Goal: Information Seeking & Learning: Learn about a topic

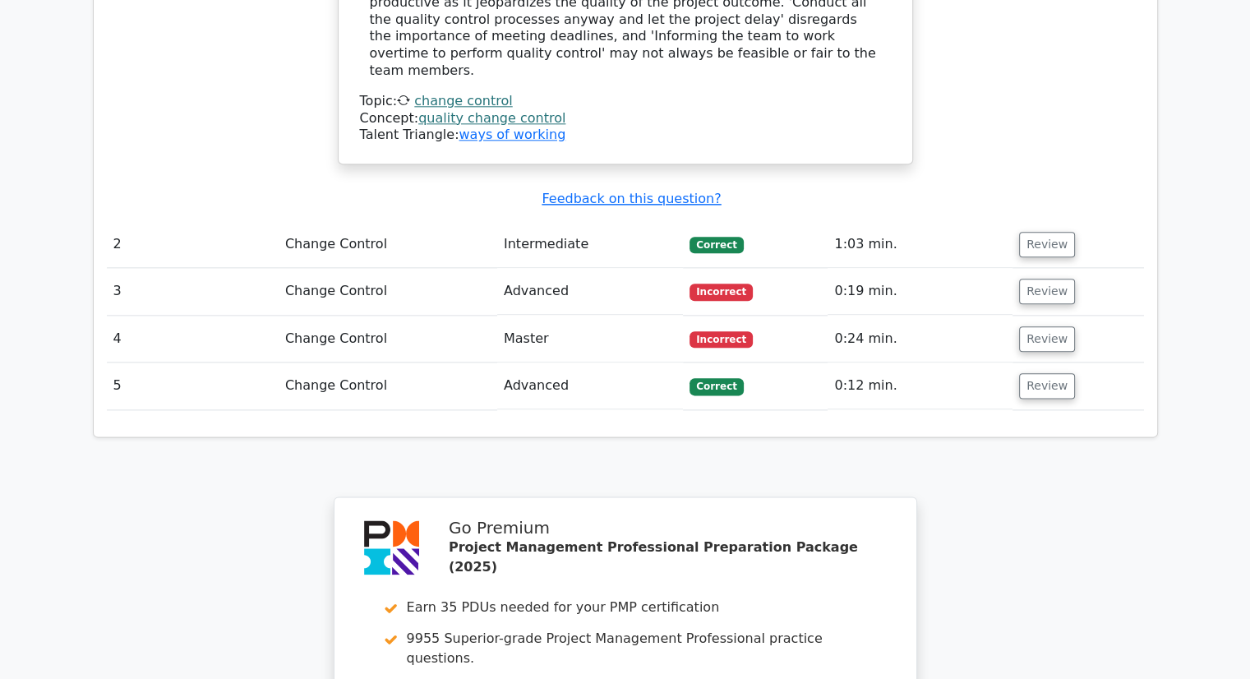
scroll to position [1922, 0]
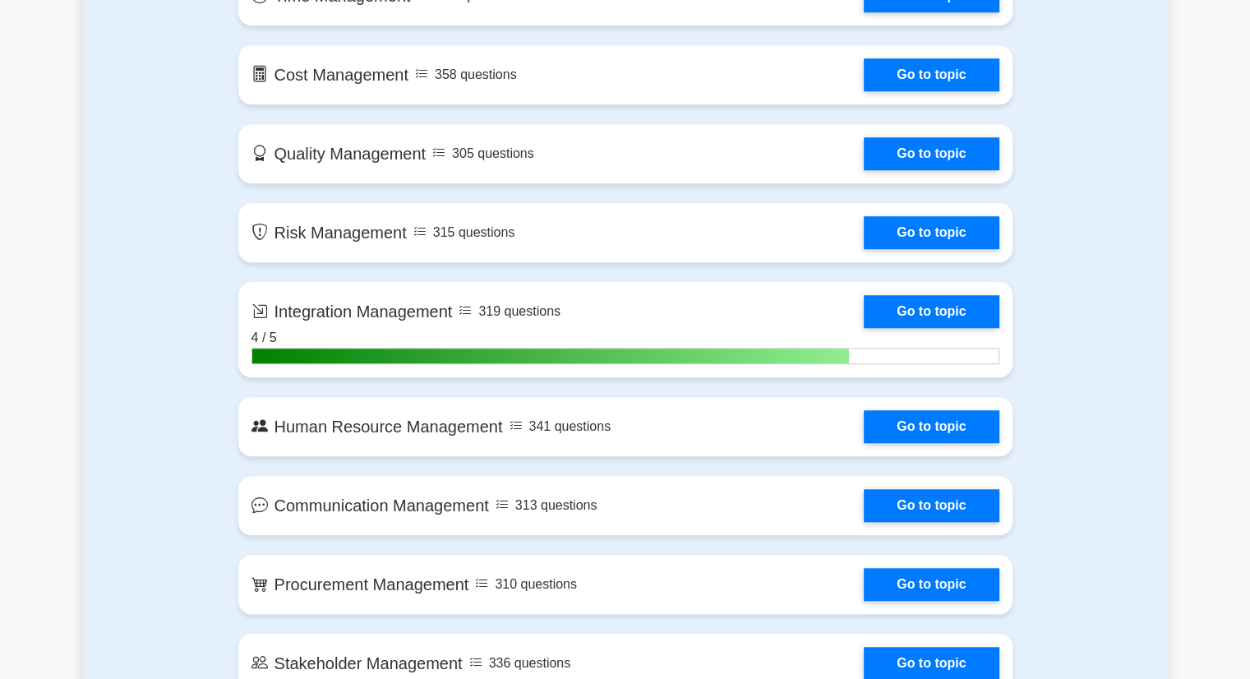
scroll to position [1340, 0]
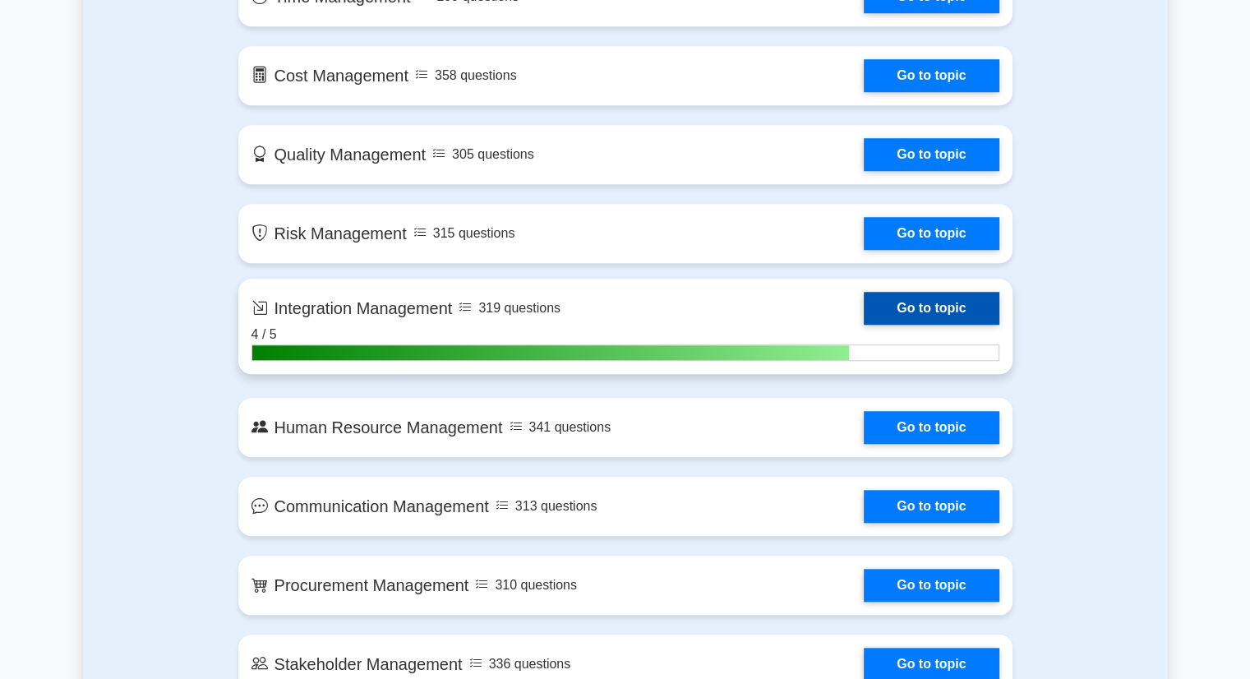
click at [945, 302] on link "Go to topic" at bounding box center [930, 308] width 135 height 33
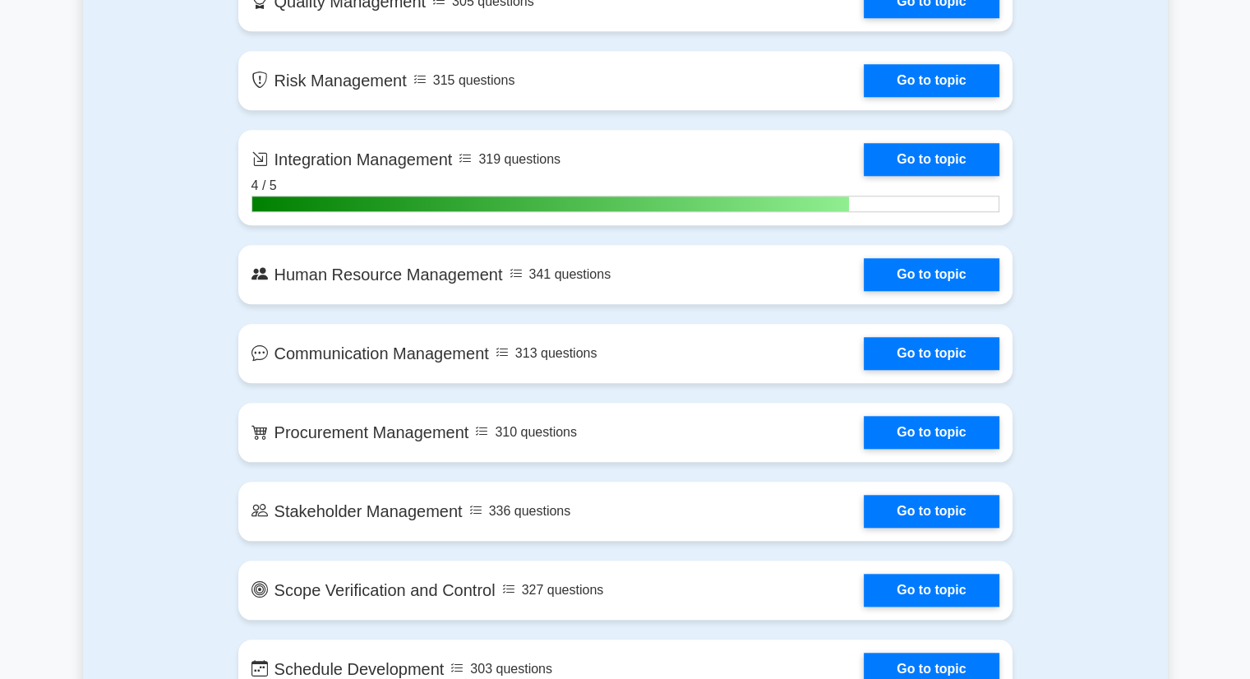
scroll to position [1495, 0]
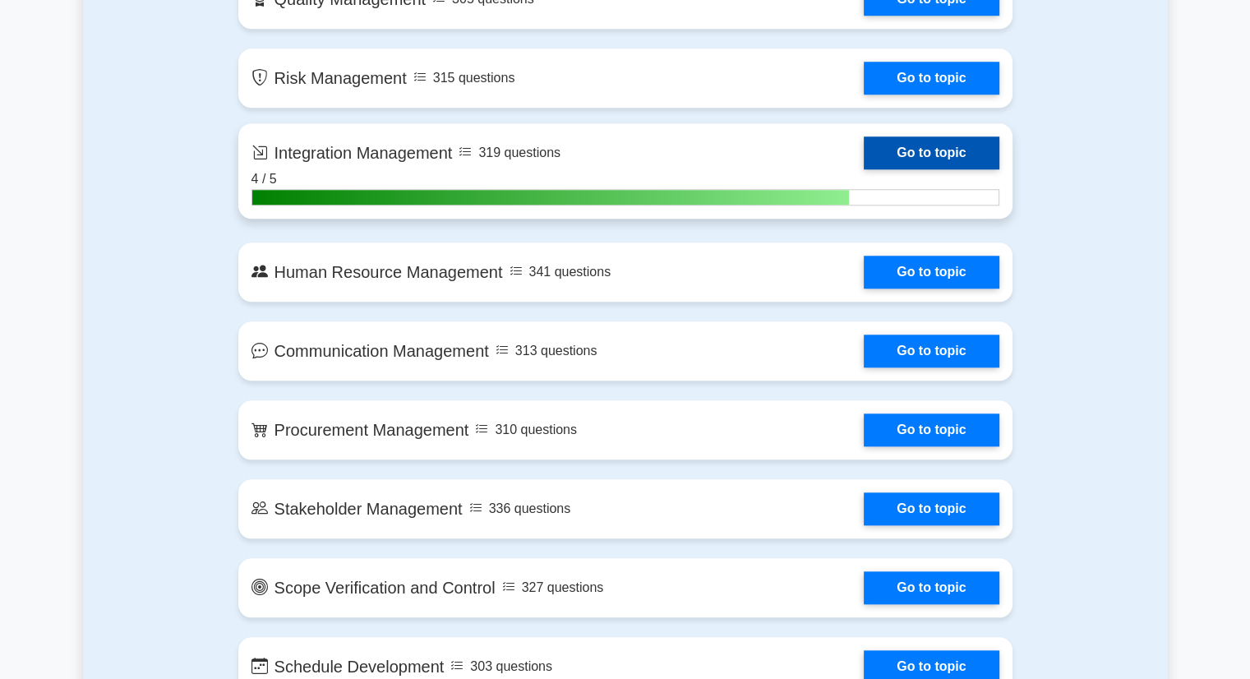
click at [863, 154] on link "Go to topic" at bounding box center [930, 152] width 135 height 33
click at [863, 145] on link "Go to topic" at bounding box center [930, 152] width 135 height 33
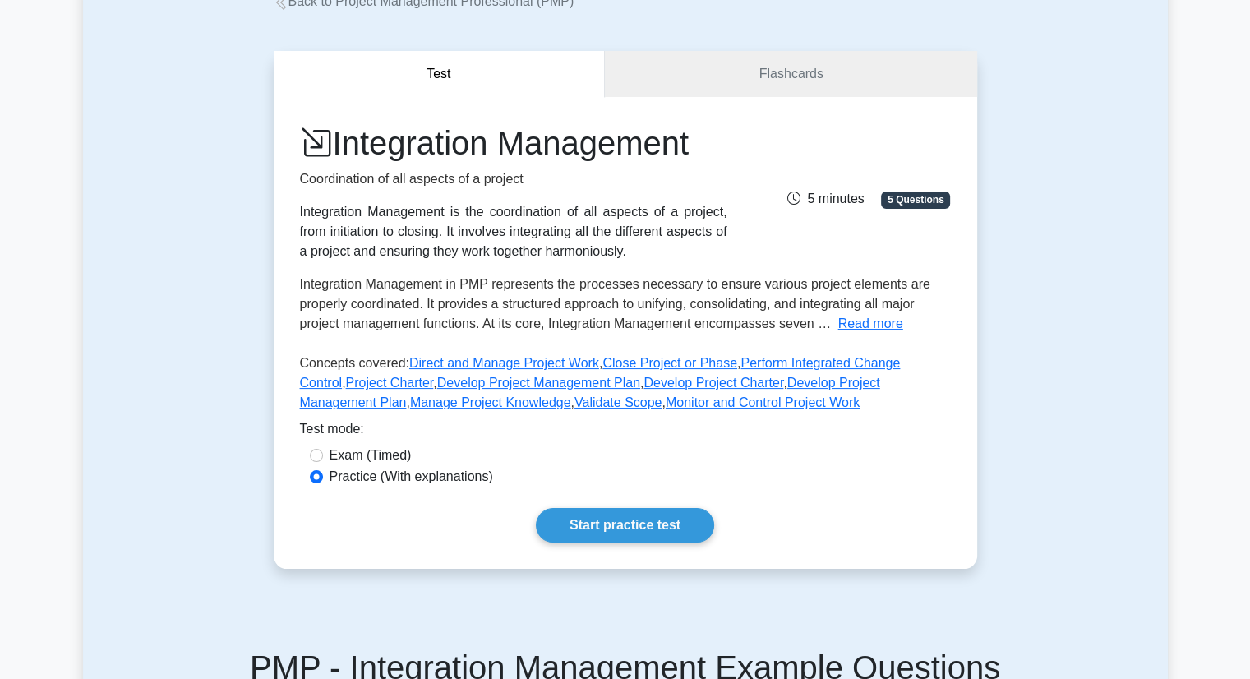
scroll to position [114, 0]
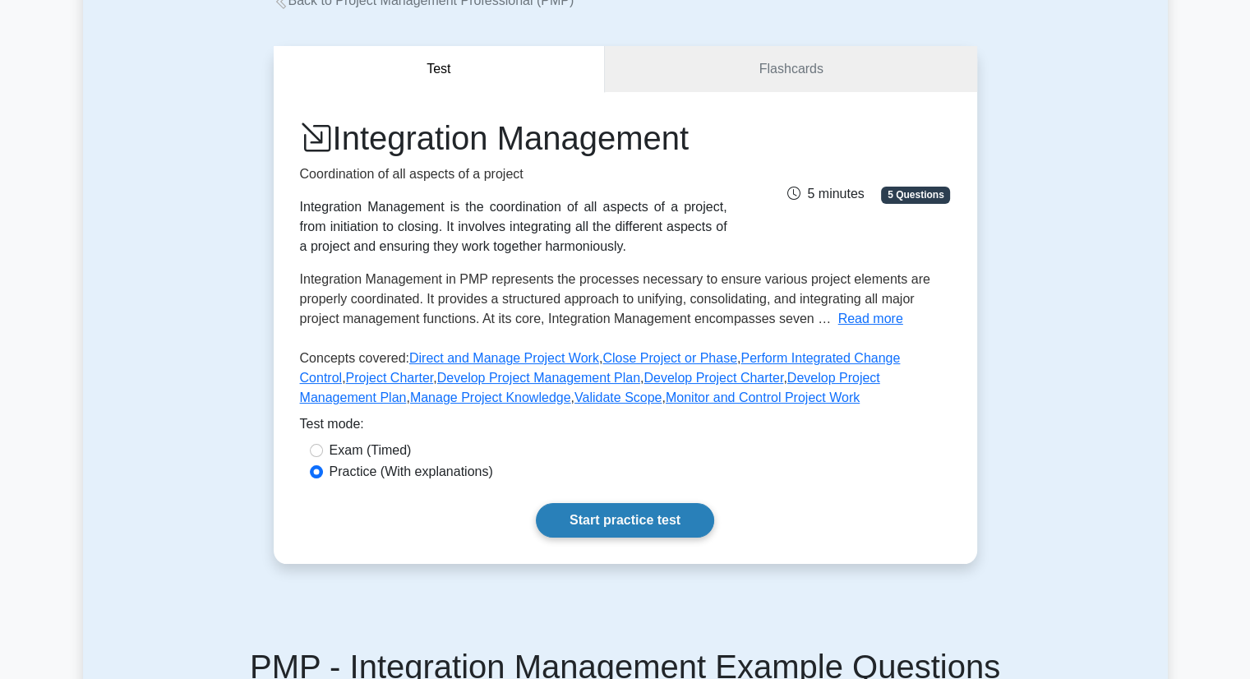
click at [672, 517] on link "Start practice test" at bounding box center [625, 520] width 178 height 35
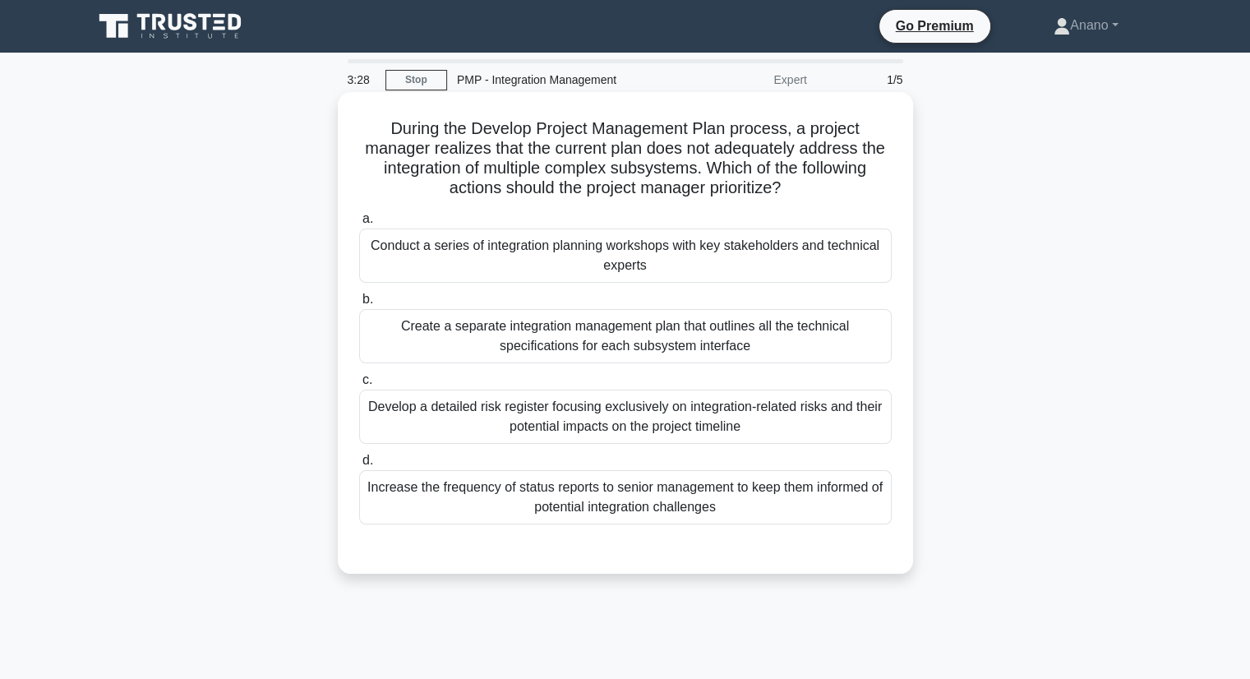
click at [822, 428] on div "Develop a detailed risk register focusing exclusively on integration-related ri…" at bounding box center [625, 416] width 532 height 54
click at [359, 385] on input "c. Develop a detailed risk register focusing exclusively on integration-related…" at bounding box center [359, 380] width 0 height 11
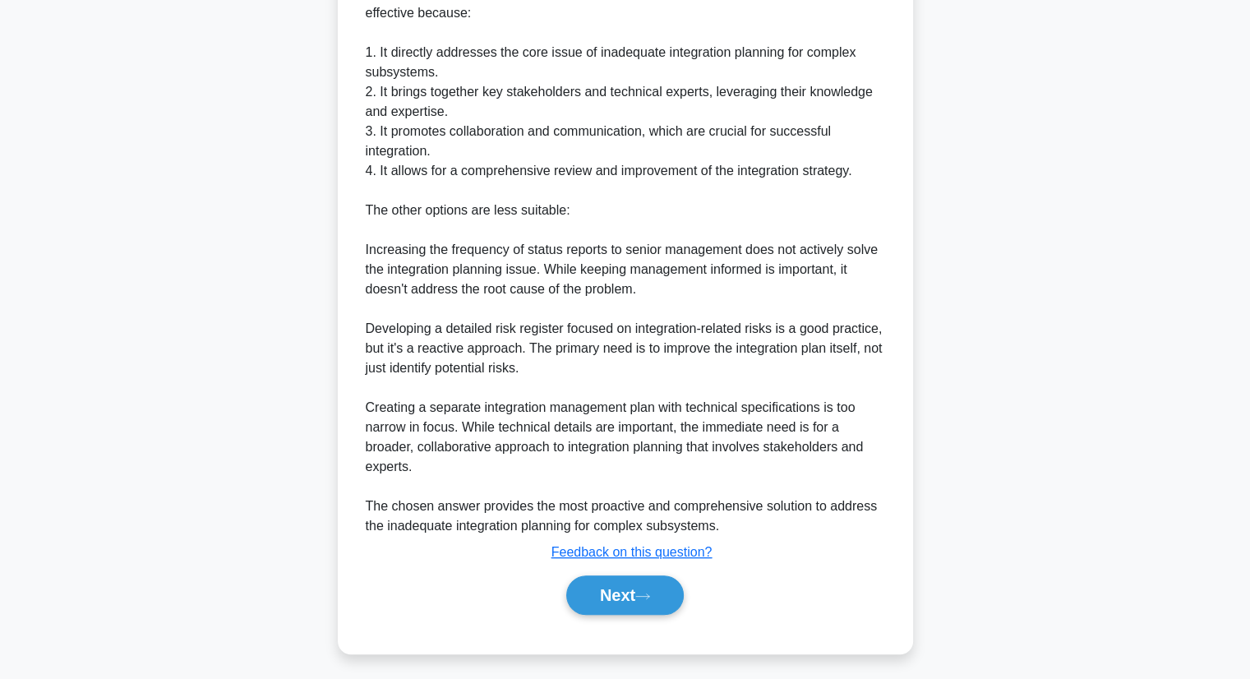
scroll to position [631, 0]
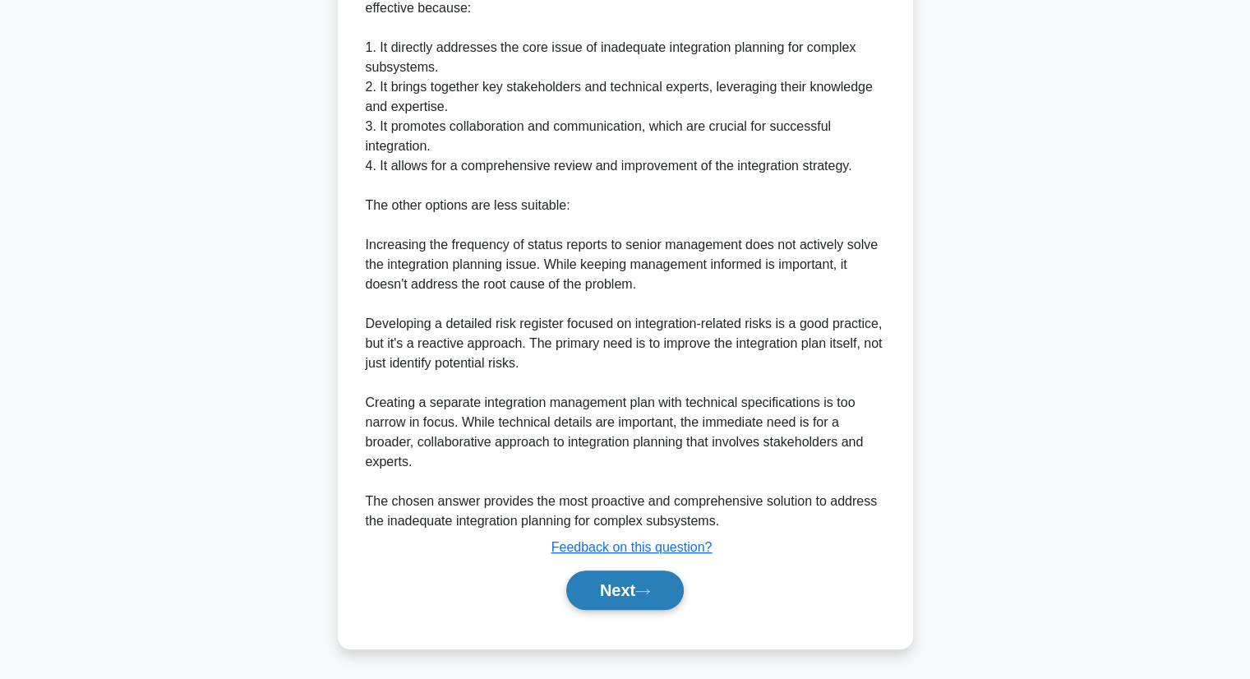
click at [652, 599] on button "Next" at bounding box center [624, 589] width 117 height 39
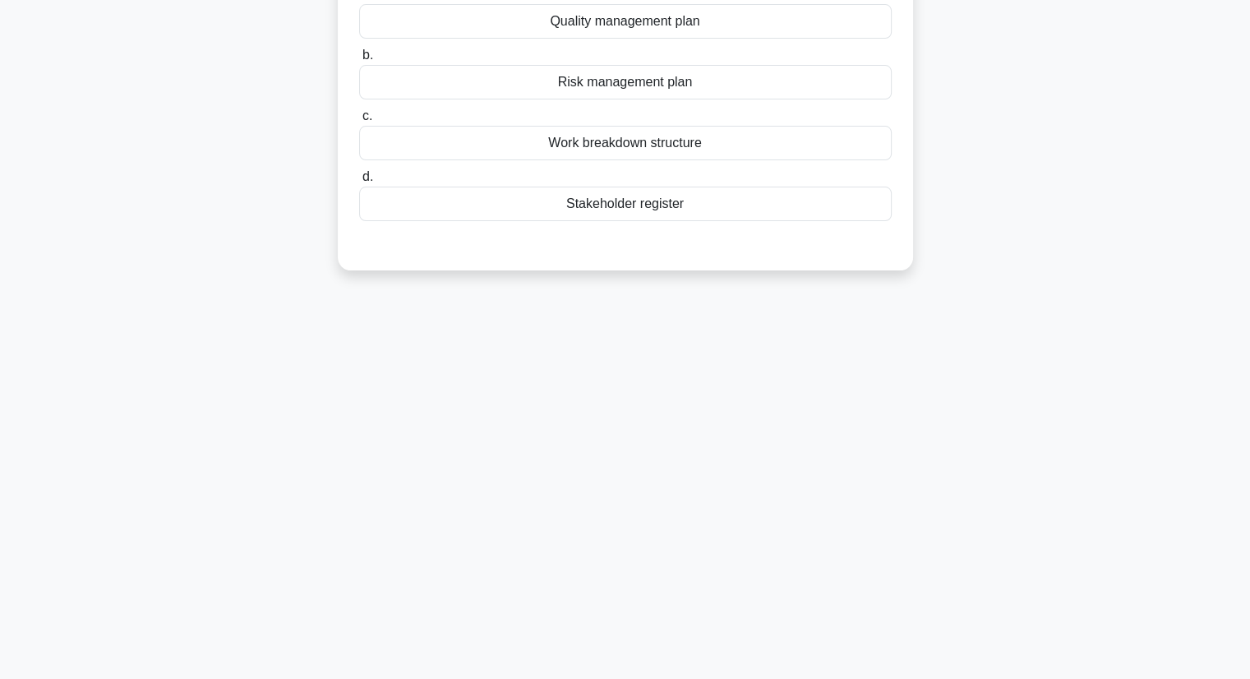
scroll to position [0, 0]
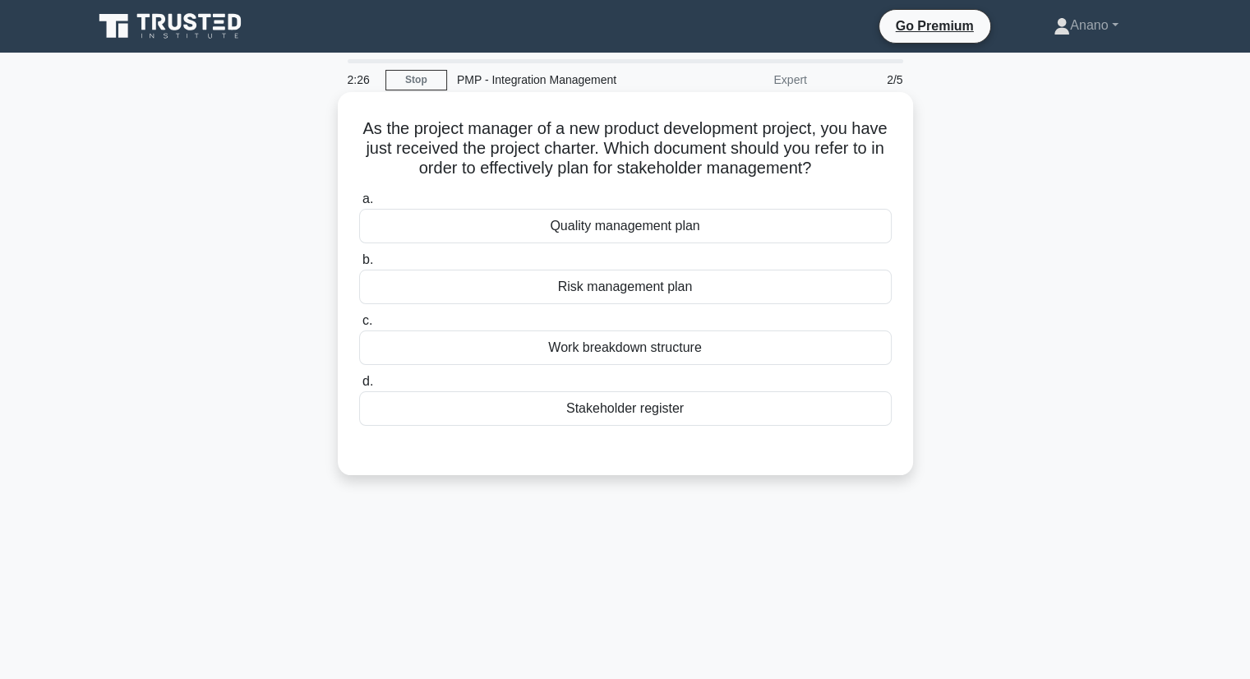
click at [701, 411] on div "Stakeholder register" at bounding box center [625, 408] width 532 height 35
click at [359, 387] on input "d. Stakeholder register" at bounding box center [359, 381] width 0 height 11
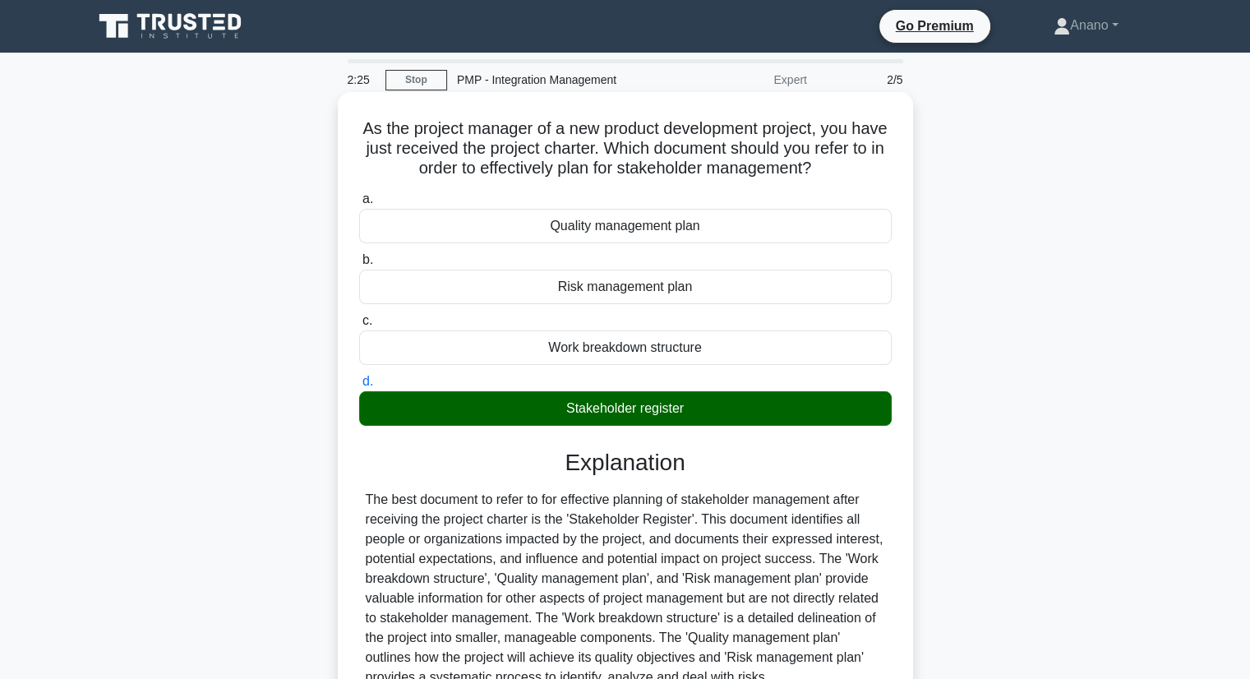
scroll to position [210, 0]
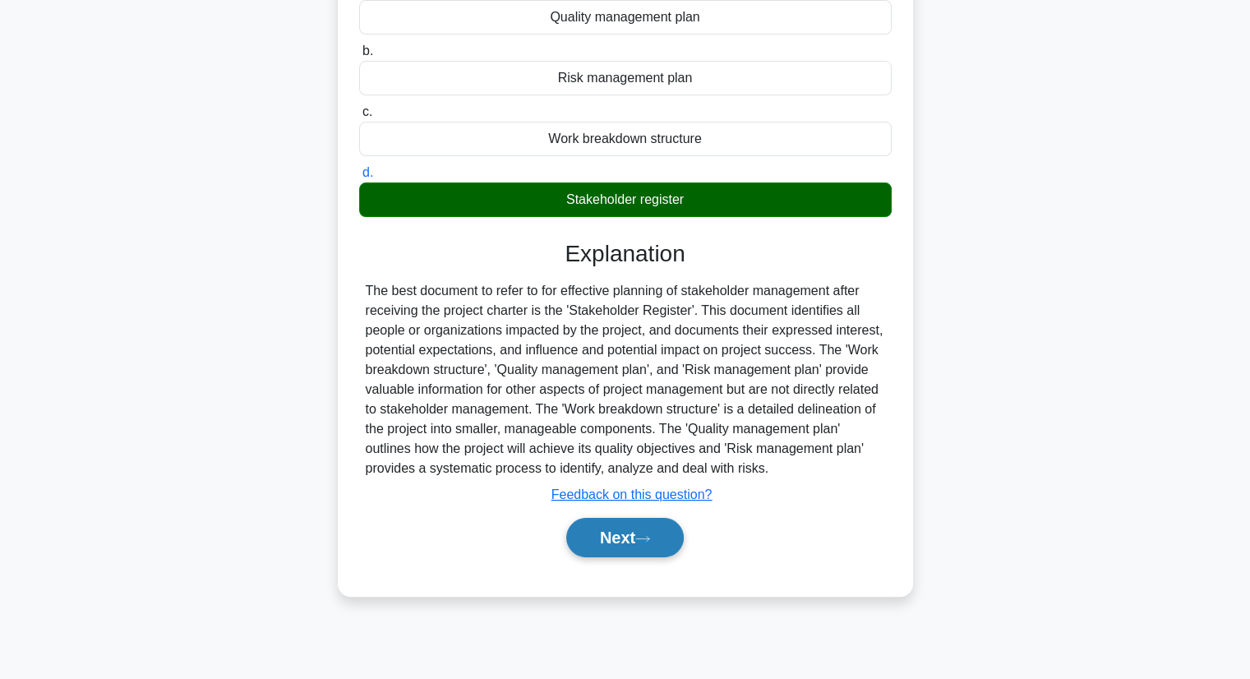
click at [663, 551] on button "Next" at bounding box center [624, 537] width 117 height 39
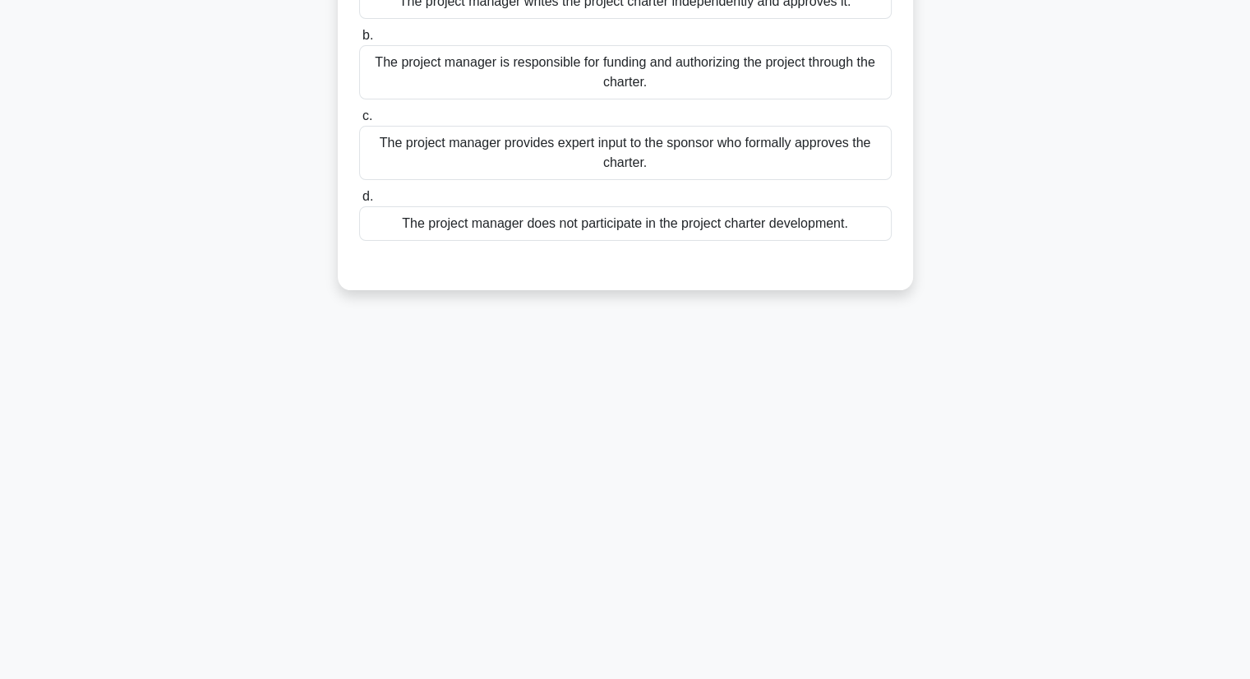
scroll to position [0, 0]
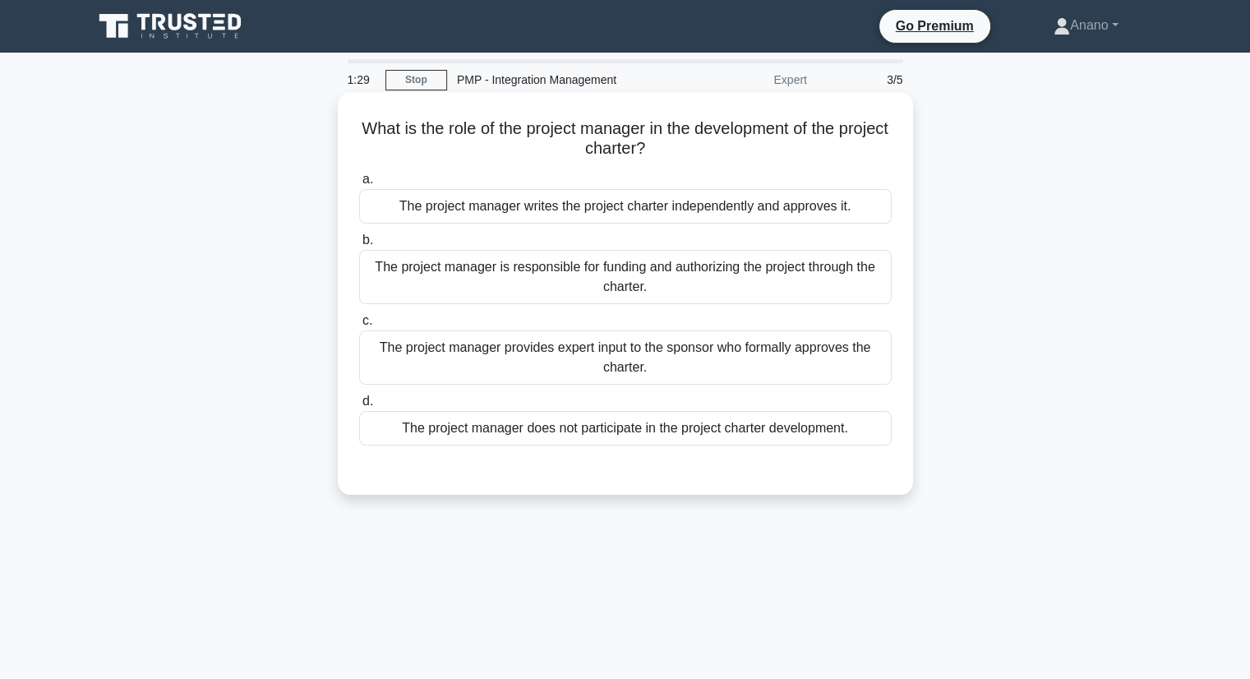
click at [719, 429] on div "The project manager does not participate in the project charter development." at bounding box center [625, 428] width 532 height 35
click at [359, 407] on input "d. The project manager does not participate in the project charter development." at bounding box center [359, 401] width 0 height 11
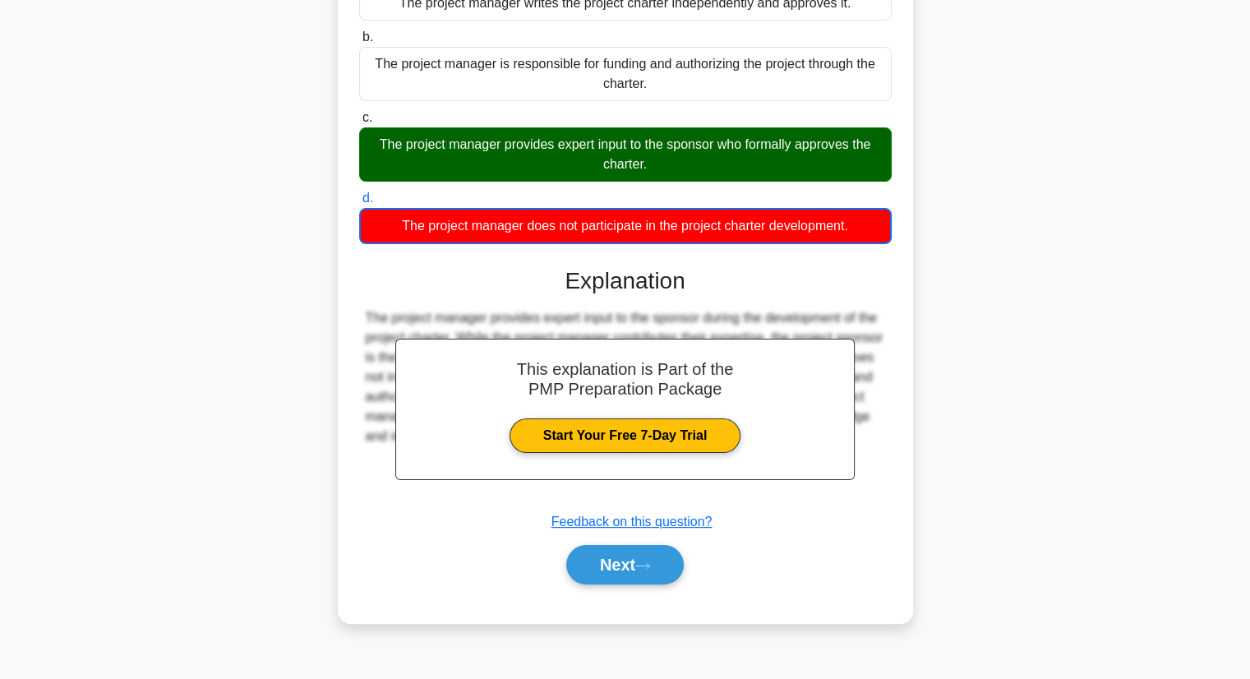
scroll to position [210, 0]
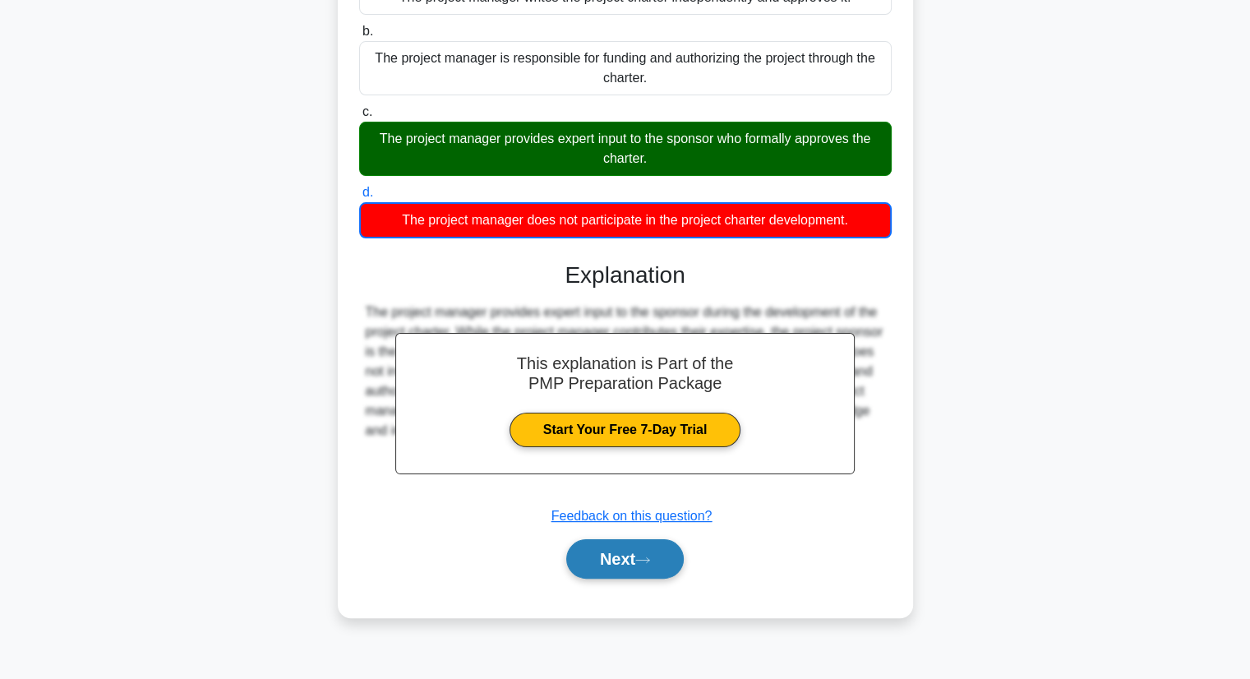
click at [642, 551] on button "Next" at bounding box center [624, 558] width 117 height 39
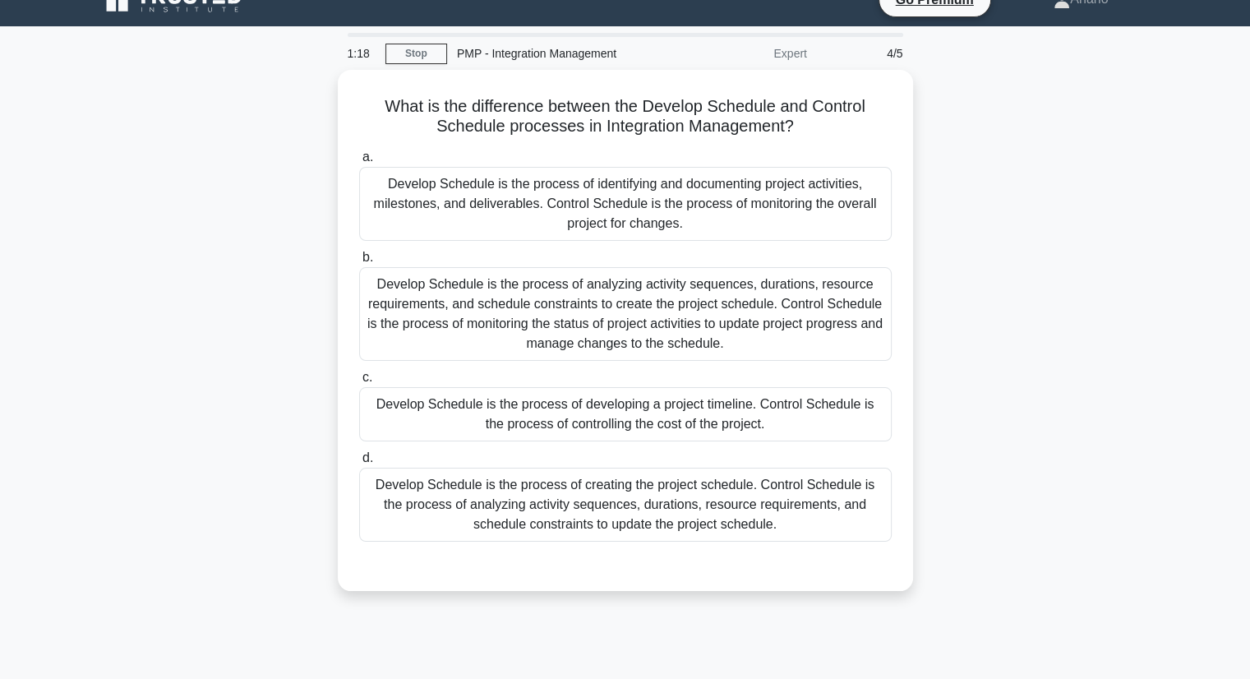
scroll to position [26, 0]
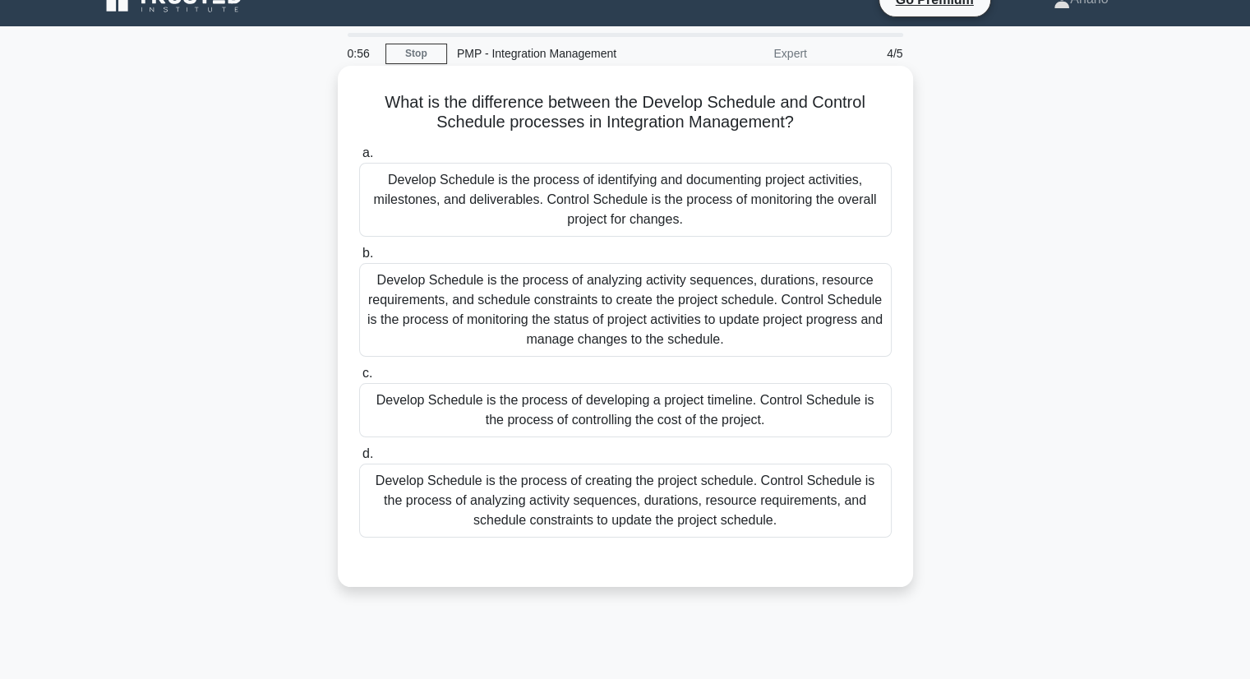
click at [595, 228] on div "Develop Schedule is the process of identifying and documenting project activiti…" at bounding box center [625, 200] width 532 height 74
click at [359, 159] on input "a. Develop Schedule is the process of identifying and documenting project activ…" at bounding box center [359, 153] width 0 height 11
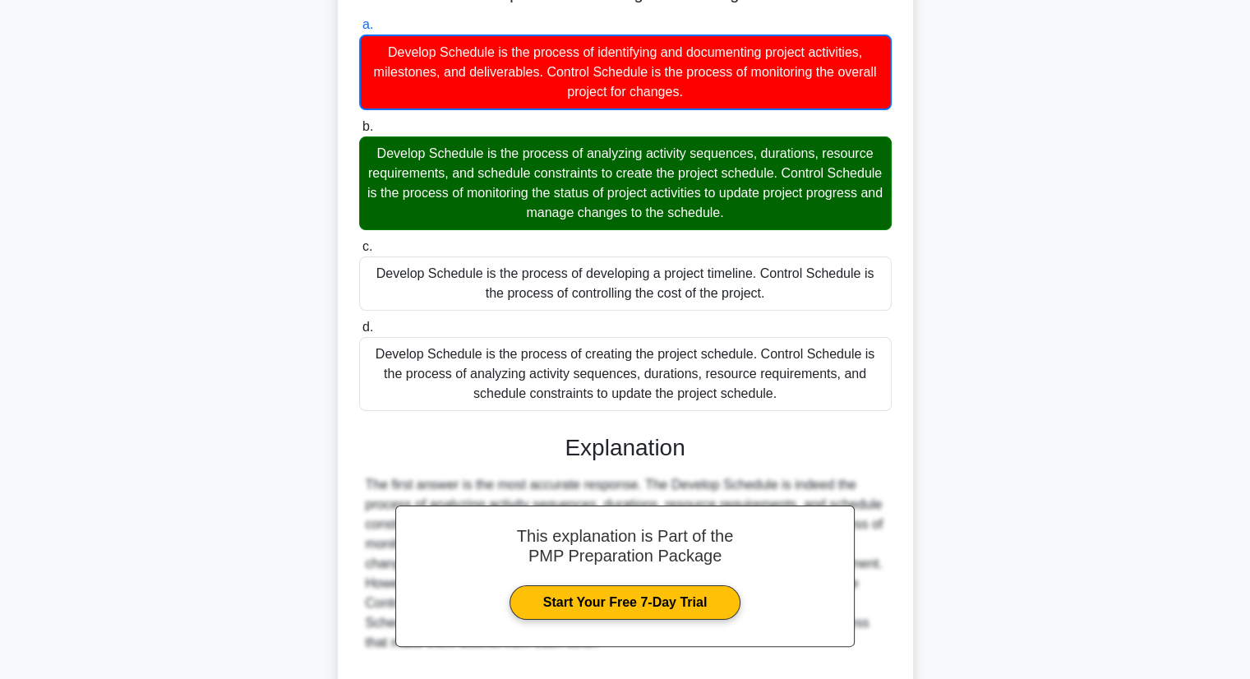
scroll to position [296, 0]
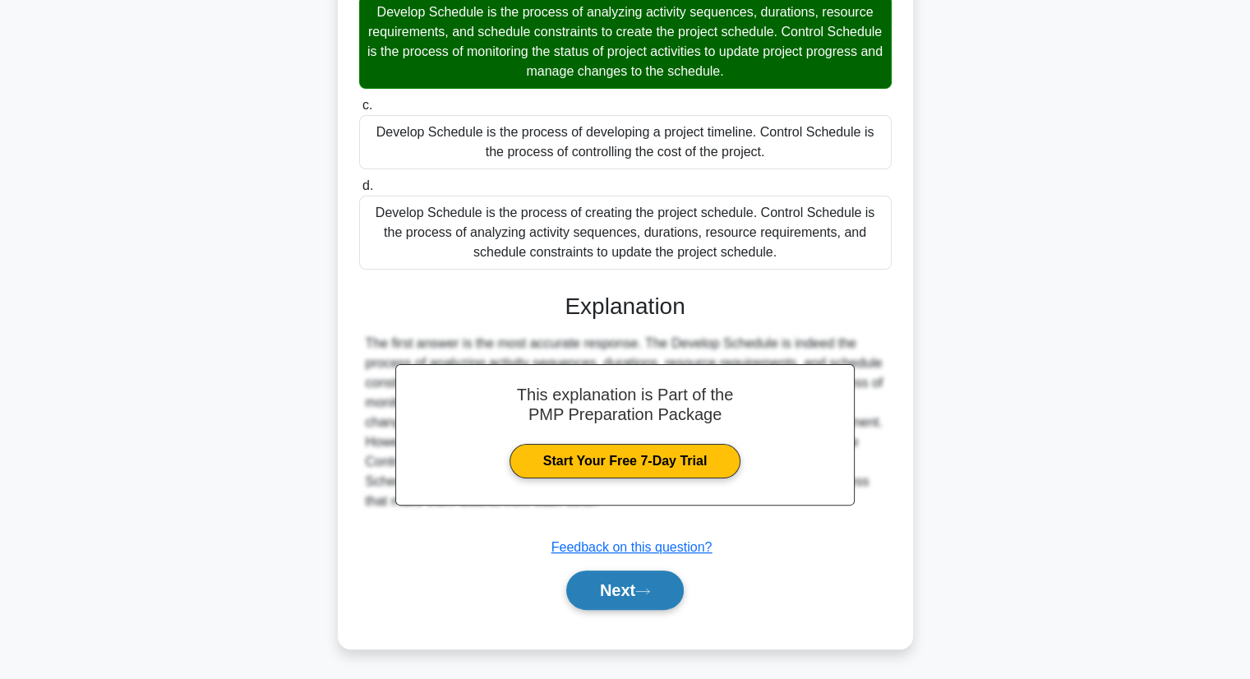
click at [623, 602] on button "Next" at bounding box center [624, 589] width 117 height 39
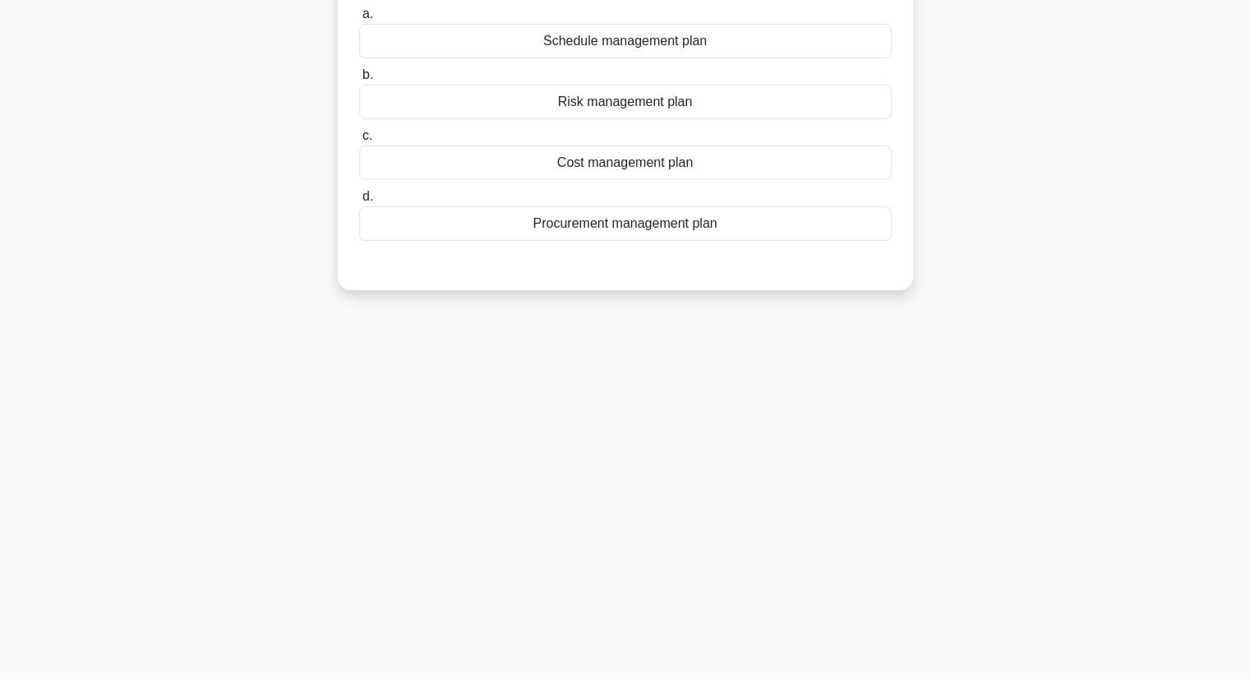
scroll to position [0, 0]
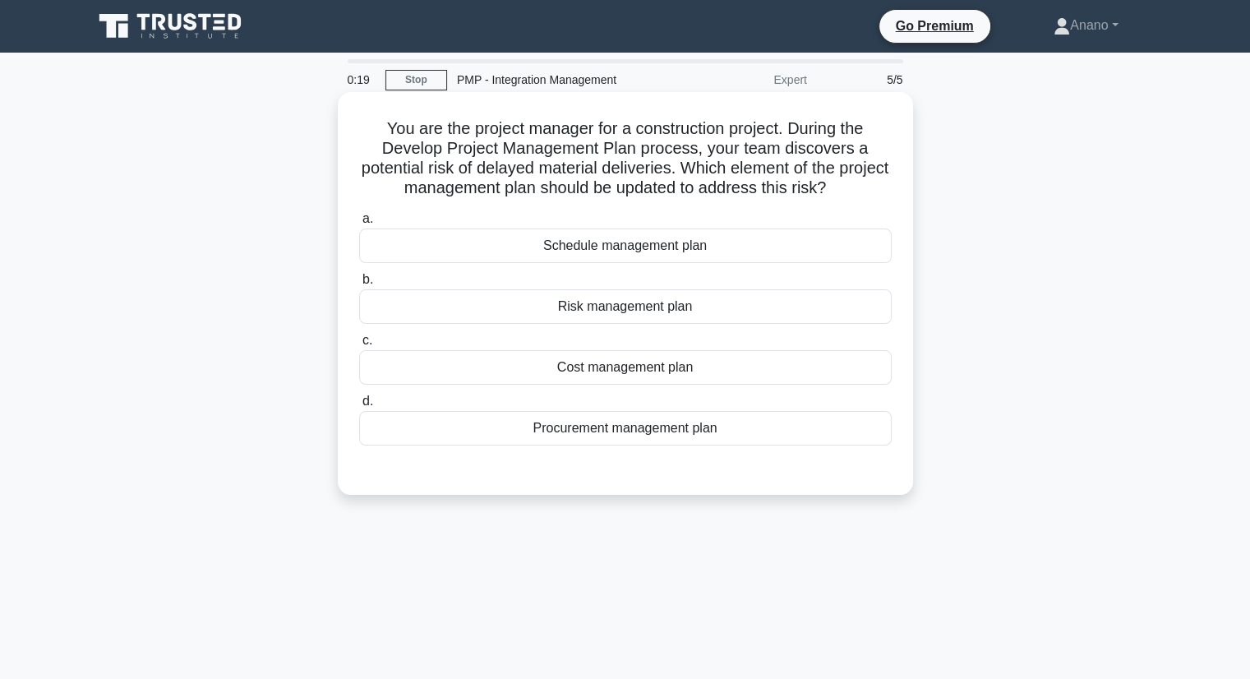
click at [626, 304] on div "Risk management plan" at bounding box center [625, 306] width 532 height 35
click at [359, 285] on input "b. Risk management plan" at bounding box center [359, 279] width 0 height 11
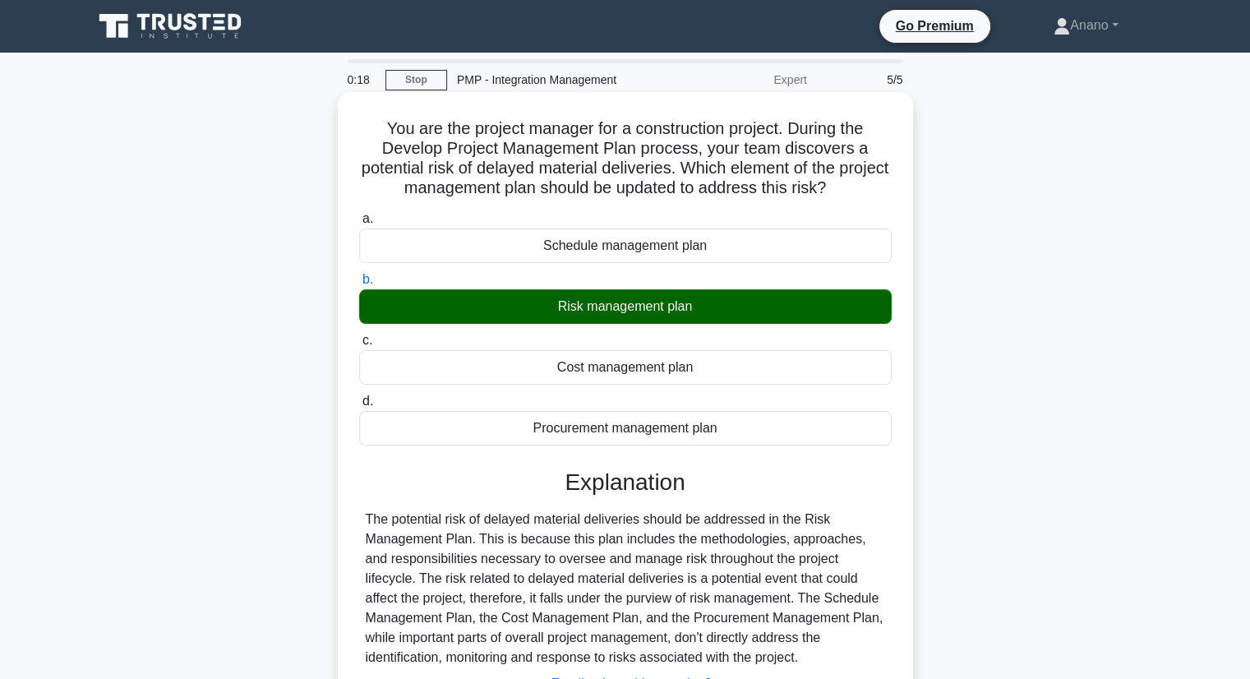
scroll to position [210, 0]
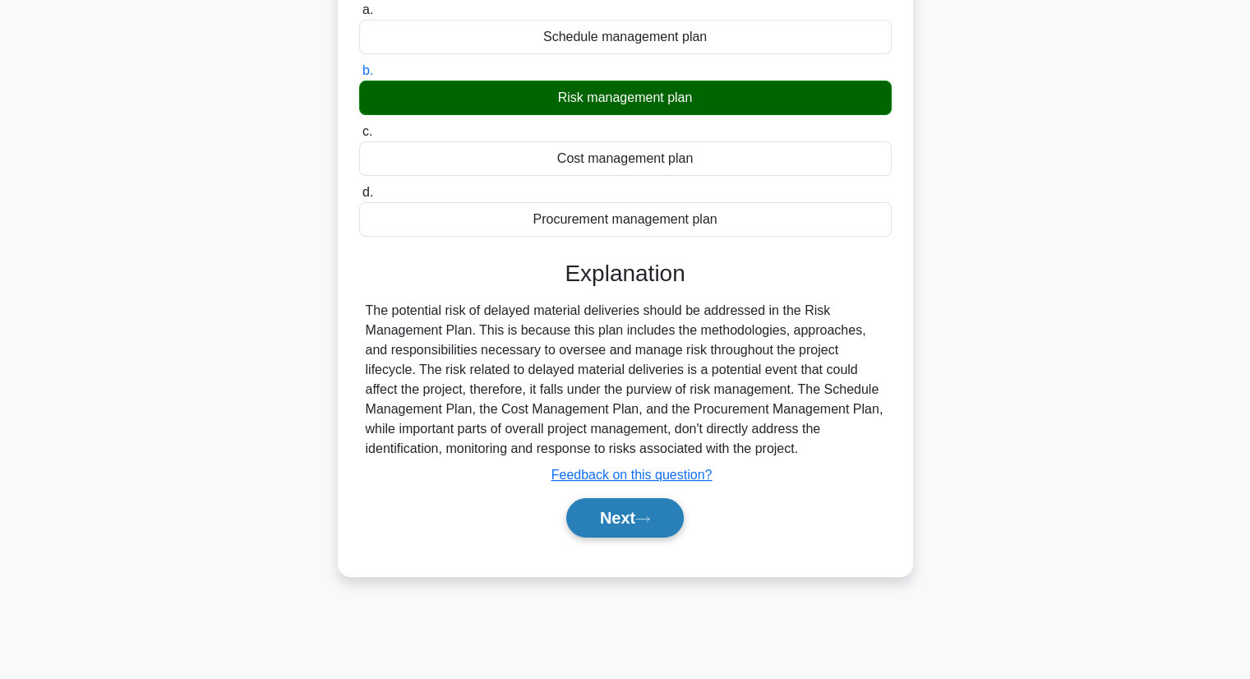
click at [624, 508] on button "Next" at bounding box center [624, 517] width 117 height 39
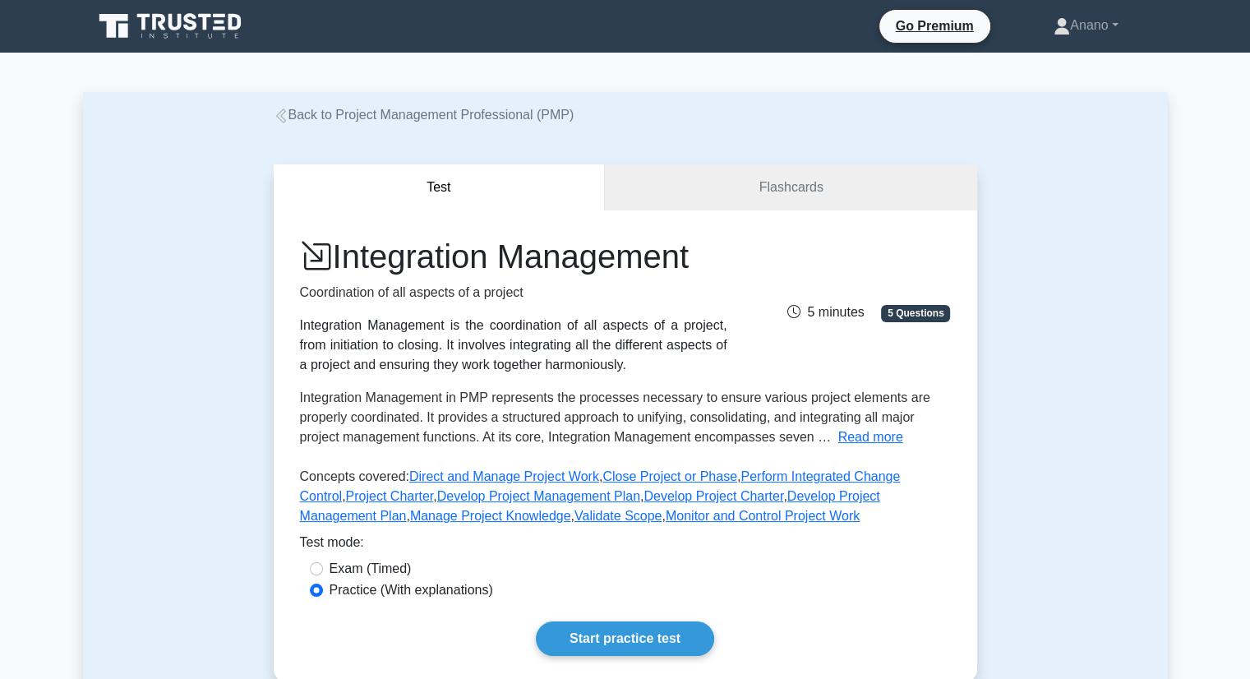
scroll to position [174, 0]
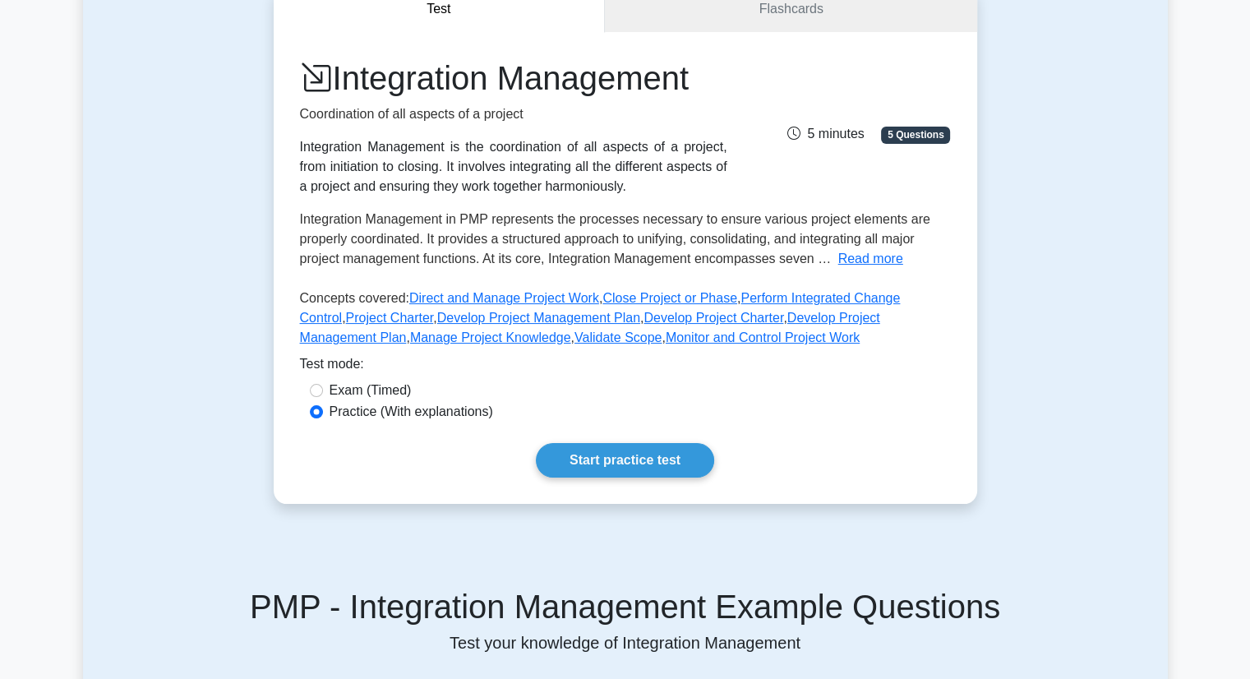
click at [384, 388] on label "Exam (Timed)" at bounding box center [370, 390] width 82 height 20
click at [323, 388] on input "Exam (Timed)" at bounding box center [316, 390] width 13 height 13
radio input "true"
click at [612, 454] on link "Start practice test" at bounding box center [625, 460] width 178 height 35
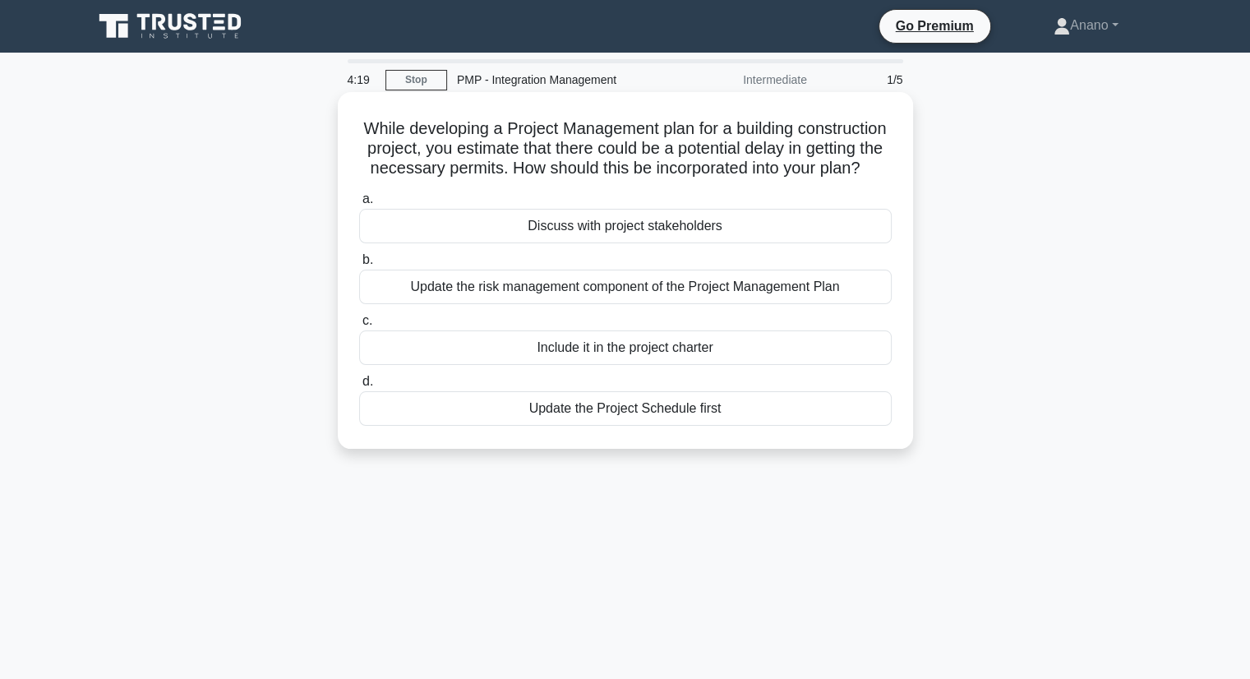
click at [666, 304] on div "Update the risk management component of the Project Management Plan" at bounding box center [625, 286] width 532 height 35
click at [359, 265] on input "b. Update the risk management component of the Project Management Plan" at bounding box center [359, 260] width 0 height 11
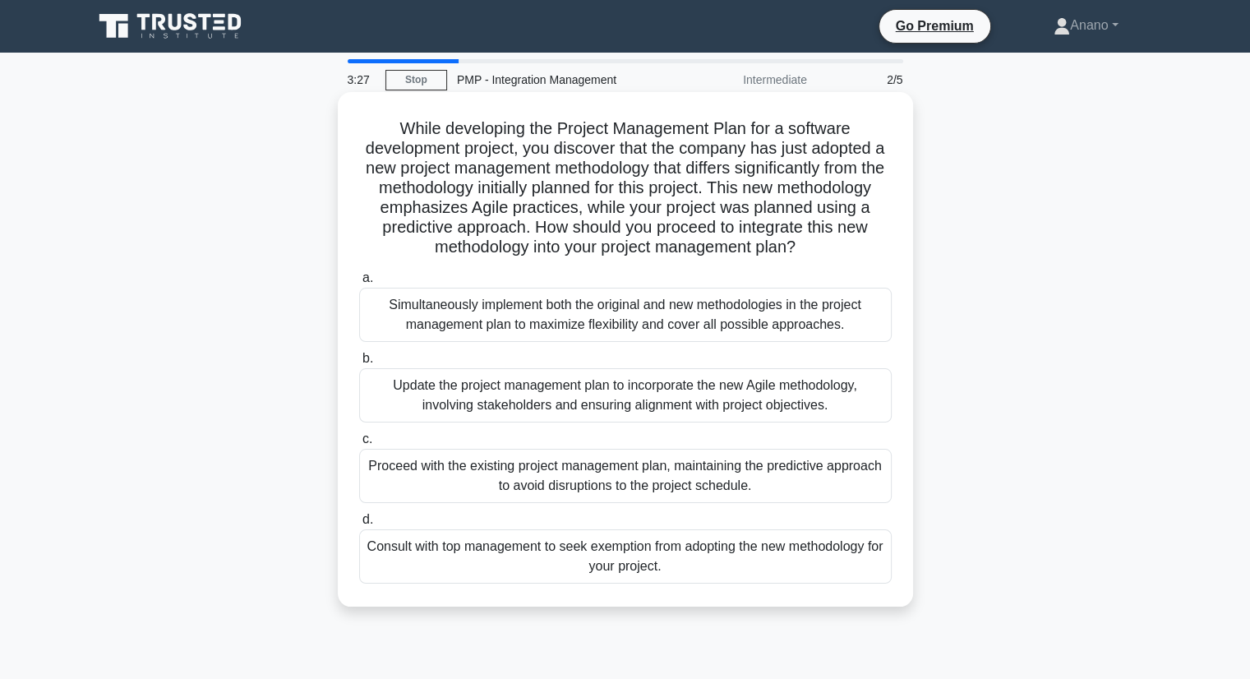
click at [654, 403] on div "Update the project management plan to incorporate the new Agile methodology, in…" at bounding box center [625, 395] width 532 height 54
click at [359, 364] on input "b. Update the project management plan to incorporate the new Agile methodology,…" at bounding box center [359, 358] width 0 height 11
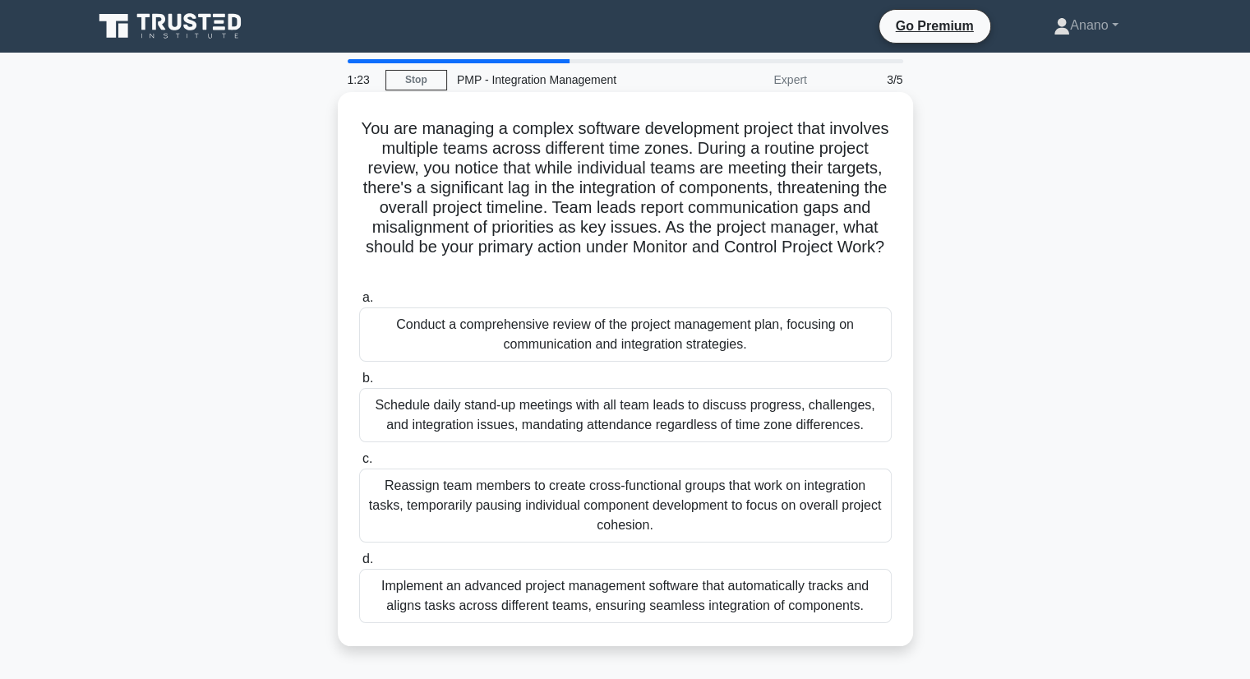
click at [727, 589] on div "Implement an advanced project management software that automatically tracks and…" at bounding box center [625, 596] width 532 height 54
click at [359, 564] on input "d. Implement an advanced project management software that automatically tracks …" at bounding box center [359, 559] width 0 height 11
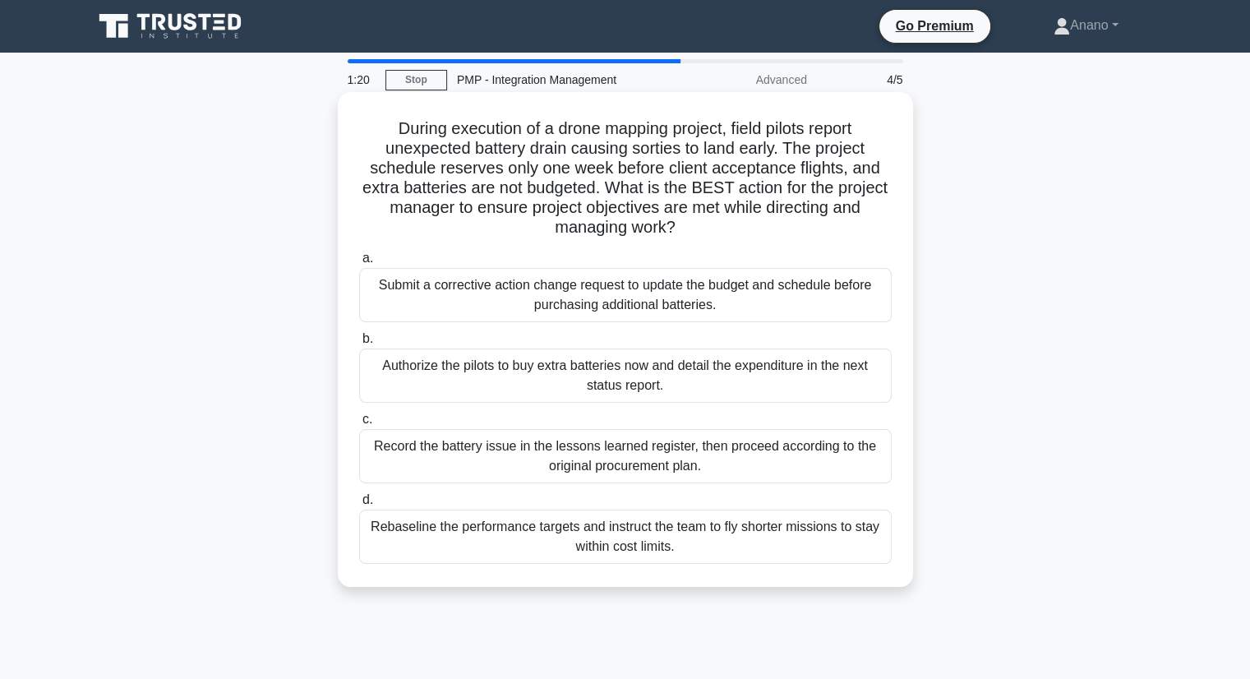
click at [698, 454] on div "Record the battery issue in the lessons learned register, then proceed accordin…" at bounding box center [625, 456] width 532 height 54
click at [359, 425] on input "c. Record the battery issue in the lessons learned register, then proceed accor…" at bounding box center [359, 419] width 0 height 11
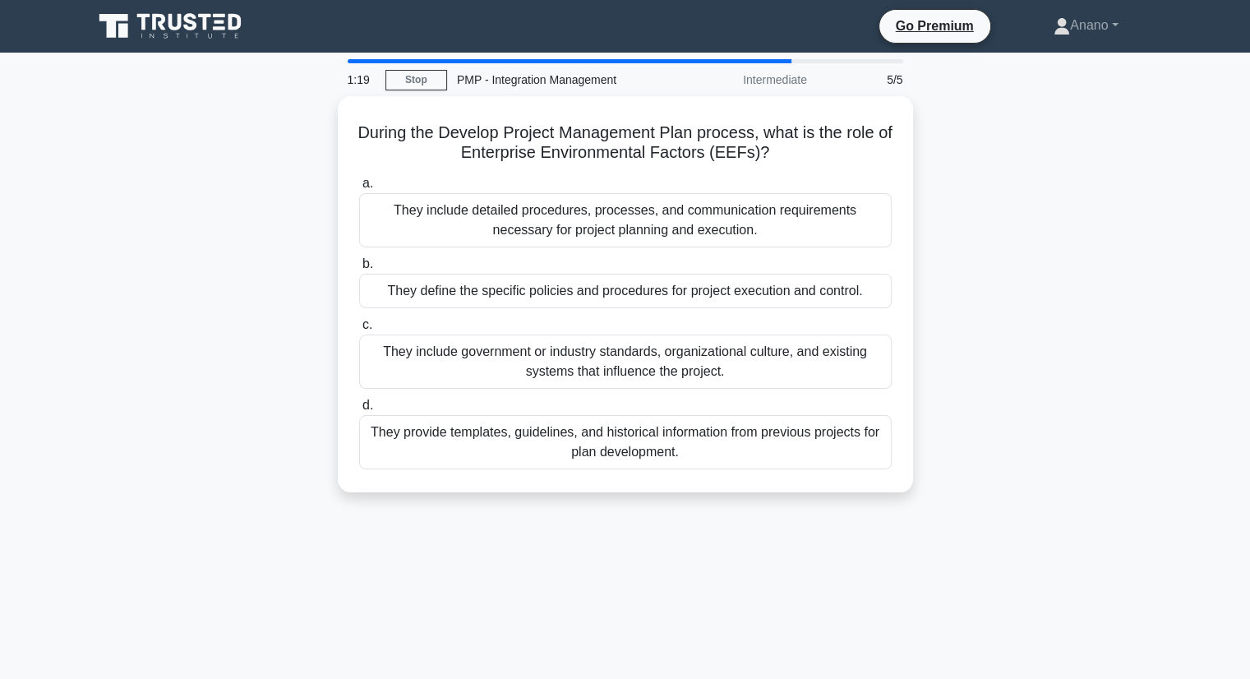
click at [698, 454] on div "They provide templates, guidelines, and historical information from previous pr…" at bounding box center [625, 442] width 532 height 54
click at [359, 411] on input "d. They provide templates, guidelines, and historical information from previous…" at bounding box center [359, 405] width 0 height 11
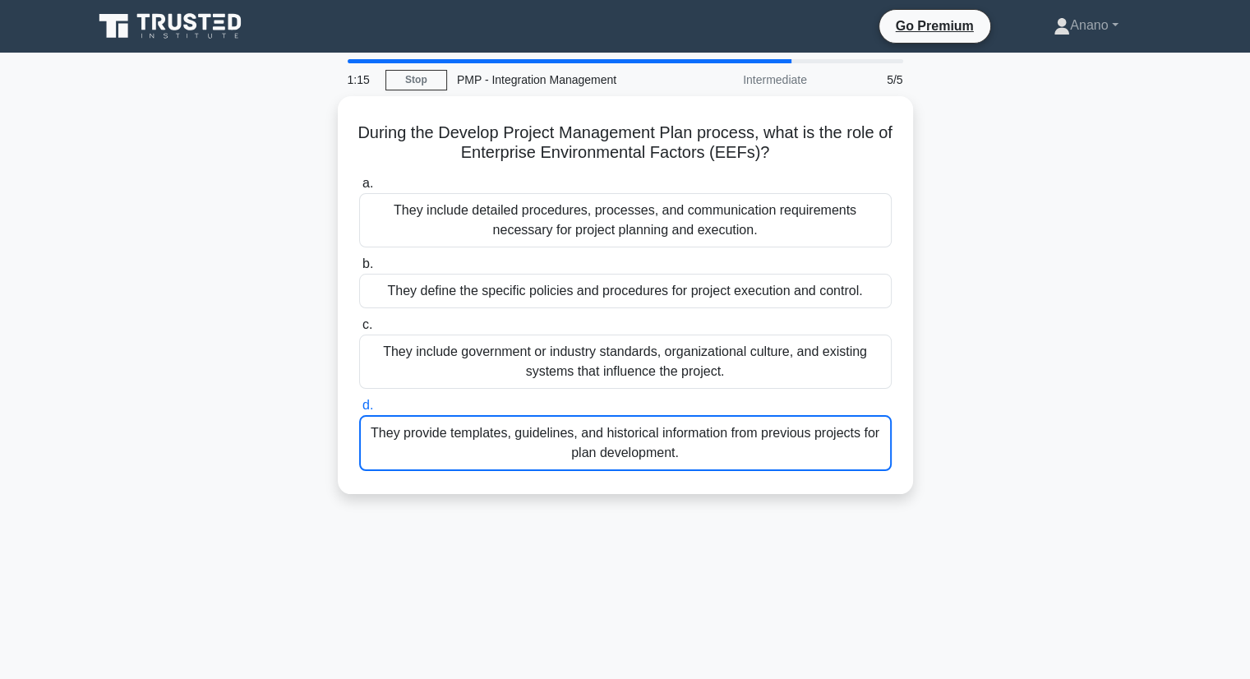
click at [167, 26] on icon at bounding box center [172, 26] width 158 height 31
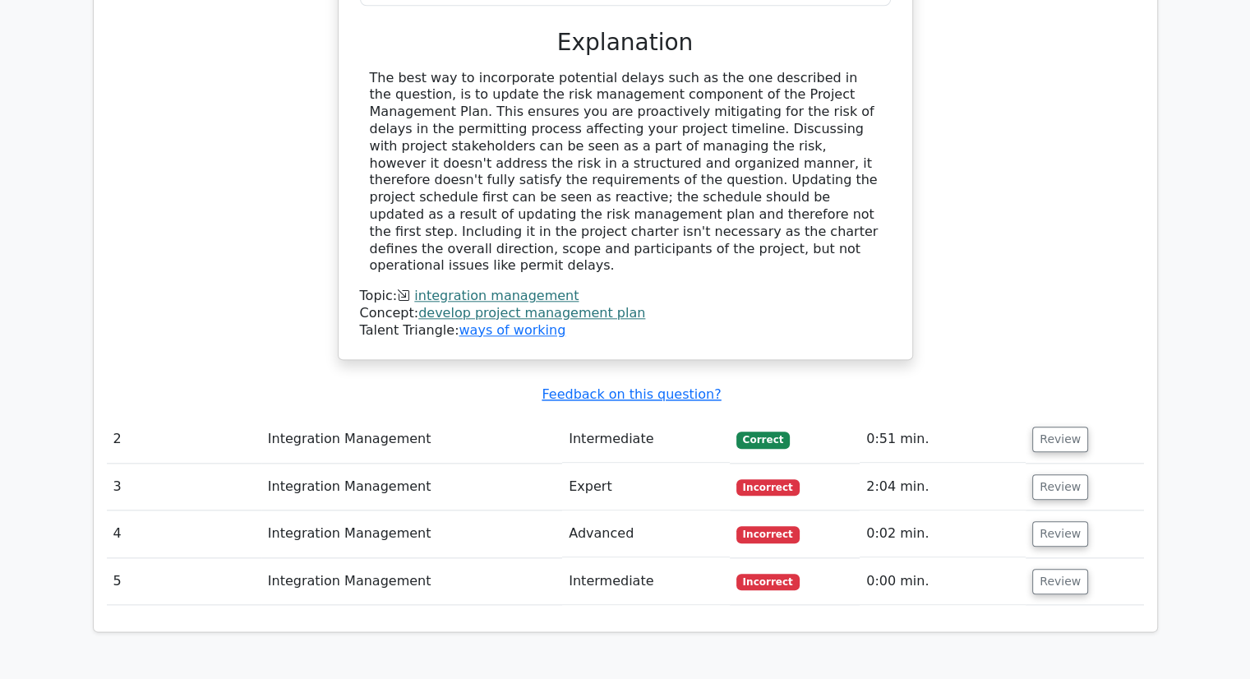
scroll to position [1717, 0]
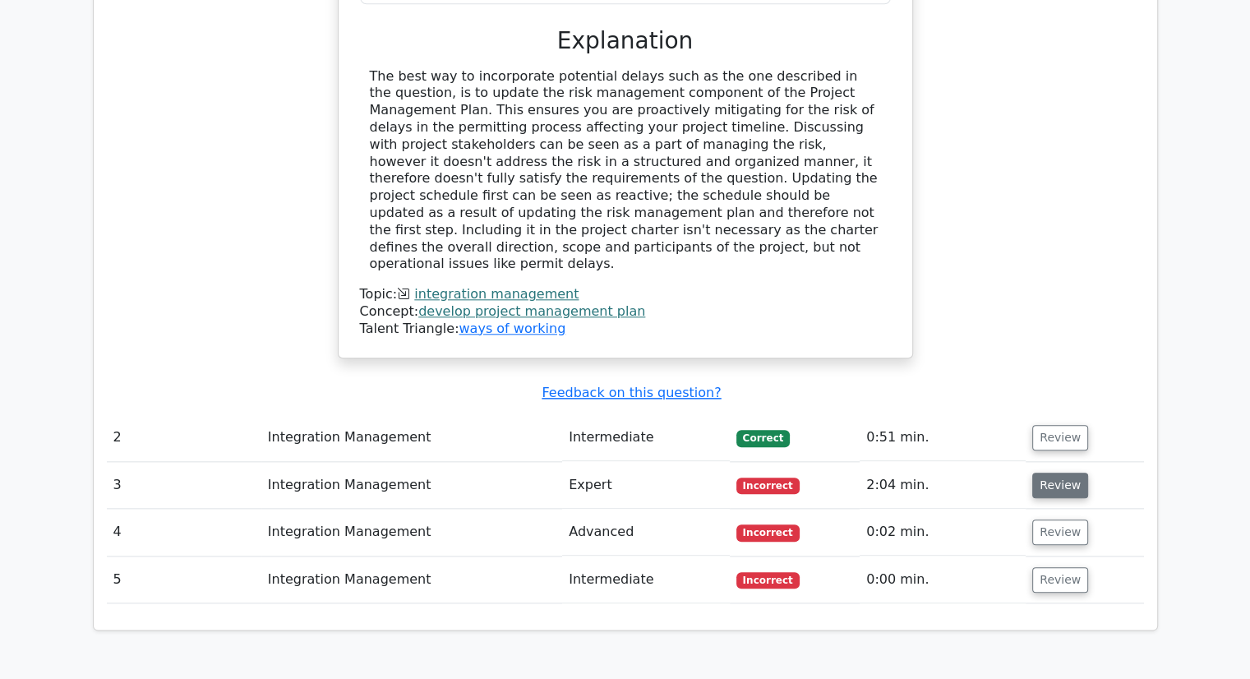
click at [1043, 472] on button "Review" at bounding box center [1060, 484] width 56 height 25
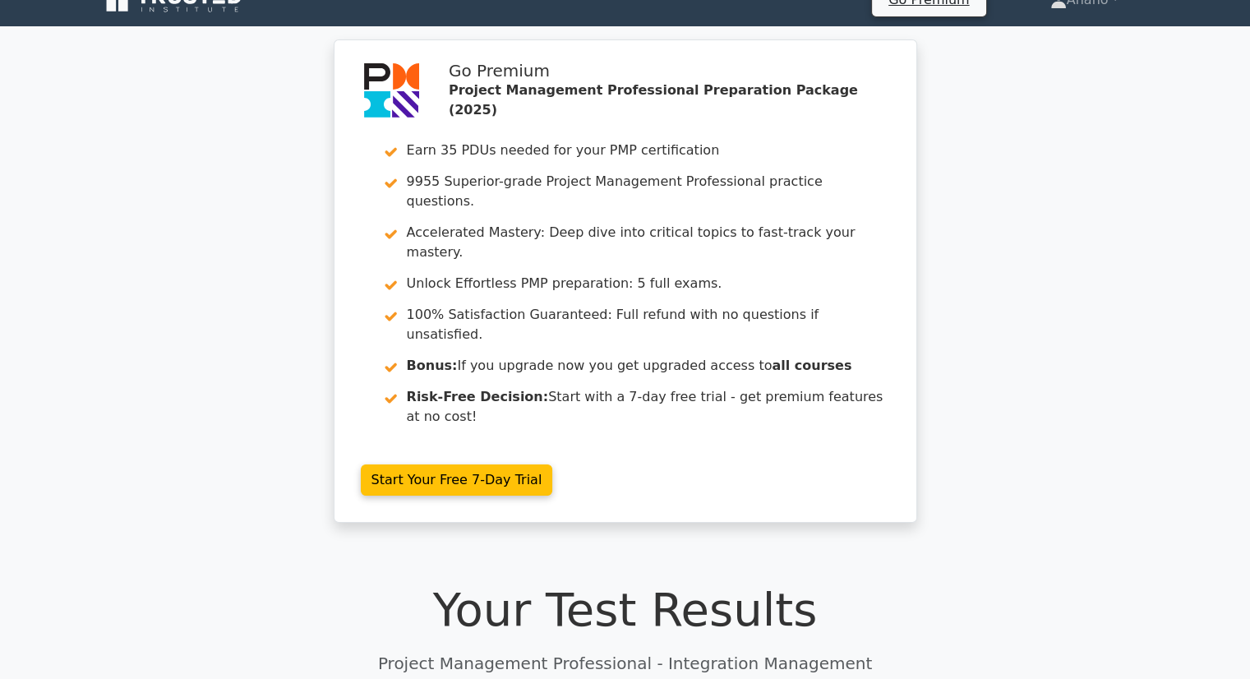
scroll to position [0, 0]
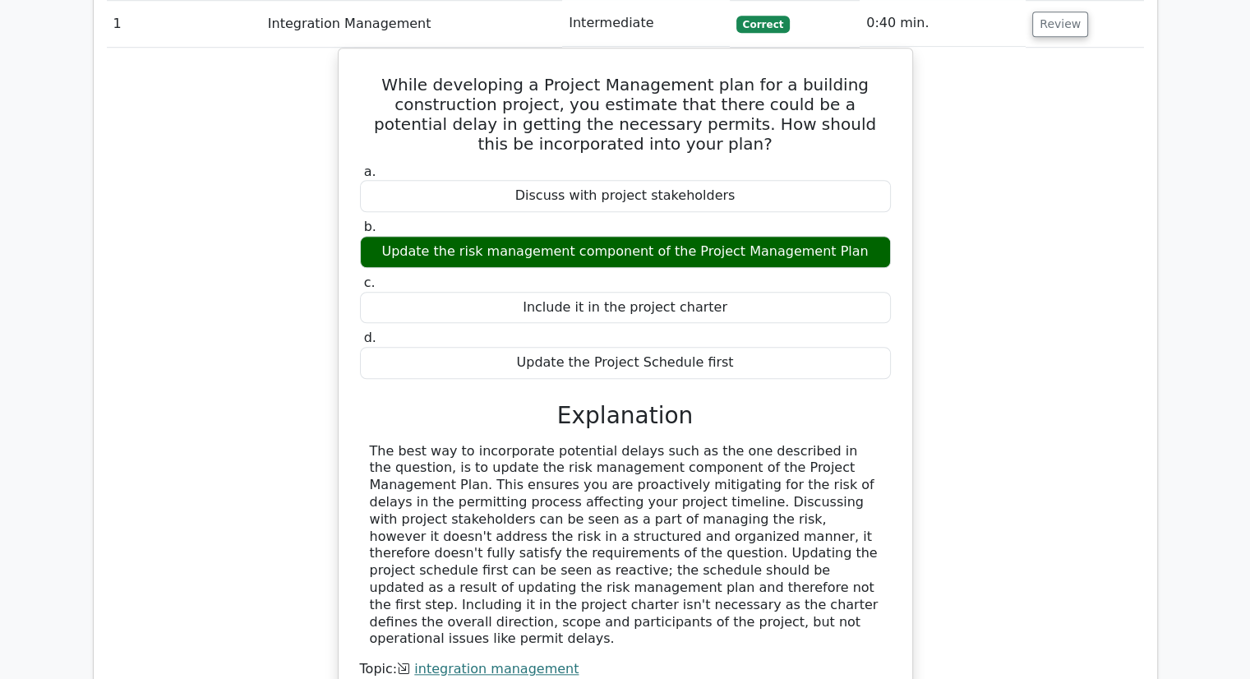
scroll to position [1347, 0]
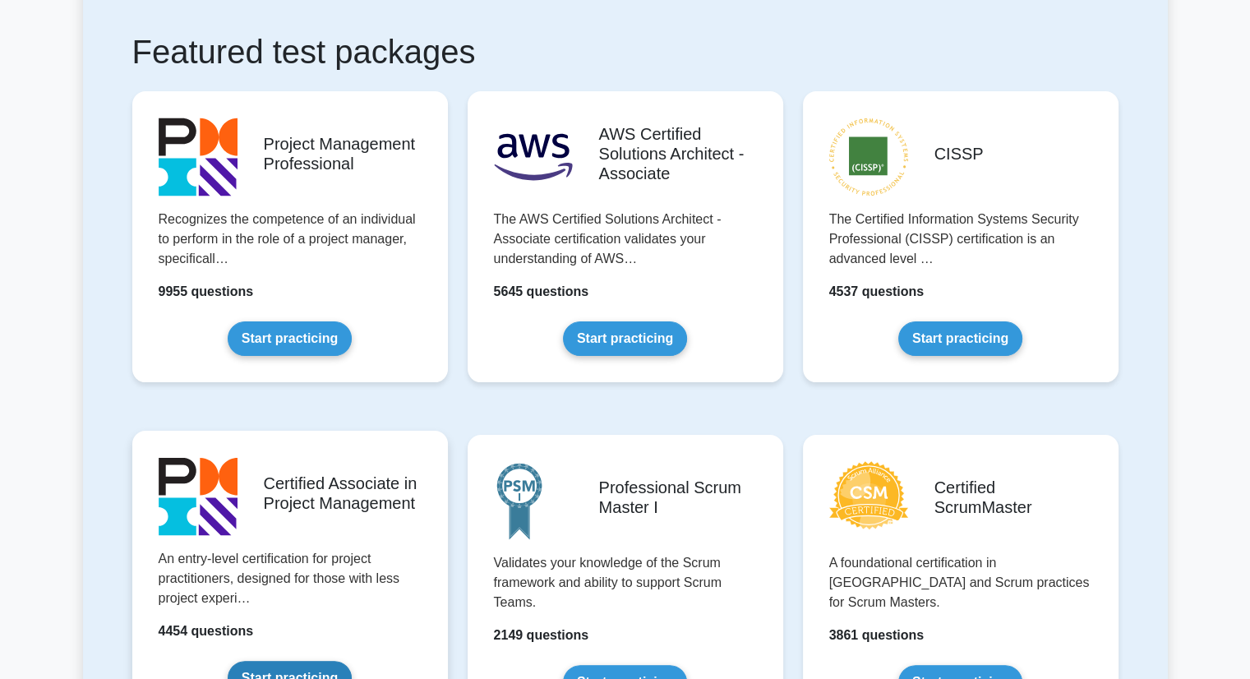
scroll to position [140, 0]
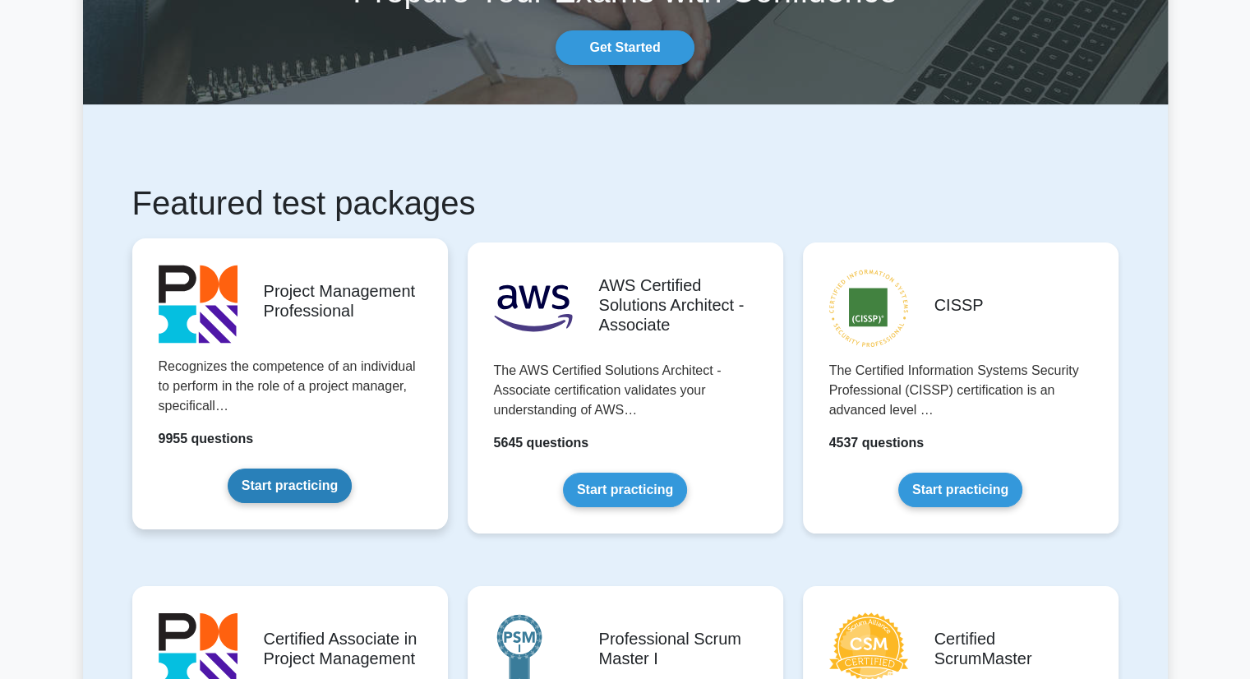
click at [310, 486] on link "Start practicing" at bounding box center [290, 485] width 124 height 35
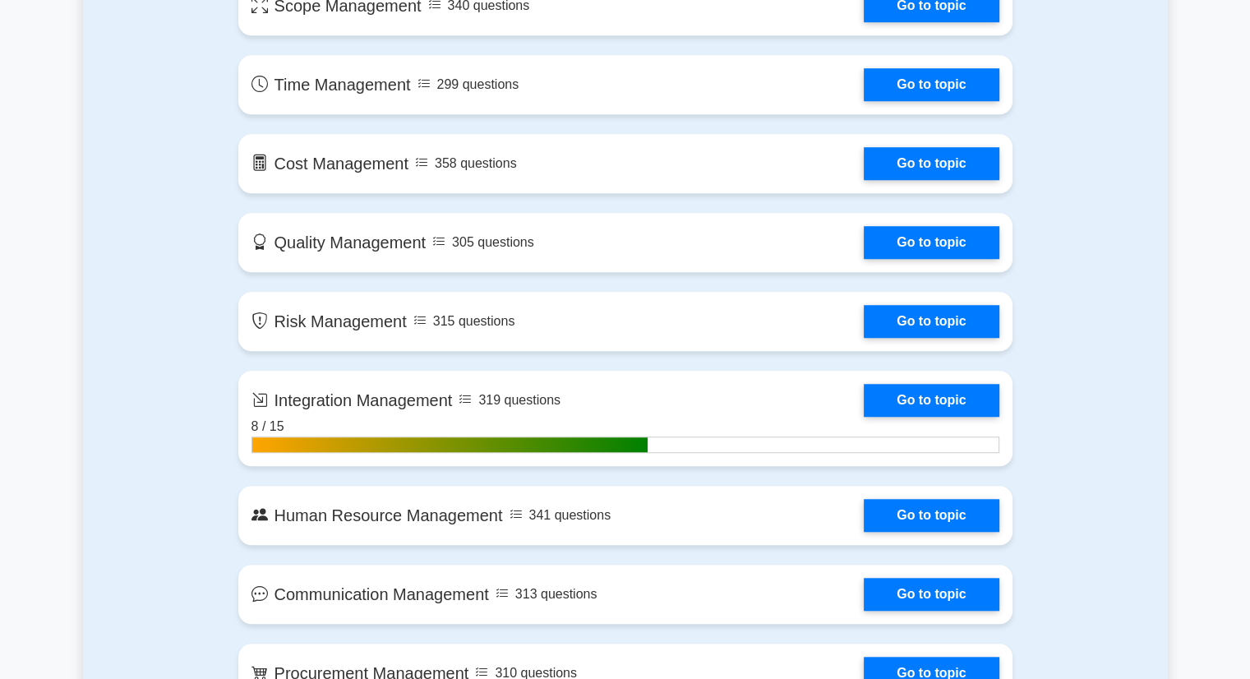
scroll to position [1367, 0]
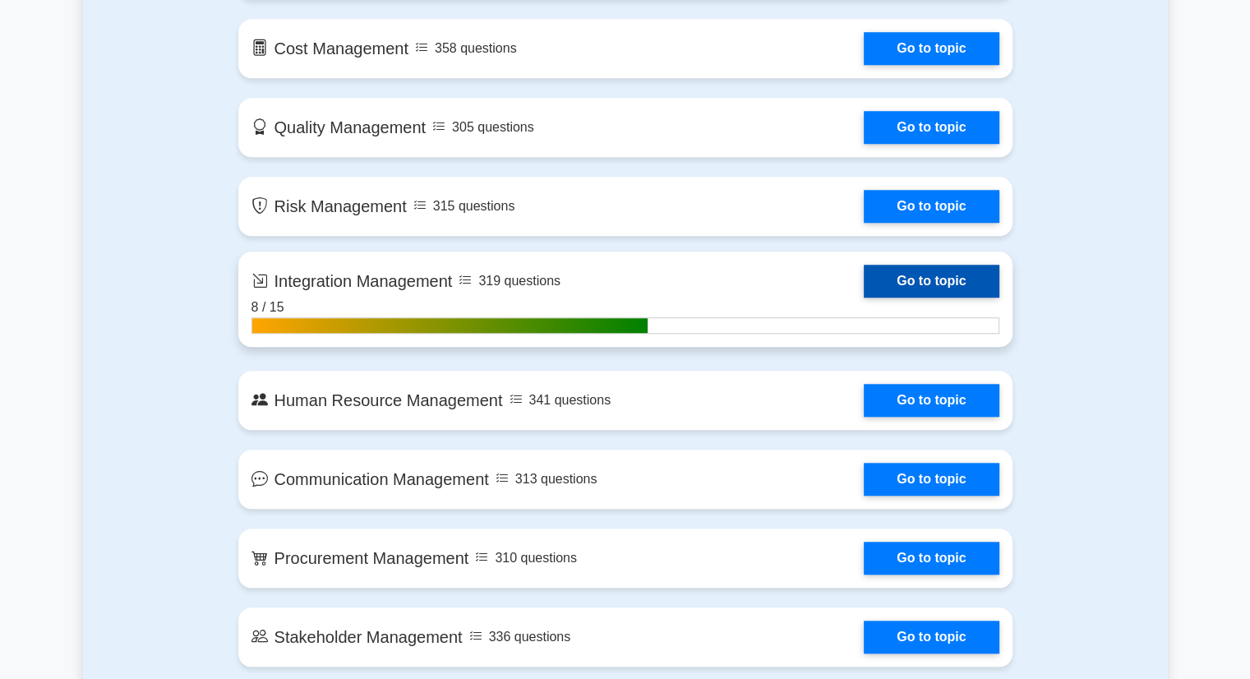
click at [900, 279] on link "Go to topic" at bounding box center [930, 281] width 135 height 33
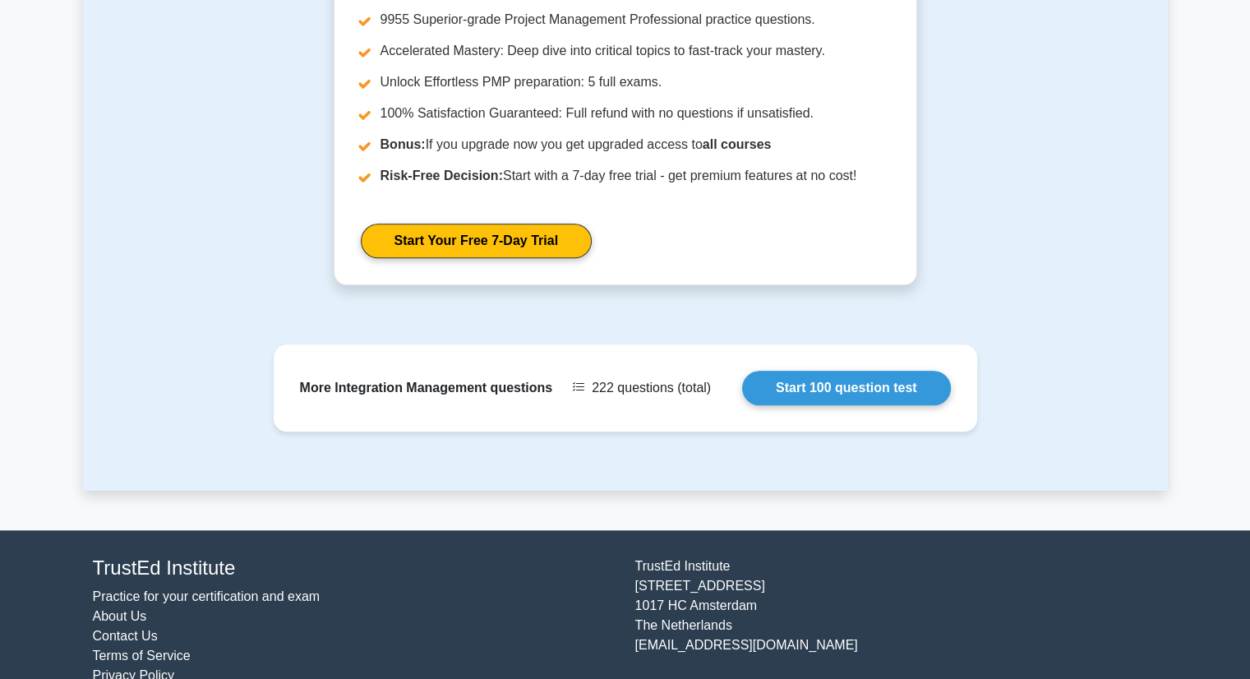
scroll to position [1544, 0]
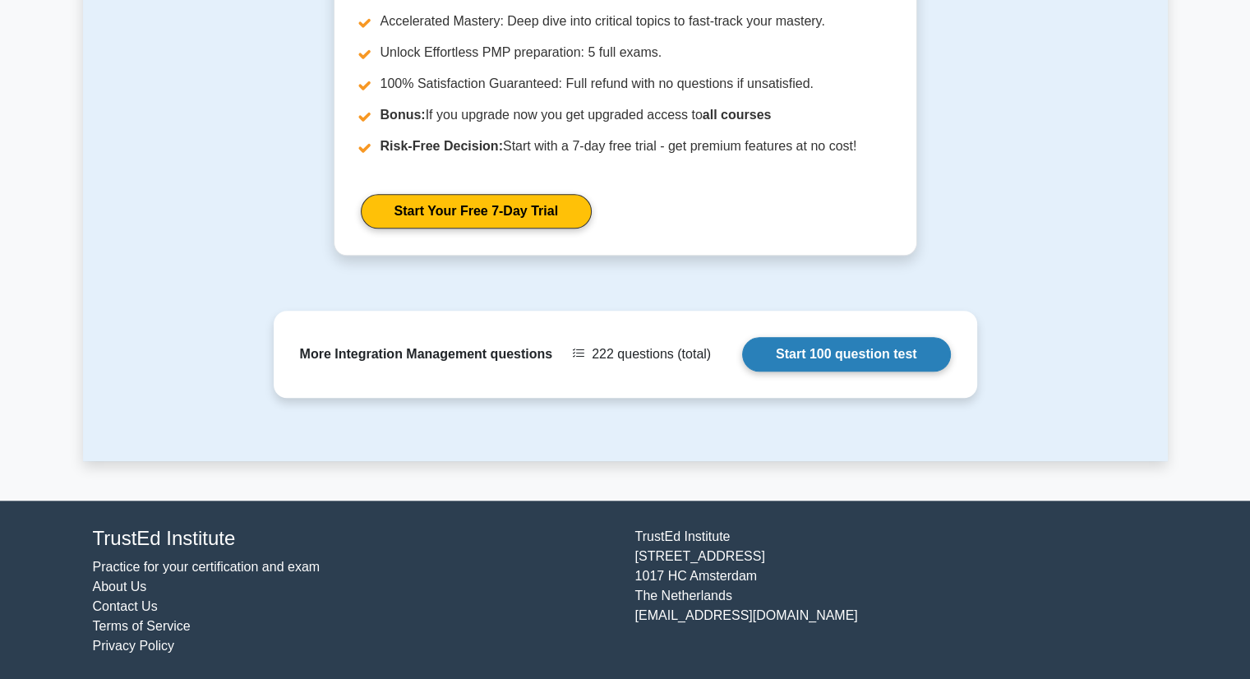
click at [856, 345] on link "Start 100 question test" at bounding box center [846, 354] width 209 height 35
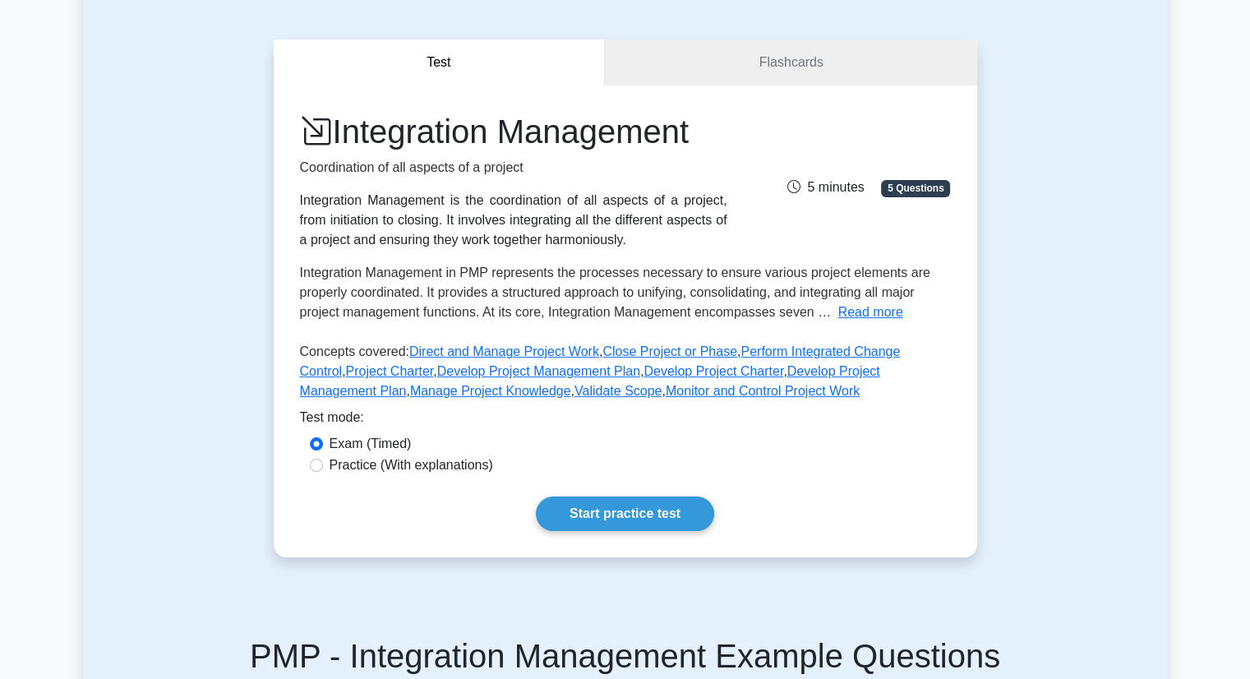
scroll to position [0, 0]
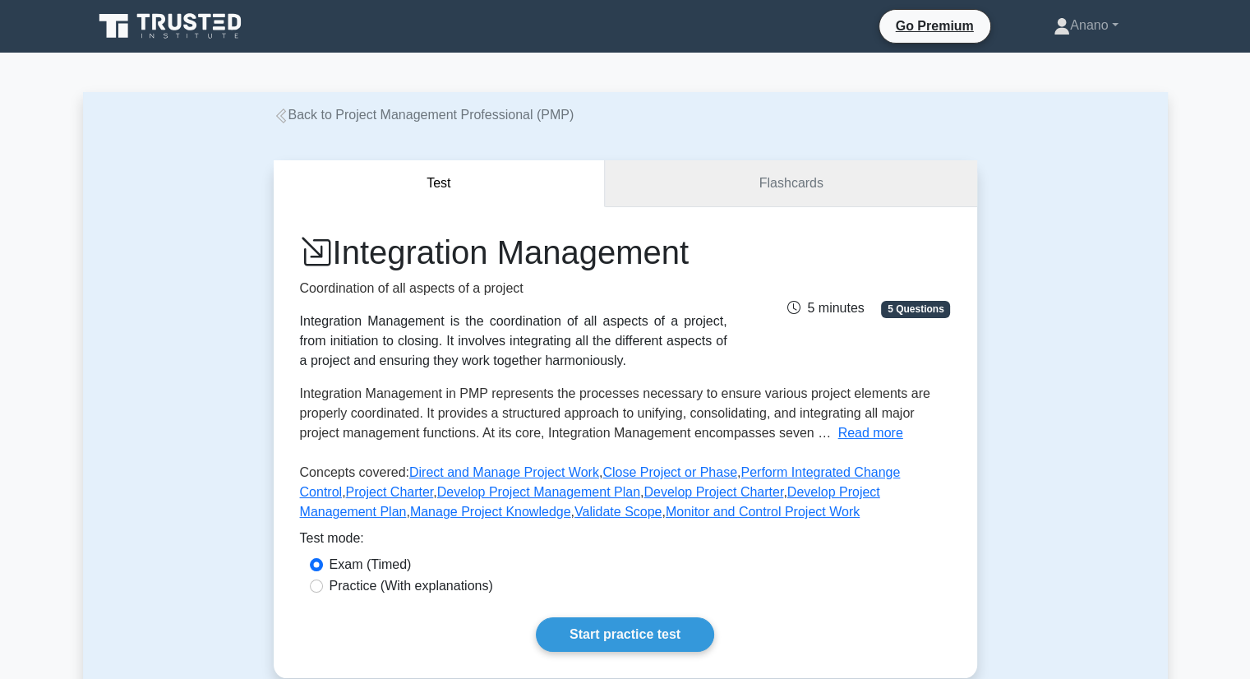
click at [657, 173] on link "Flashcards" at bounding box center [790, 183] width 371 height 47
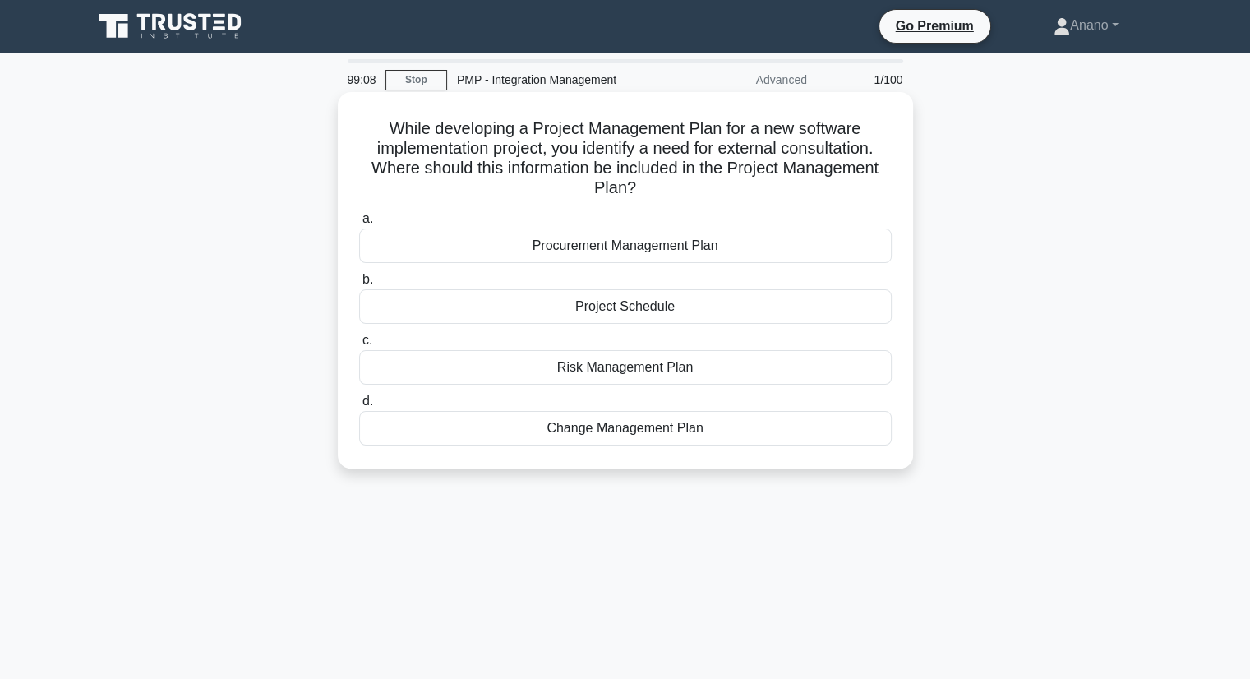
click at [704, 312] on div "Project Schedule" at bounding box center [625, 306] width 532 height 35
click at [359, 285] on input "b. Project Schedule" at bounding box center [359, 279] width 0 height 11
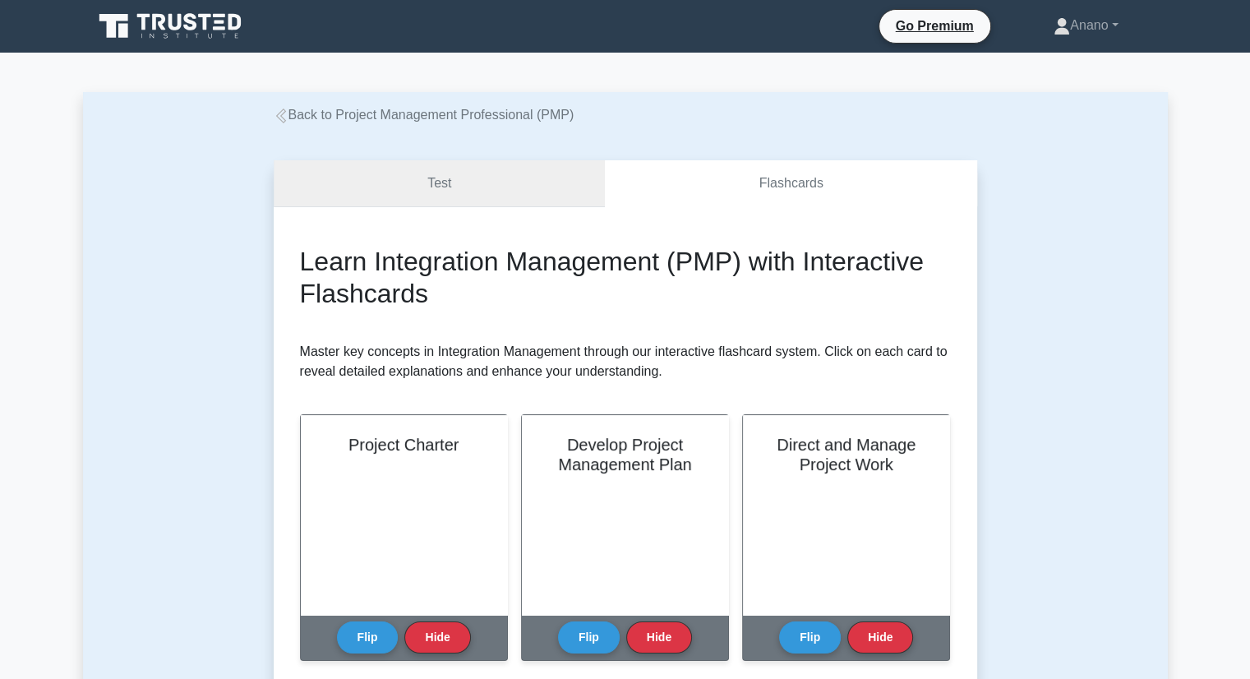
click at [454, 174] on link "Test" at bounding box center [440, 183] width 332 height 47
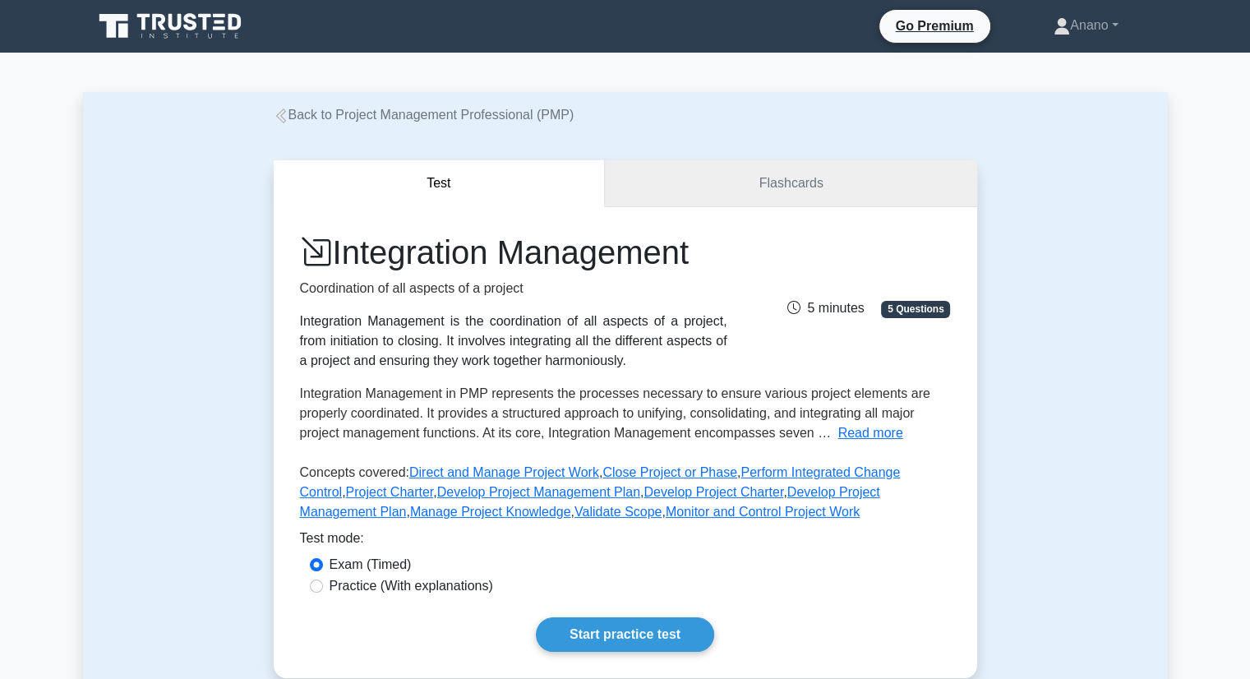
click at [742, 174] on link "Flashcards" at bounding box center [790, 183] width 371 height 47
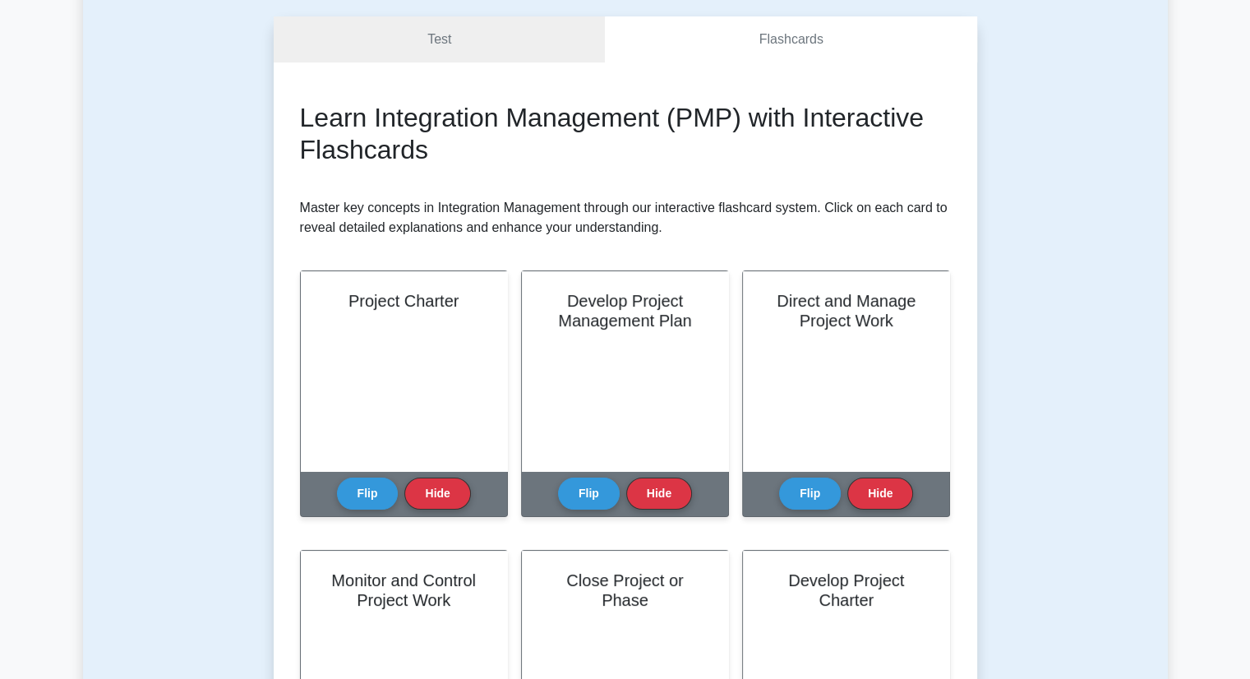
scroll to position [176, 0]
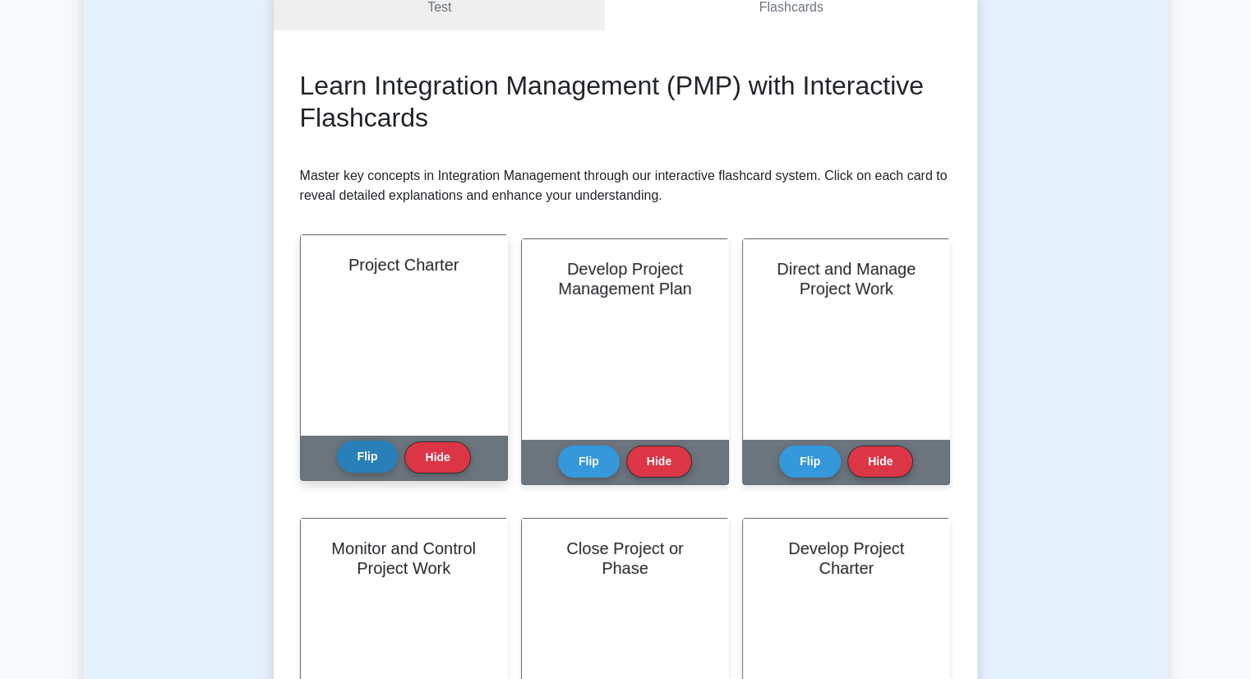
click at [368, 460] on button "Flip" at bounding box center [368, 456] width 62 height 32
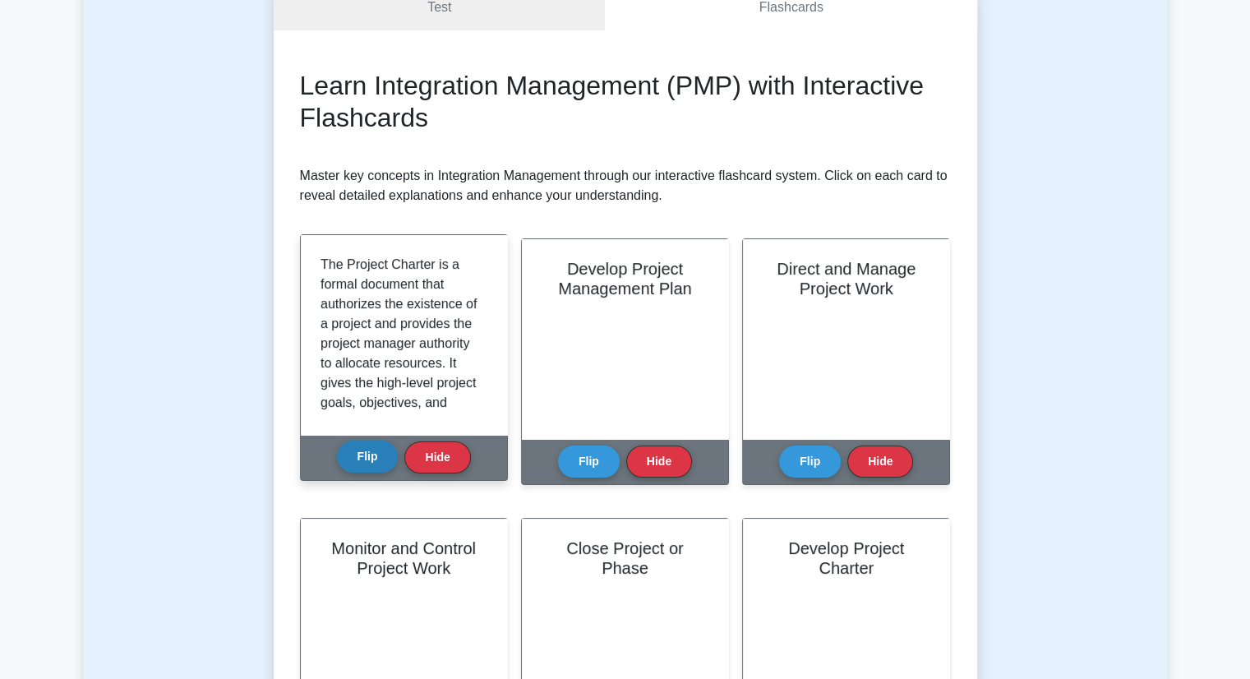
click at [368, 460] on button "Flip" at bounding box center [368, 456] width 62 height 32
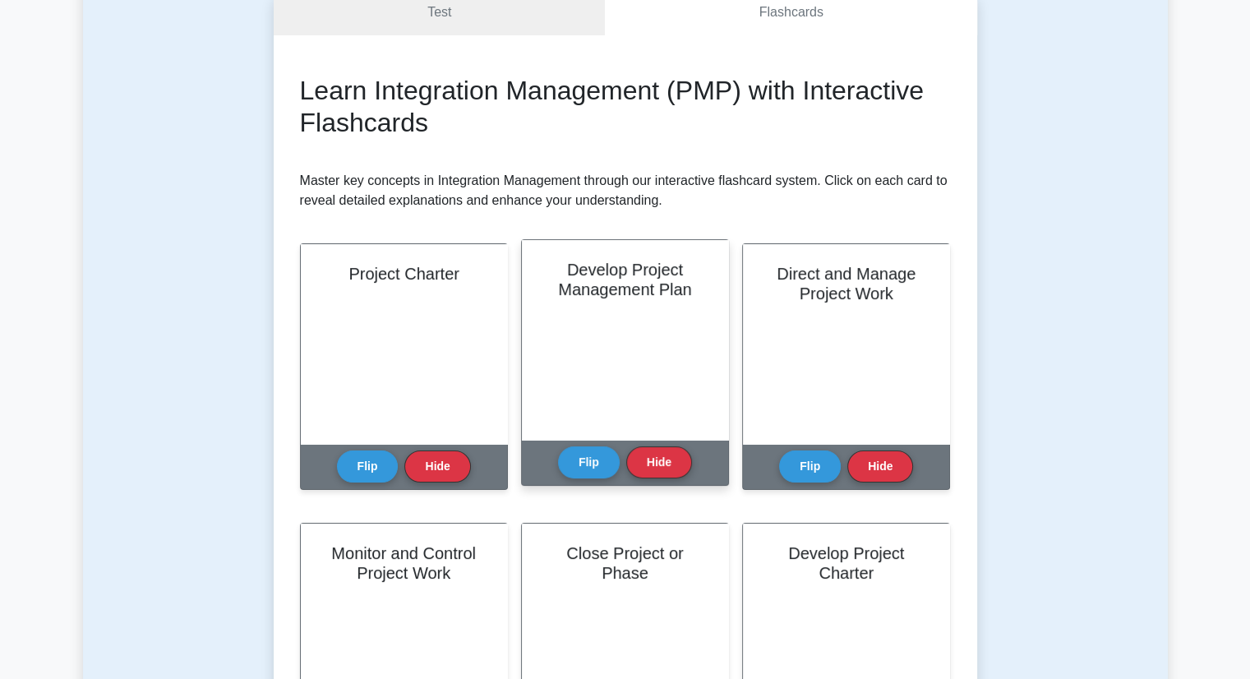
scroll to position [0, 0]
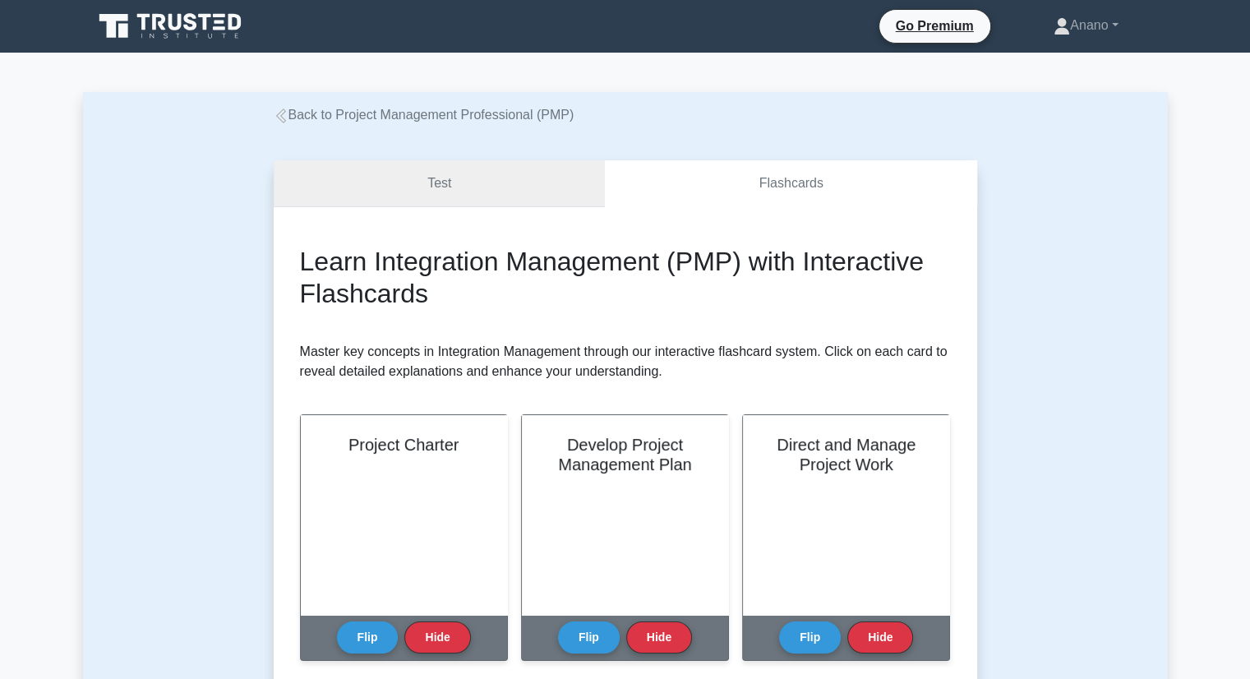
click at [505, 188] on link "Test" at bounding box center [440, 183] width 332 height 47
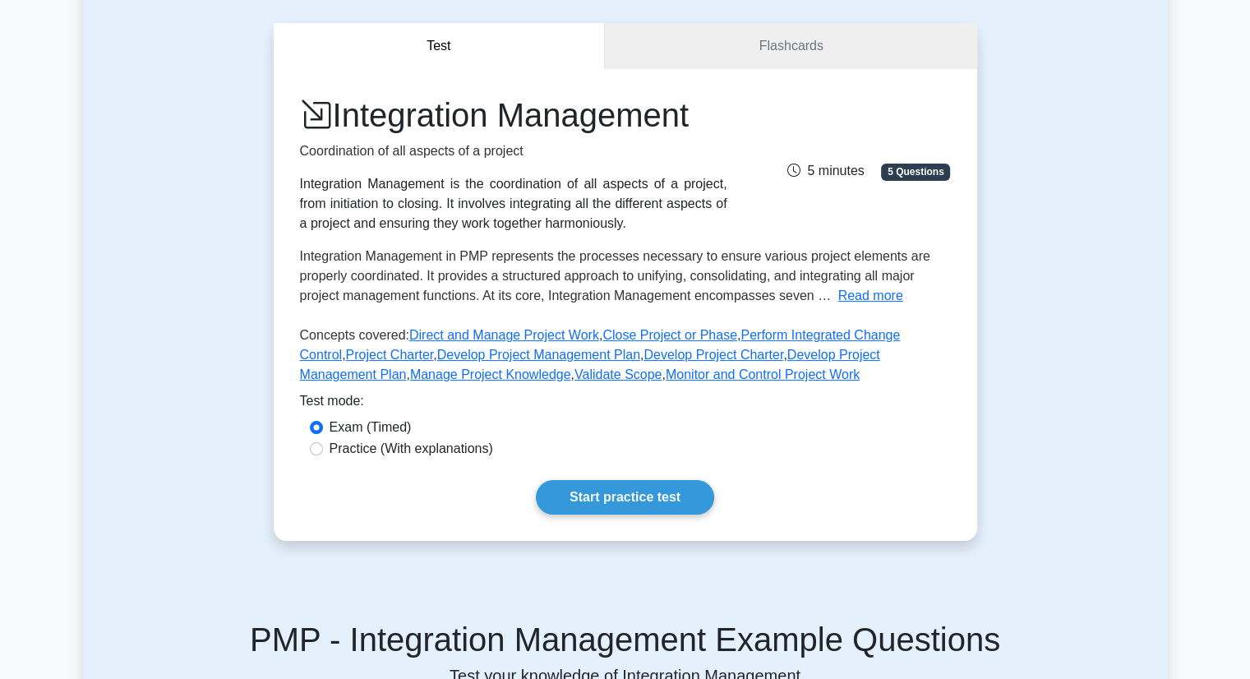
scroll to position [250, 0]
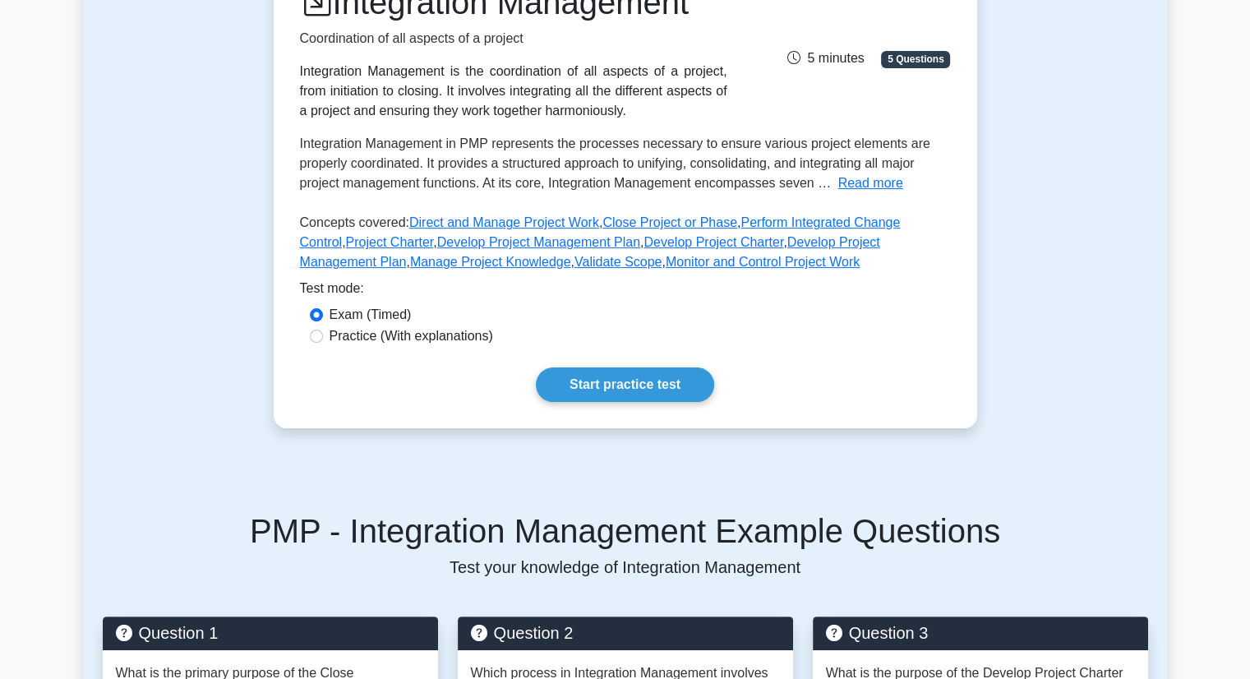
click at [417, 339] on label "Practice (With explanations)" at bounding box center [410, 336] width 163 height 20
click at [323, 339] on input "Practice (With explanations)" at bounding box center [316, 335] width 13 height 13
radio input "true"
click at [585, 389] on link "Start practice test" at bounding box center [625, 384] width 178 height 35
click at [606, 385] on link "Start practice test" at bounding box center [625, 384] width 178 height 35
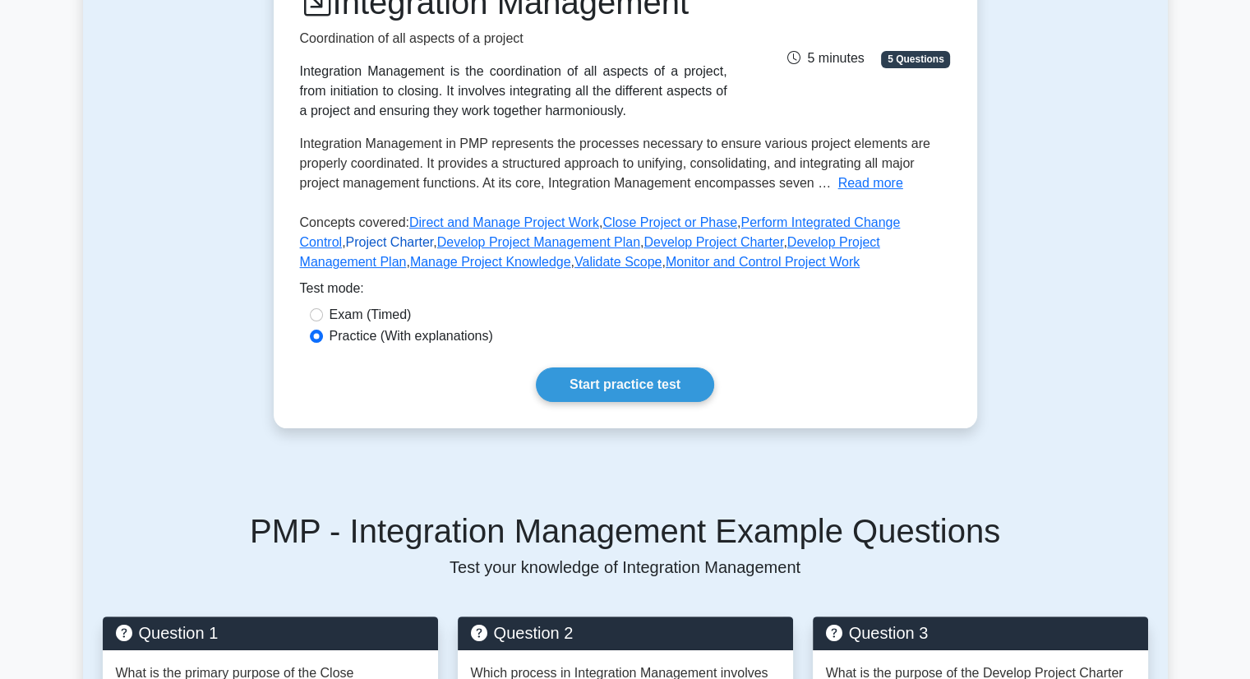
scroll to position [269, 0]
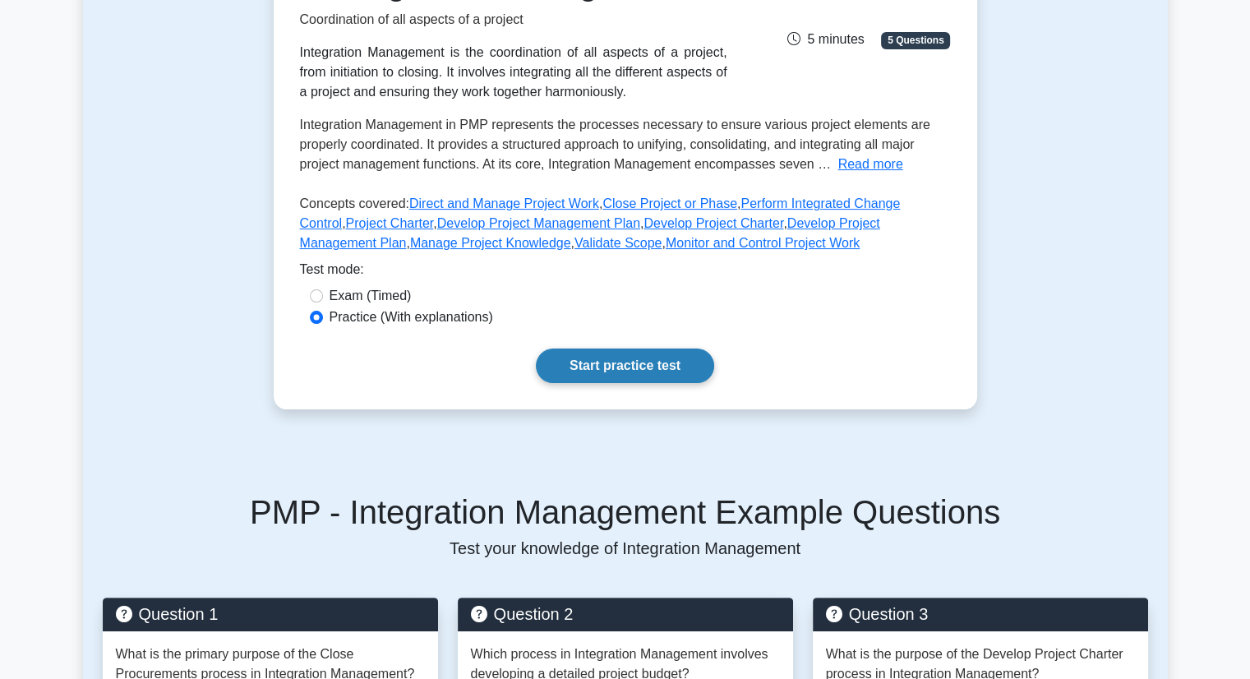
click at [671, 375] on link "Start practice test" at bounding box center [625, 365] width 178 height 35
click at [674, 370] on link "Start practice test" at bounding box center [625, 365] width 178 height 35
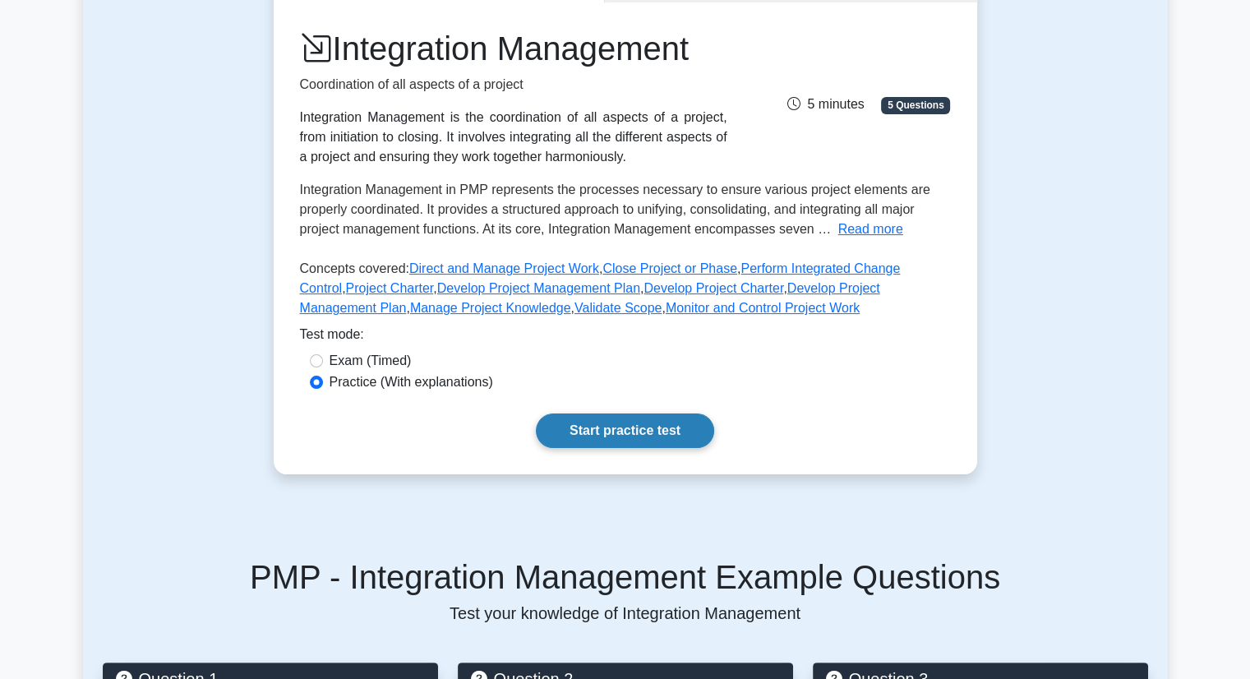
scroll to position [204, 0]
click at [638, 426] on link "Start practice test" at bounding box center [625, 430] width 178 height 35
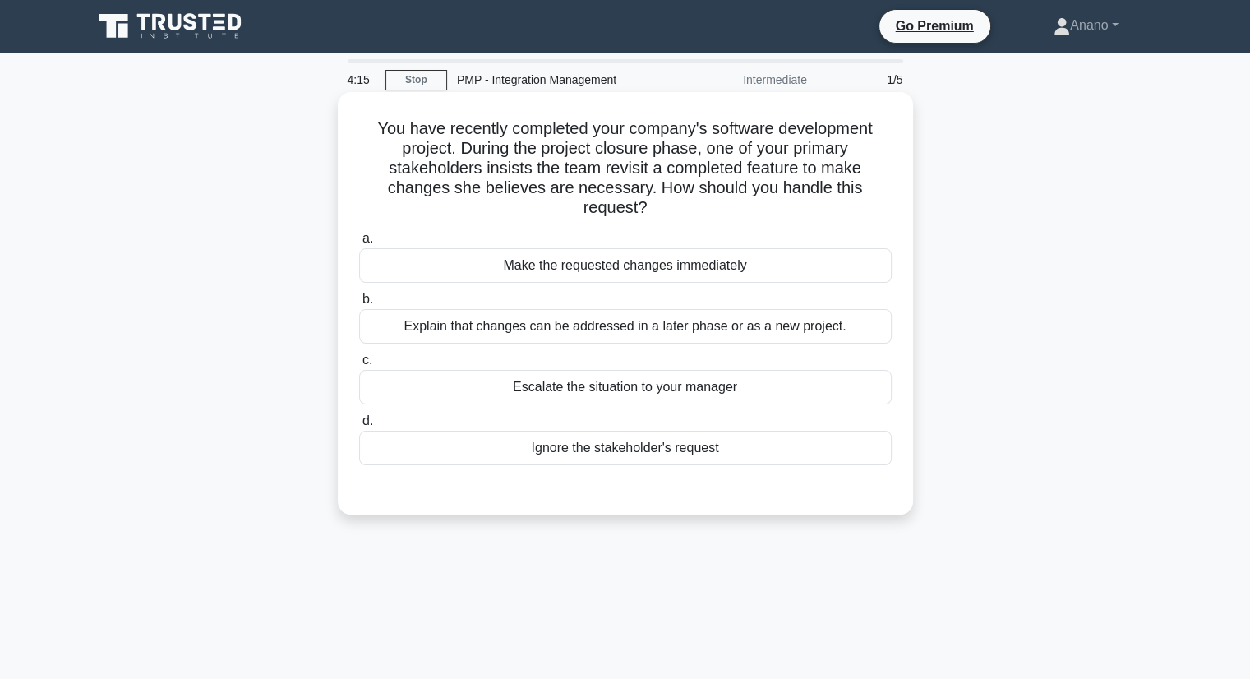
click at [613, 323] on div "Explain that changes can be addressed in a later phase or as a new project." at bounding box center [625, 326] width 532 height 35
click at [359, 305] on input "b. Explain that changes can be addressed in a later phase or as a new project." at bounding box center [359, 299] width 0 height 11
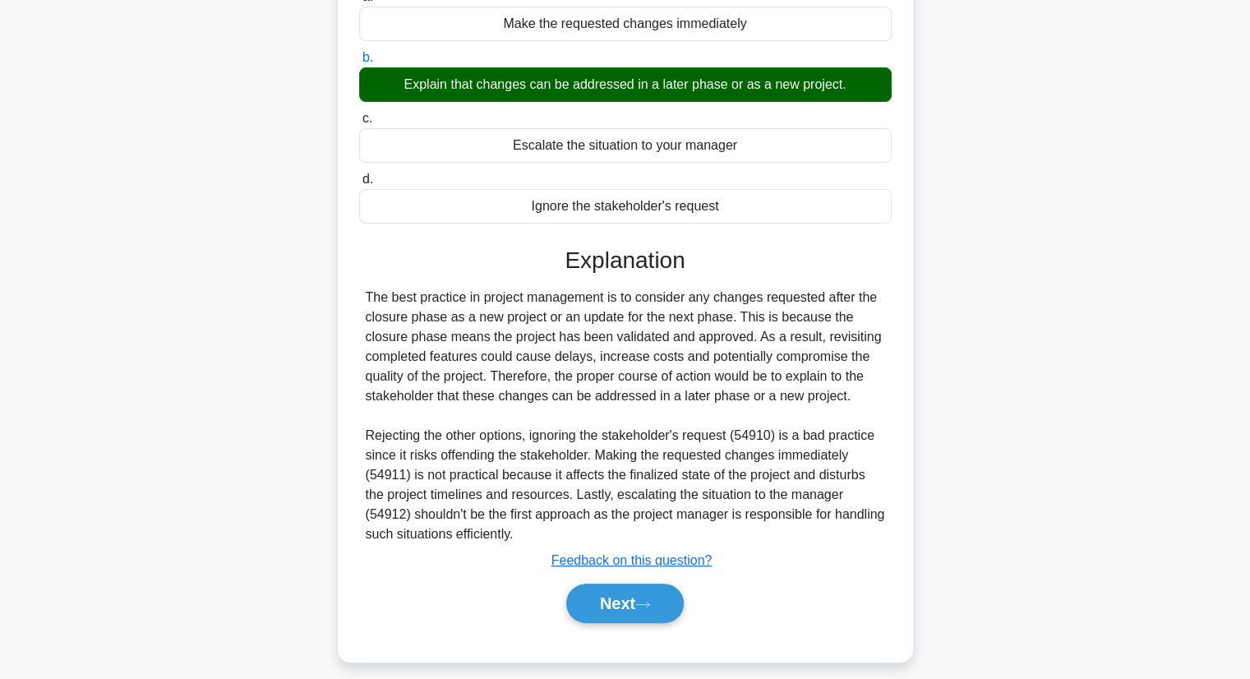
scroll to position [255, 0]
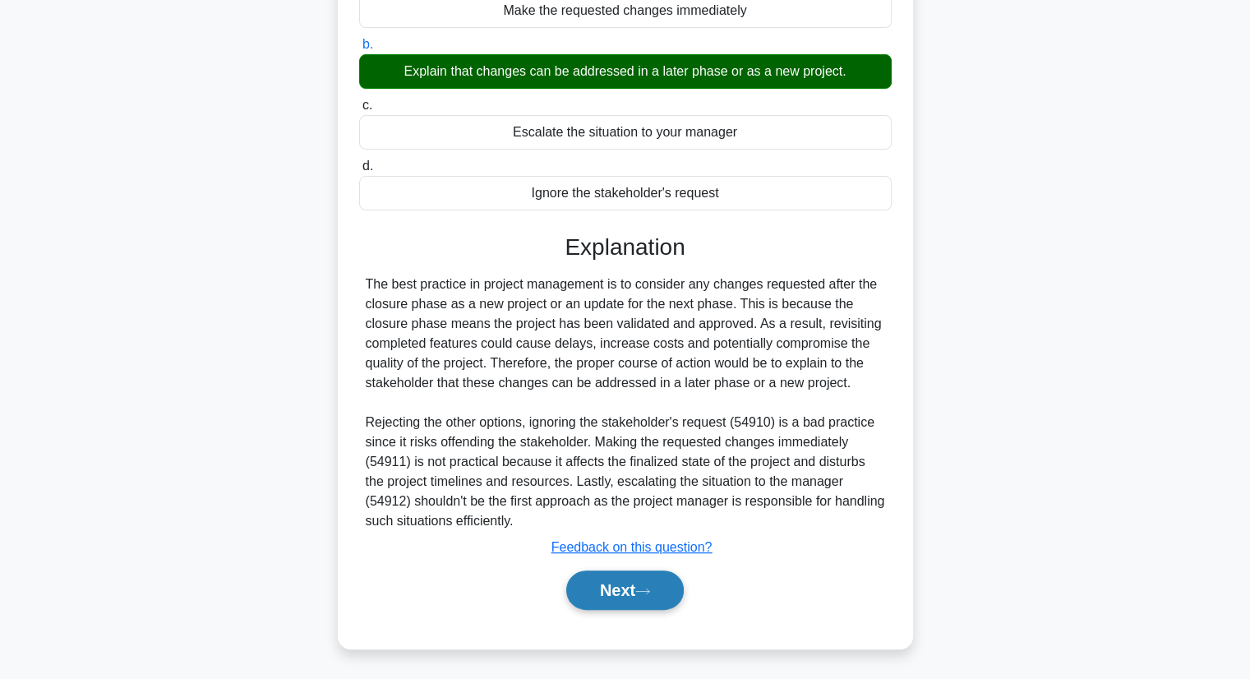
click at [650, 589] on icon at bounding box center [642, 591] width 15 height 9
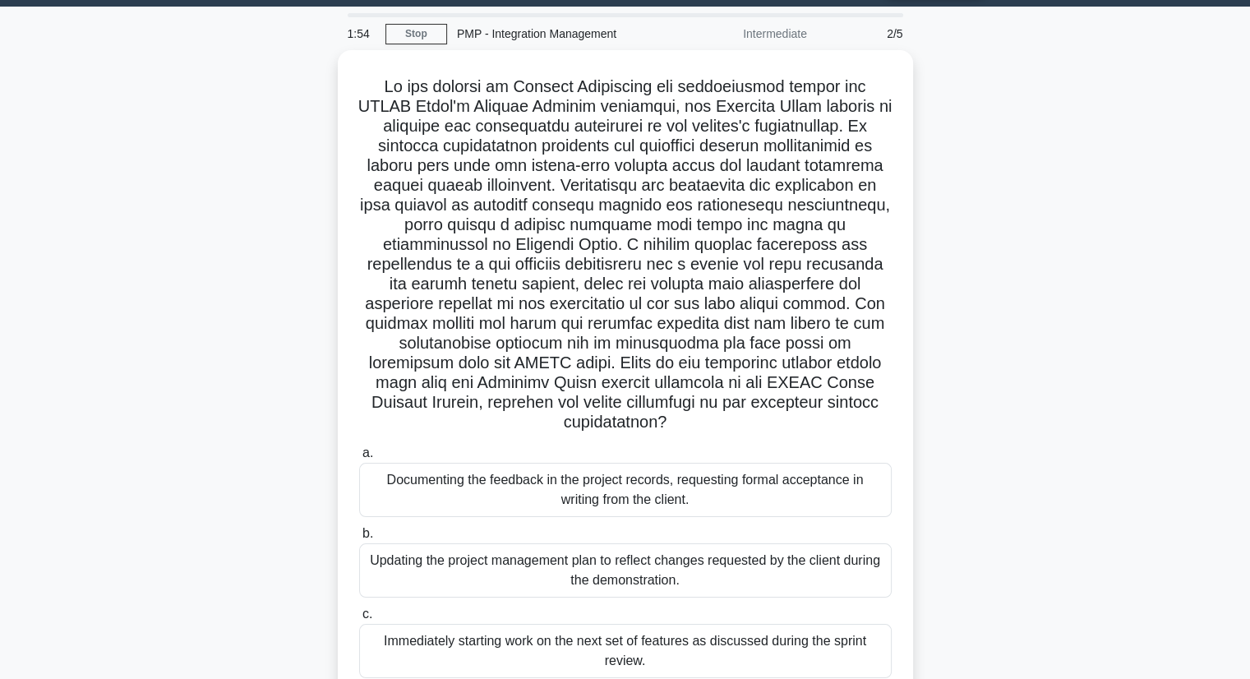
scroll to position [210, 0]
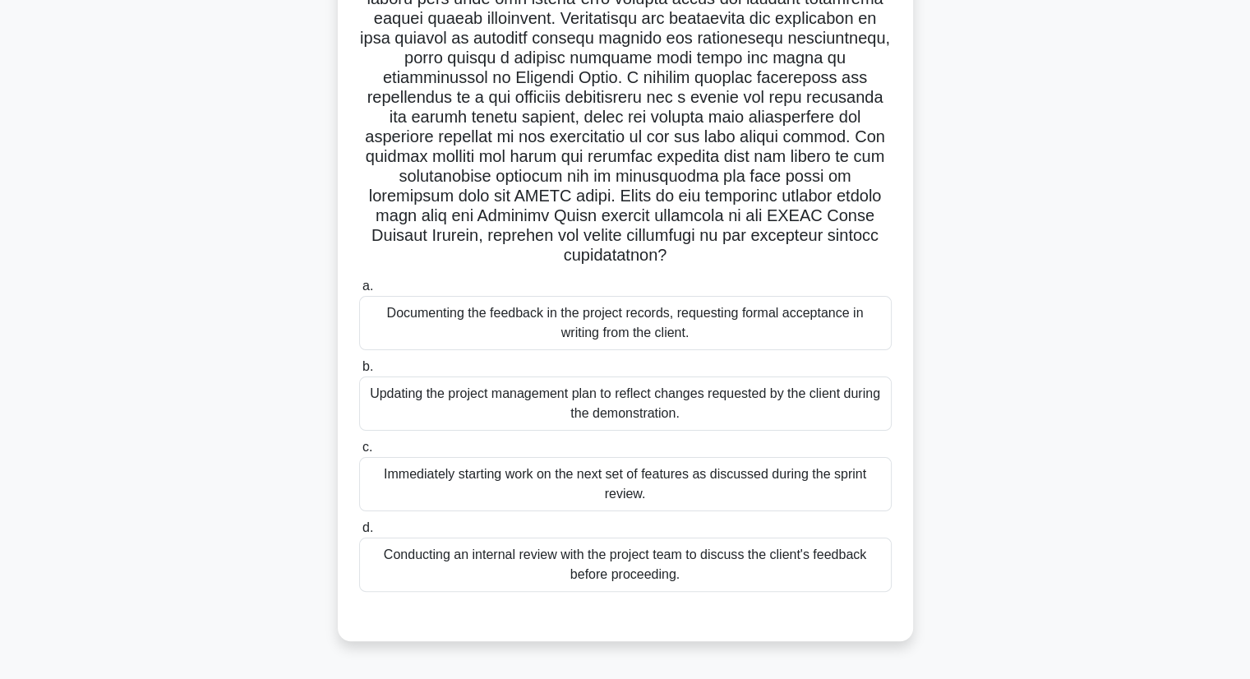
click at [749, 412] on div "Updating the project management plan to reflect changes requested by the client…" at bounding box center [625, 403] width 532 height 54
click at [359, 372] on input "b. Updating the project management plan to reflect changes requested by the cli…" at bounding box center [359, 366] width 0 height 11
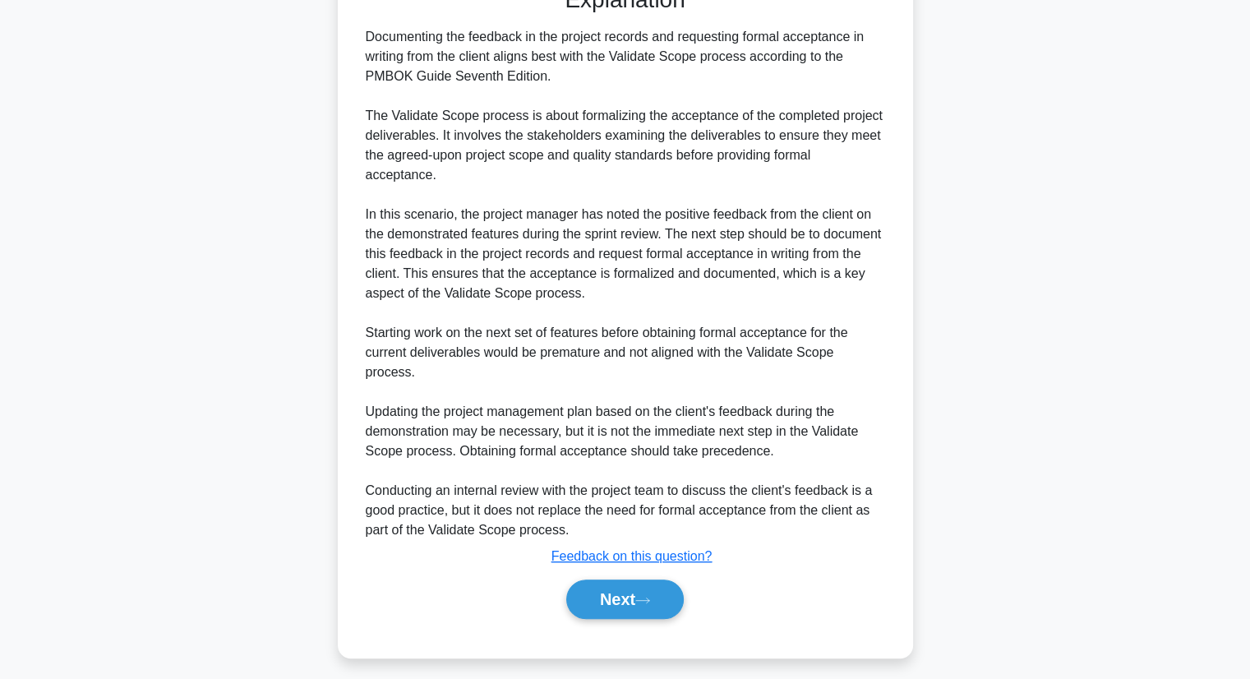
scroll to position [848, 0]
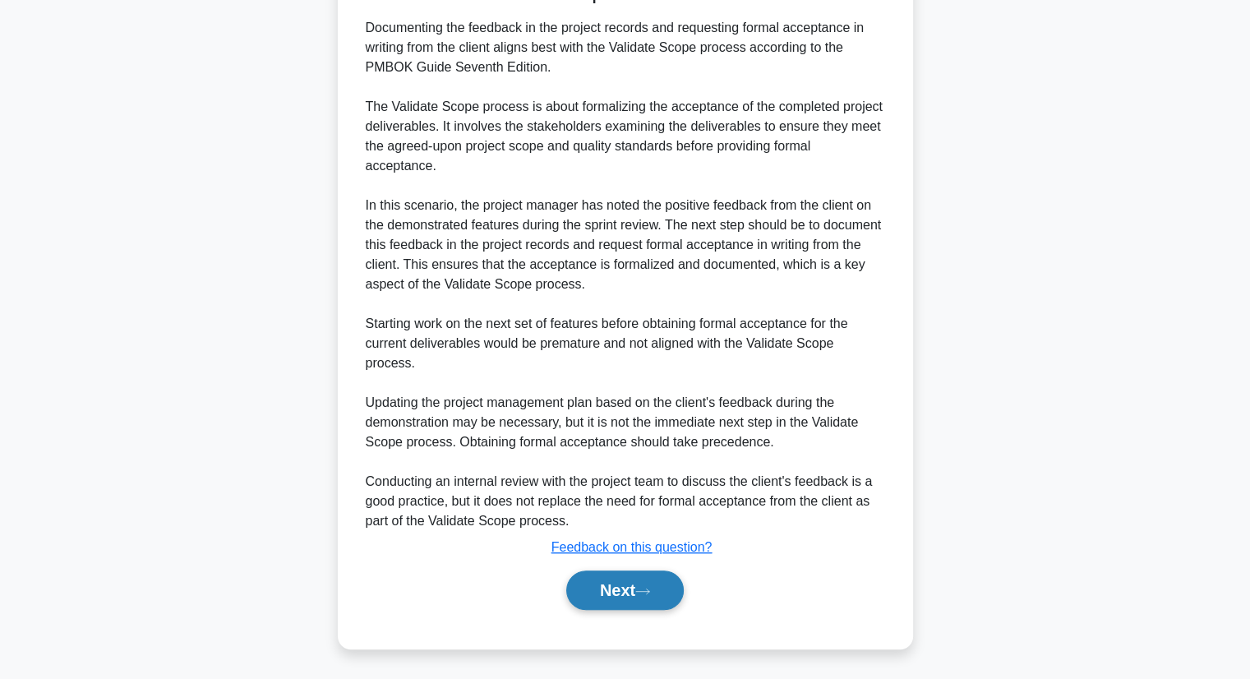
click at [630, 573] on button "Next" at bounding box center [624, 589] width 117 height 39
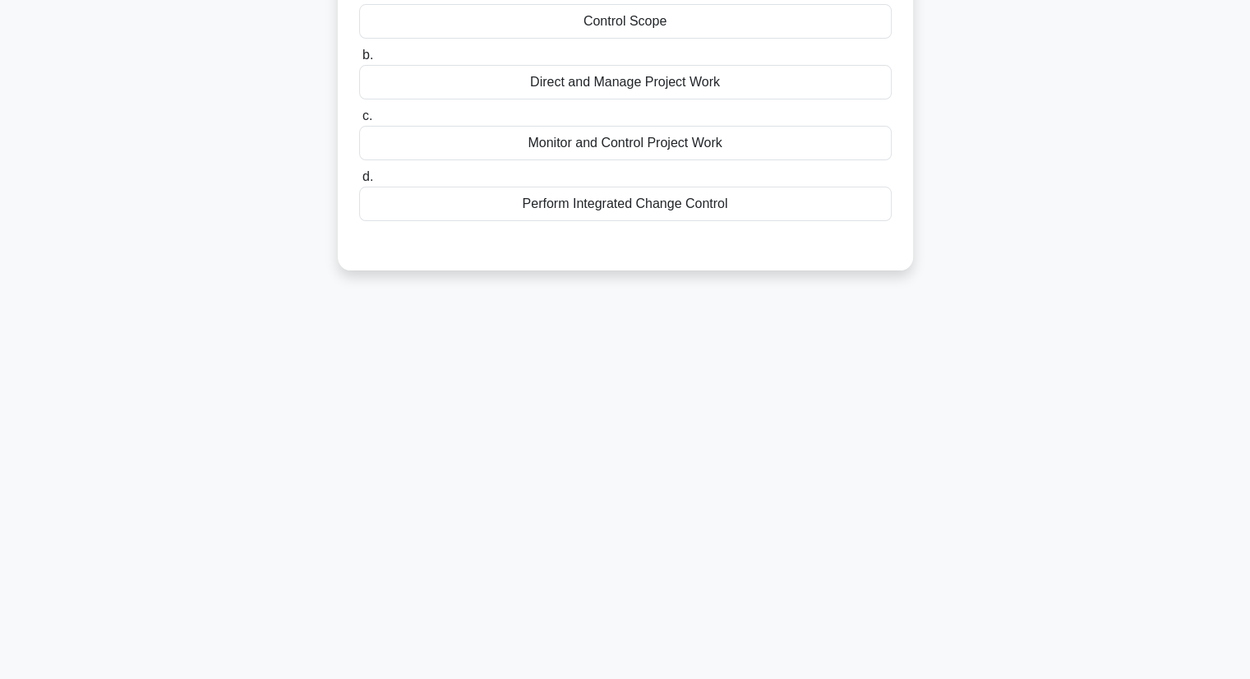
scroll to position [0, 0]
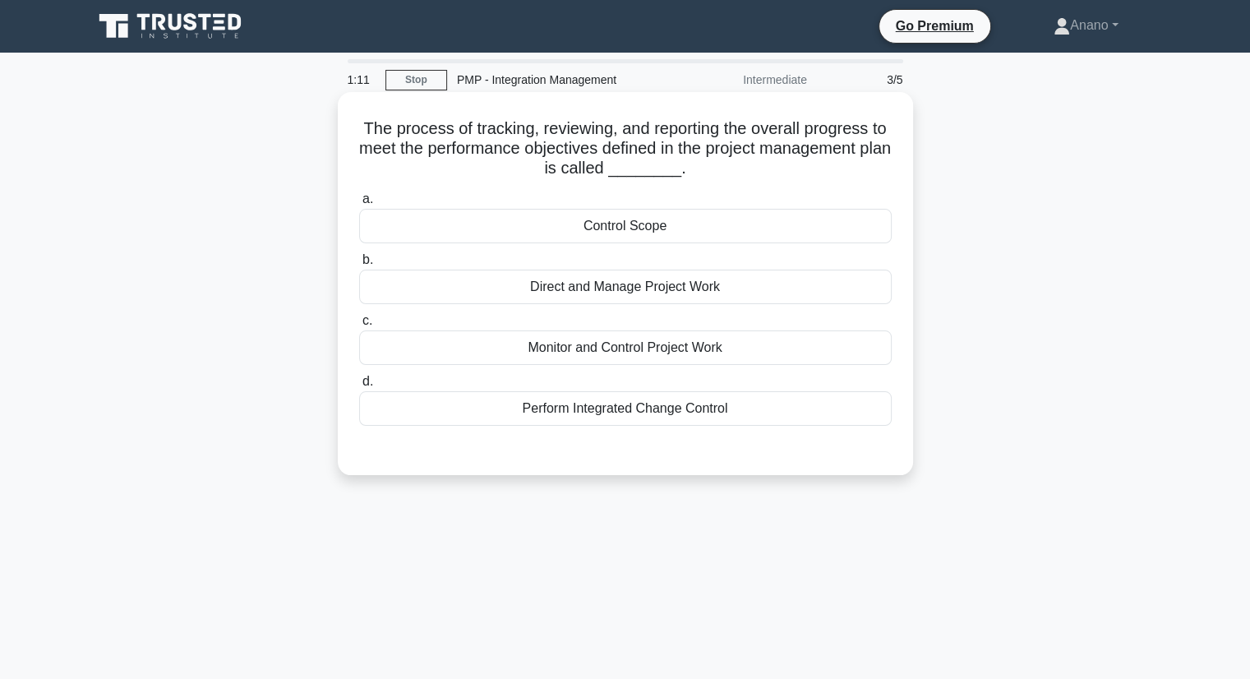
click at [576, 296] on div "Direct and Manage Project Work" at bounding box center [625, 286] width 532 height 35
click at [359, 265] on input "b. Direct and Manage Project Work" at bounding box center [359, 260] width 0 height 11
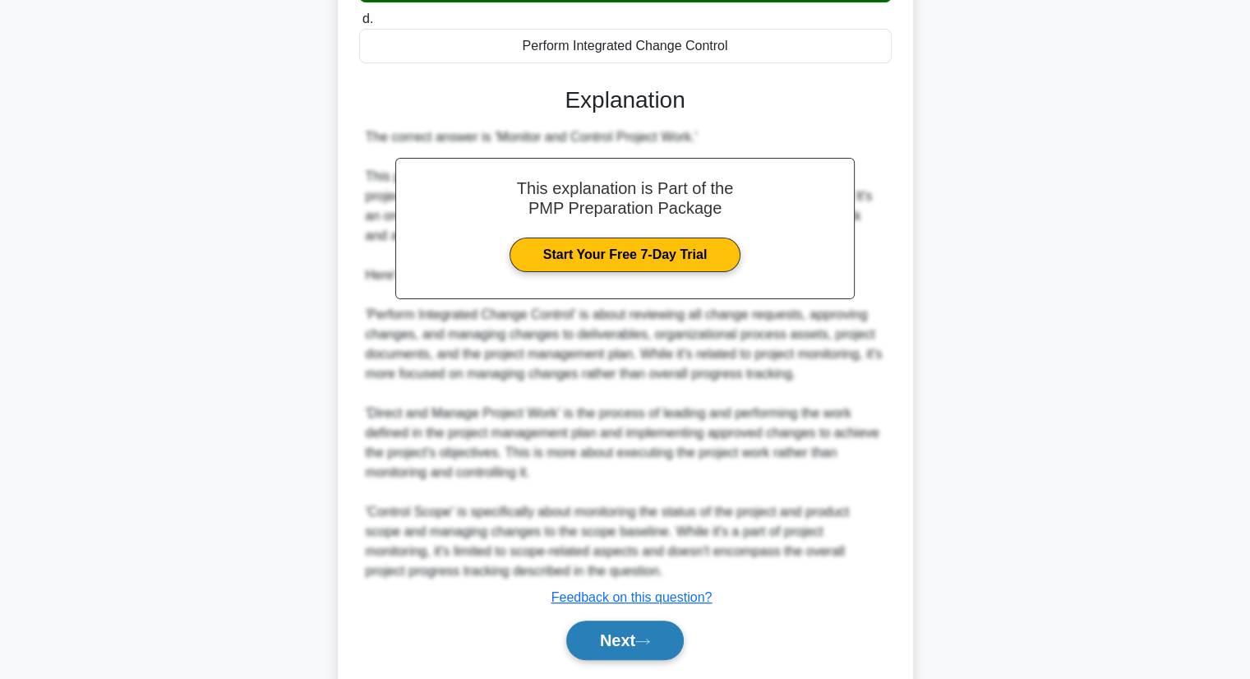
scroll to position [365, 0]
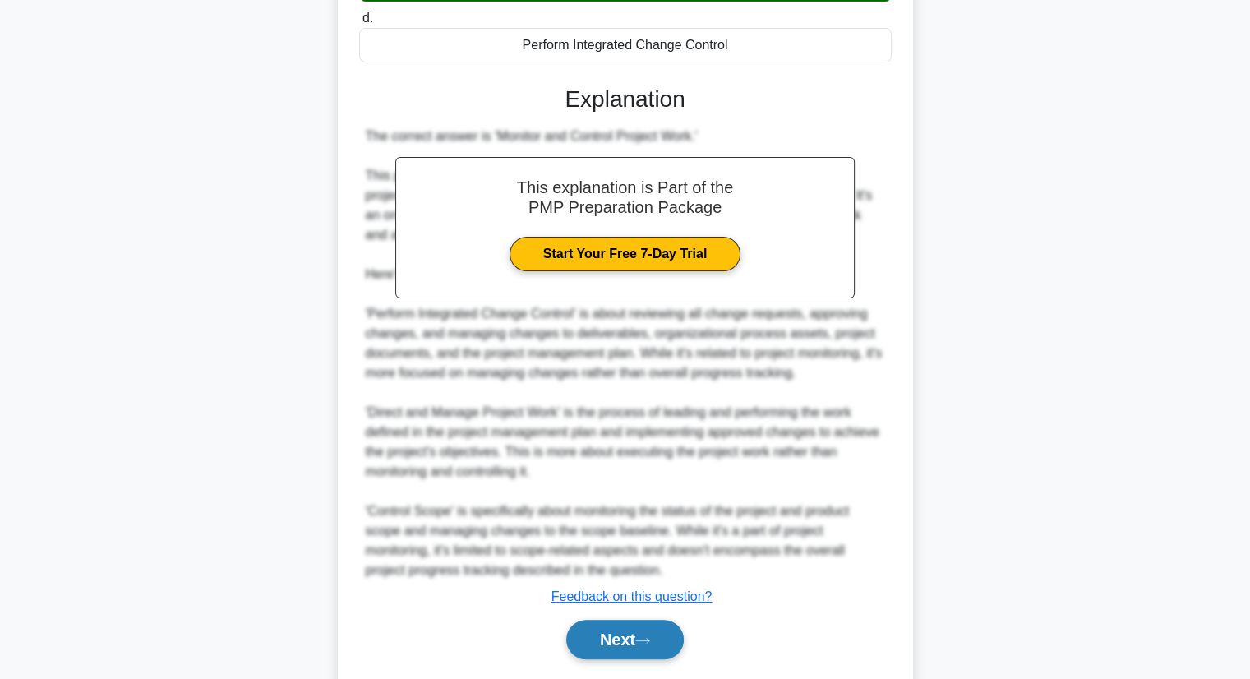
click at [619, 635] on button "Next" at bounding box center [624, 638] width 117 height 39
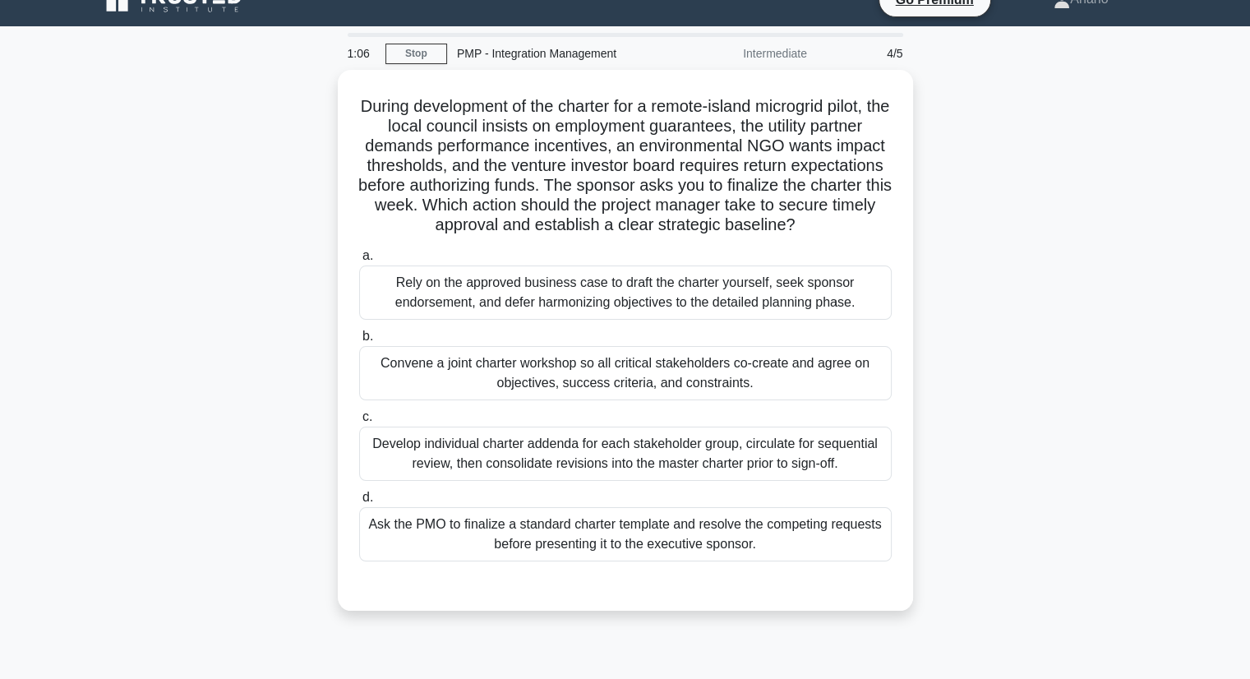
scroll to position [19, 0]
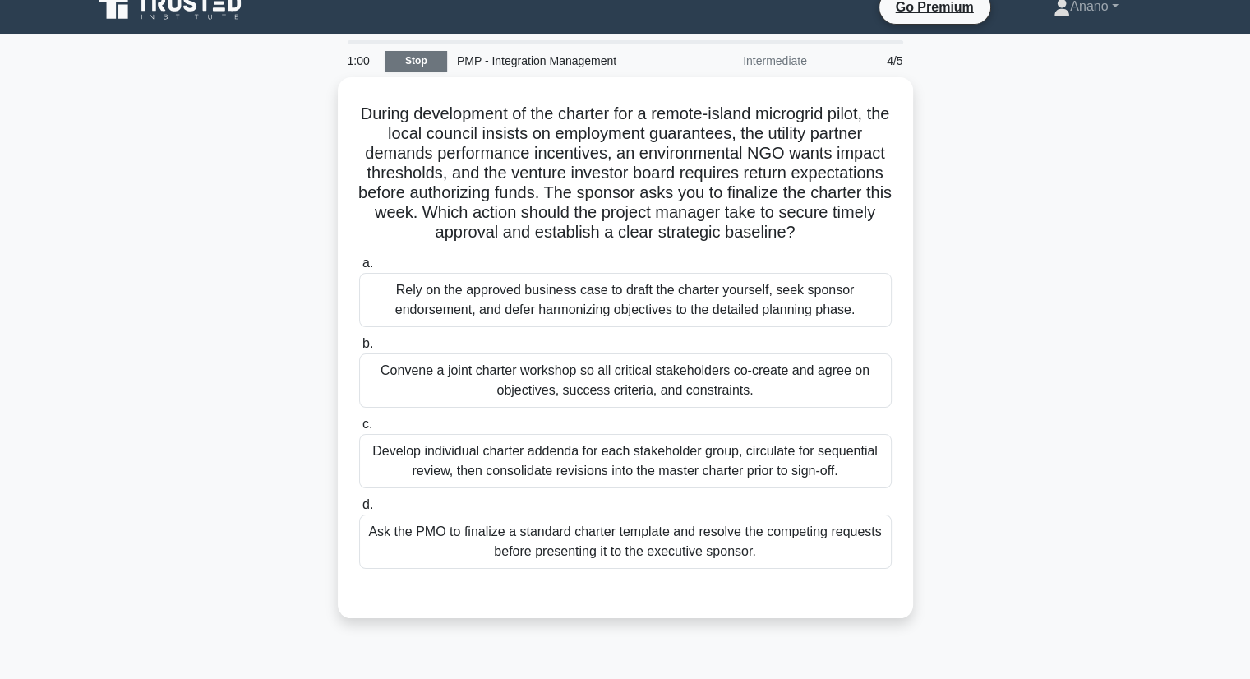
click at [425, 62] on link "Stop" at bounding box center [416, 61] width 62 height 21
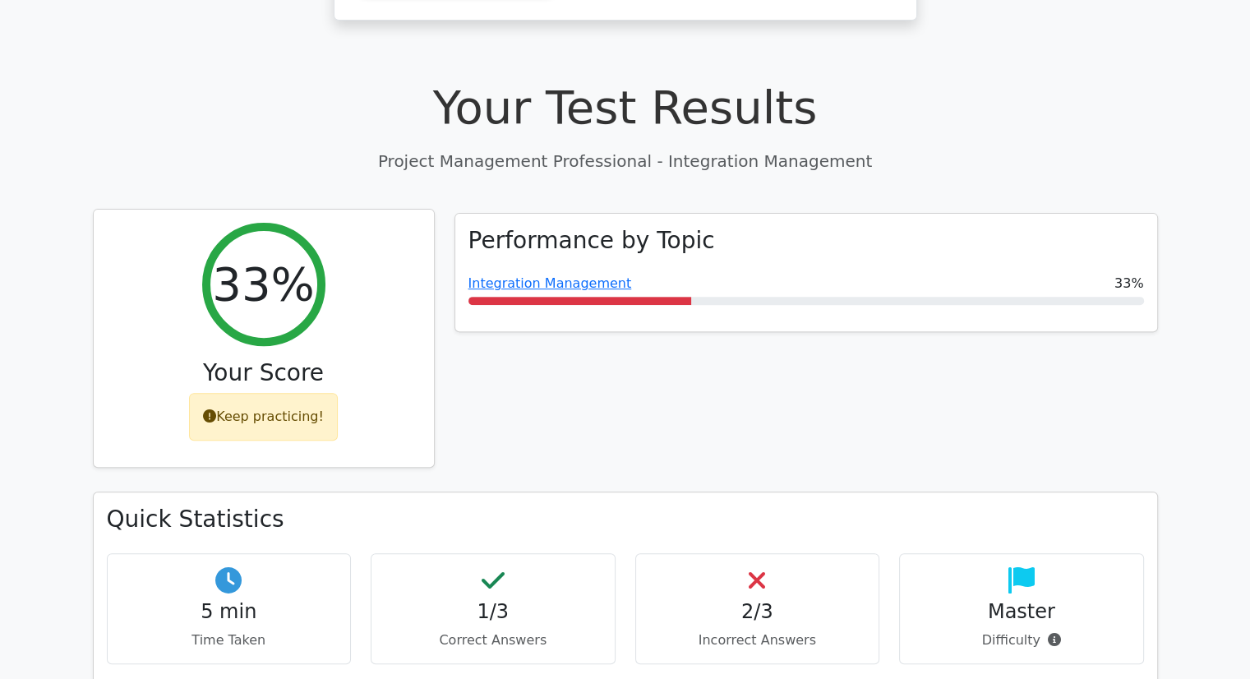
scroll to position [527, 0]
click at [278, 394] on div "Keep practicing!" at bounding box center [263, 418] width 149 height 48
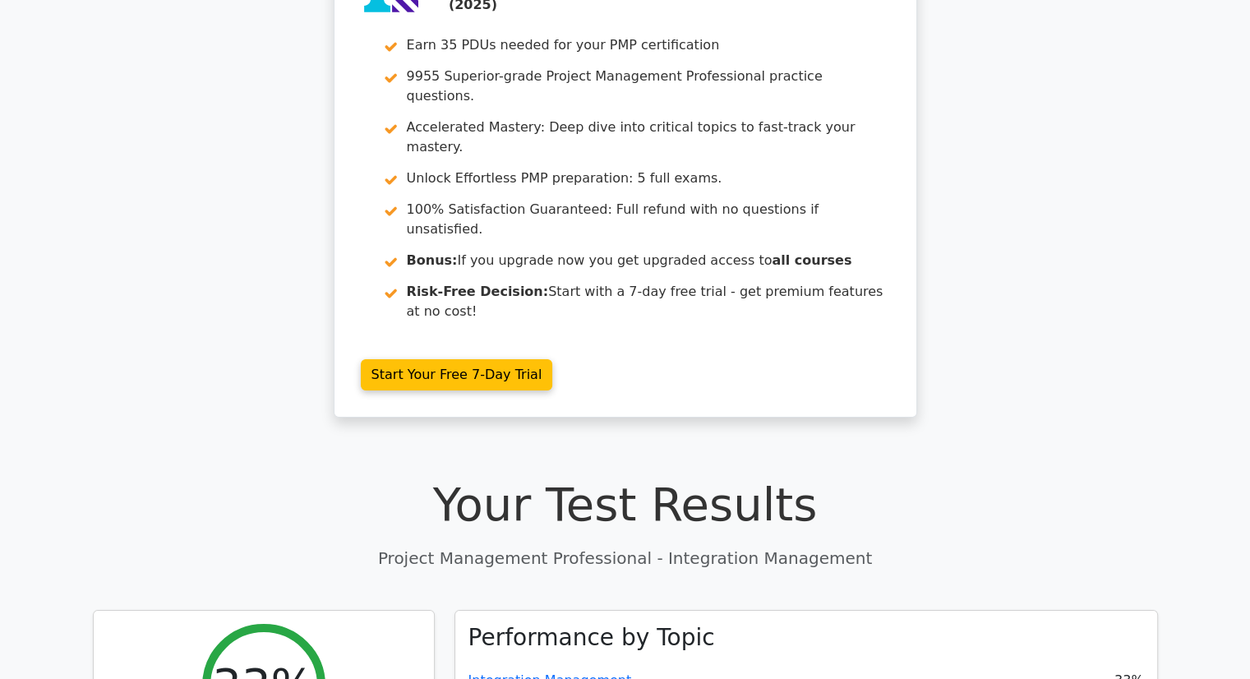
scroll to position [118, 0]
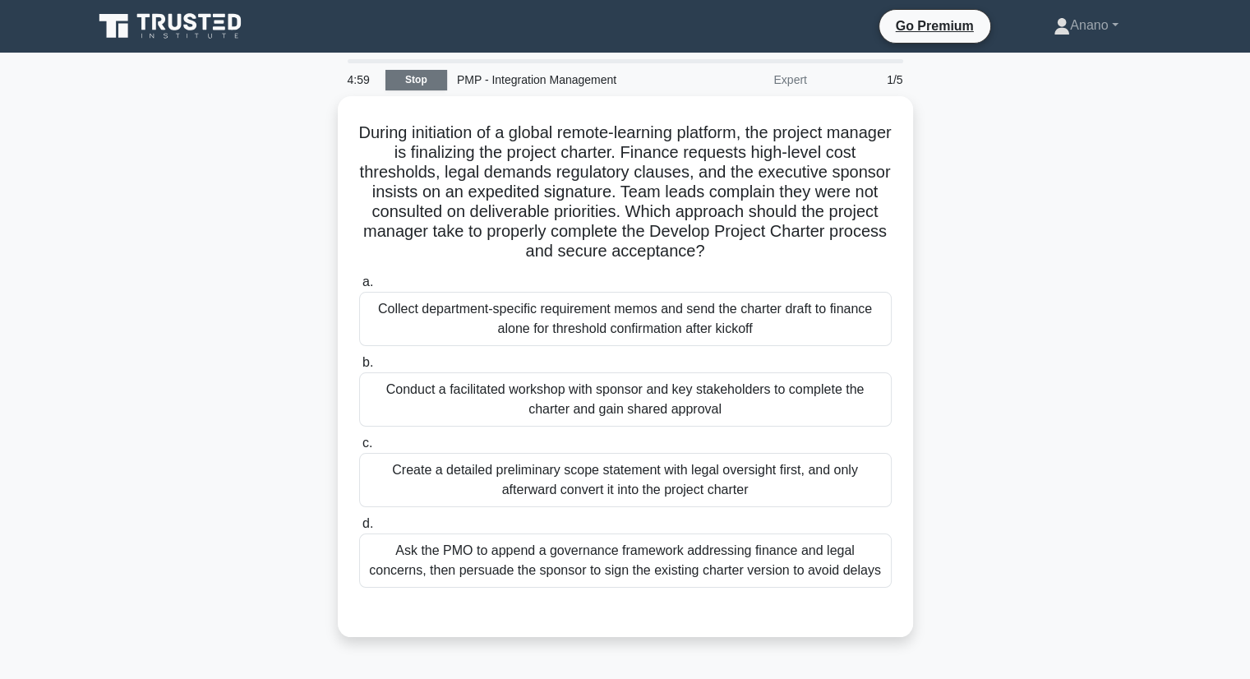
click at [418, 70] on link "Stop" at bounding box center [416, 80] width 62 height 21
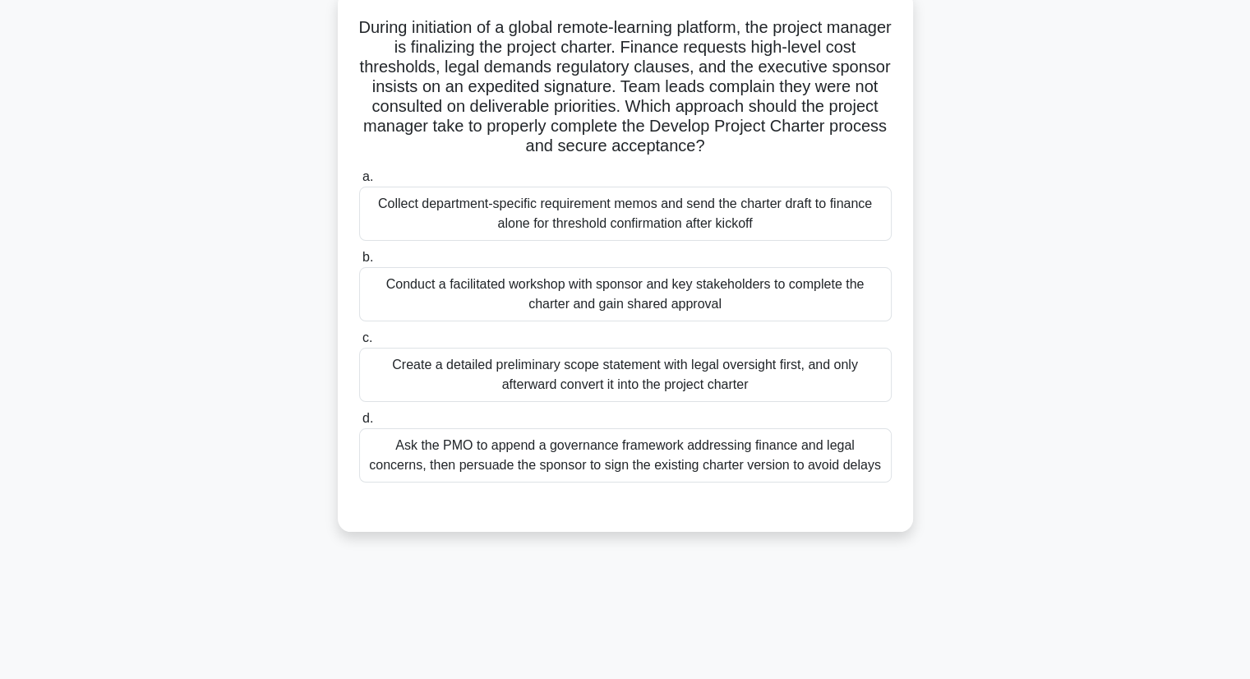
scroll to position [102, 0]
click at [445, 306] on div "Conduct a facilitated workshop with sponsor and key stakeholders to complete th…" at bounding box center [625, 293] width 532 height 54
click at [359, 262] on input "b. Conduct a facilitated workshop with sponsor and key stakeholders to complete…" at bounding box center [359, 256] width 0 height 11
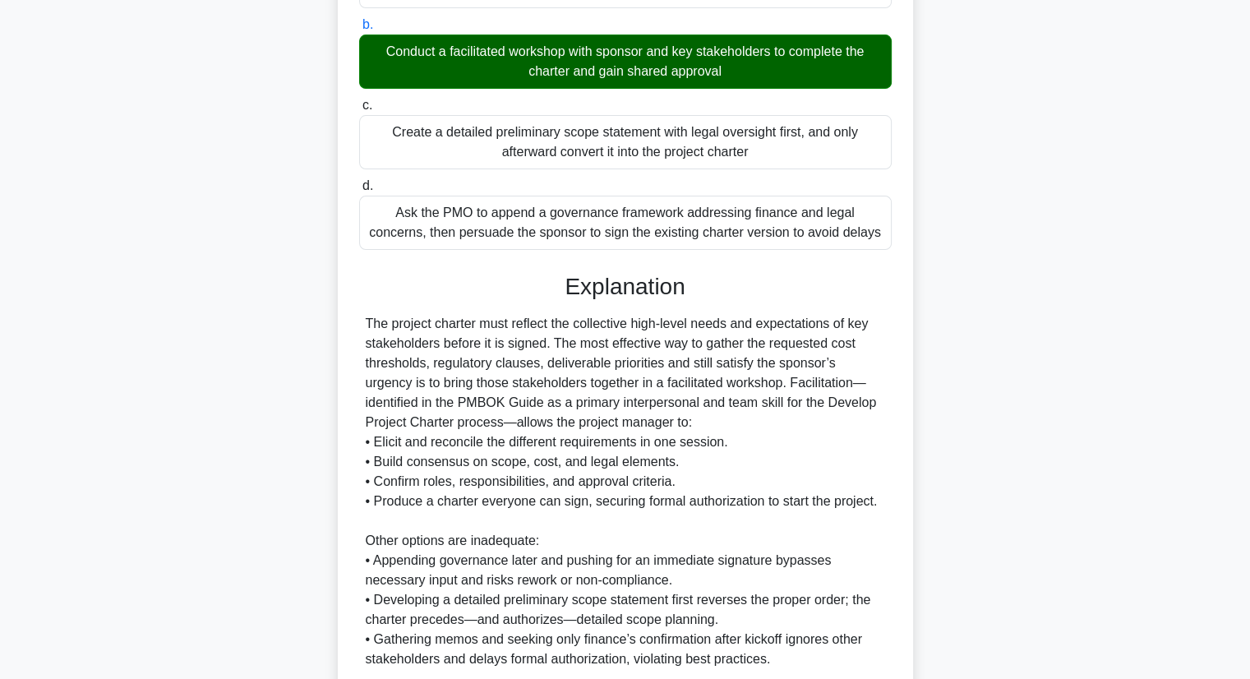
scroll to position [472, 0]
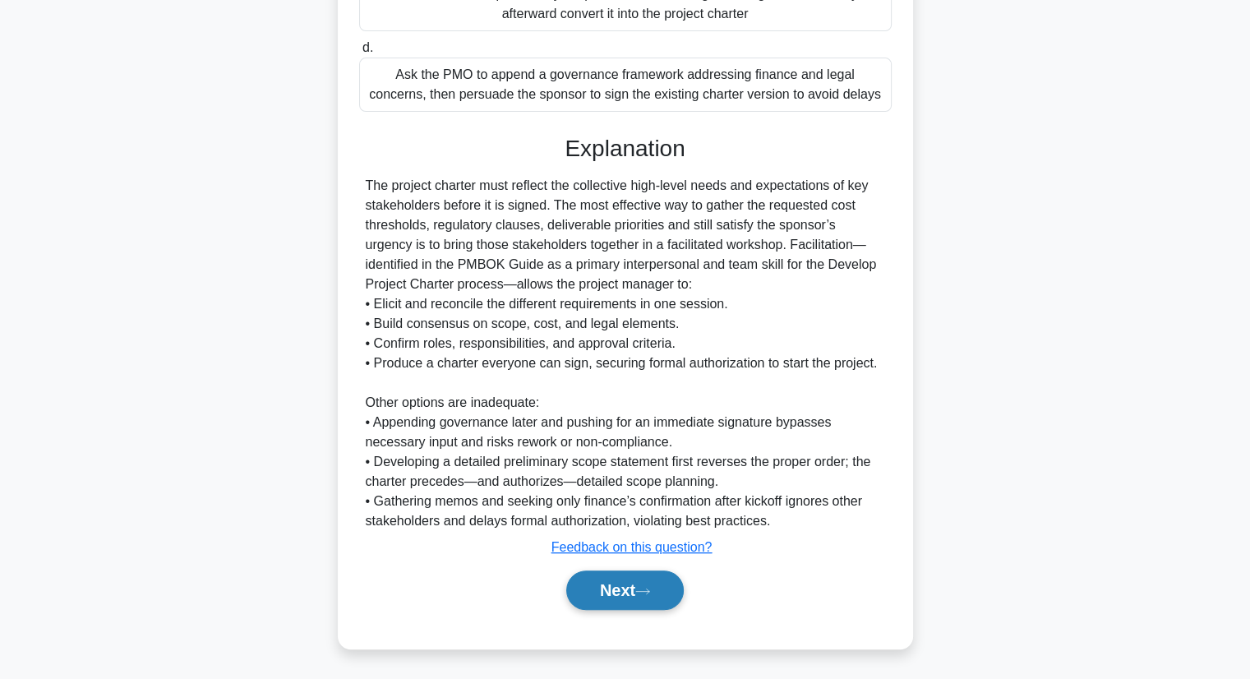
click at [657, 601] on button "Next" at bounding box center [624, 589] width 117 height 39
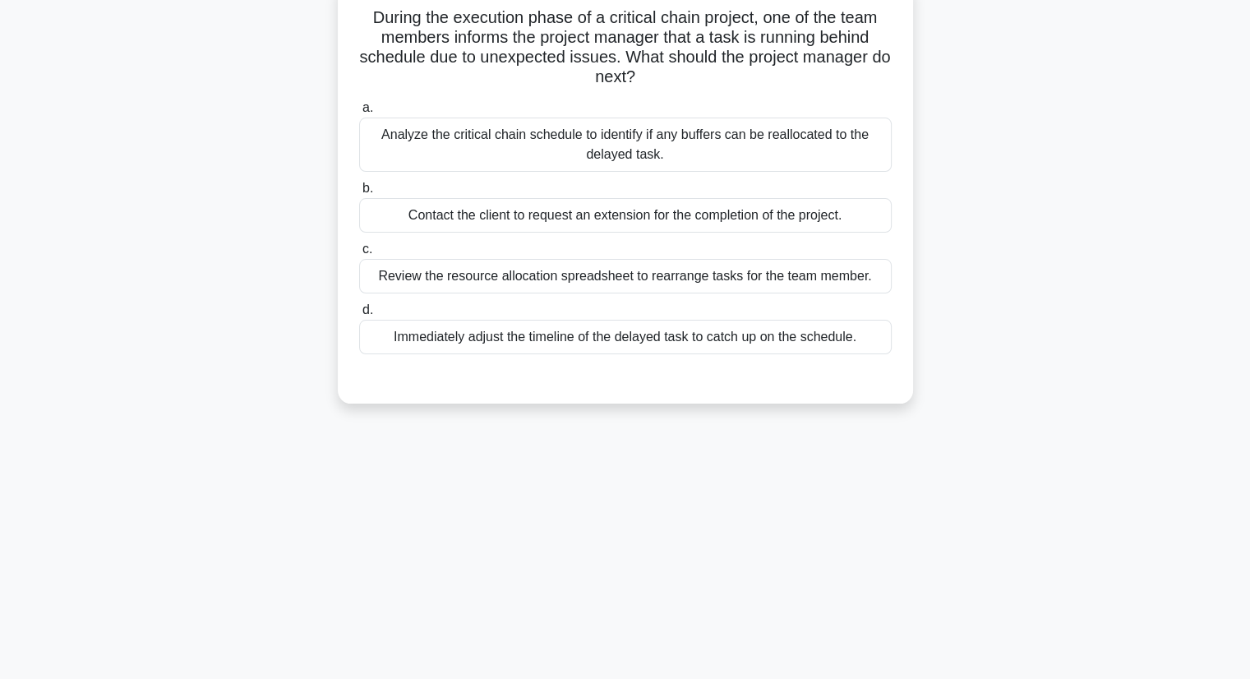
scroll to position [117, 0]
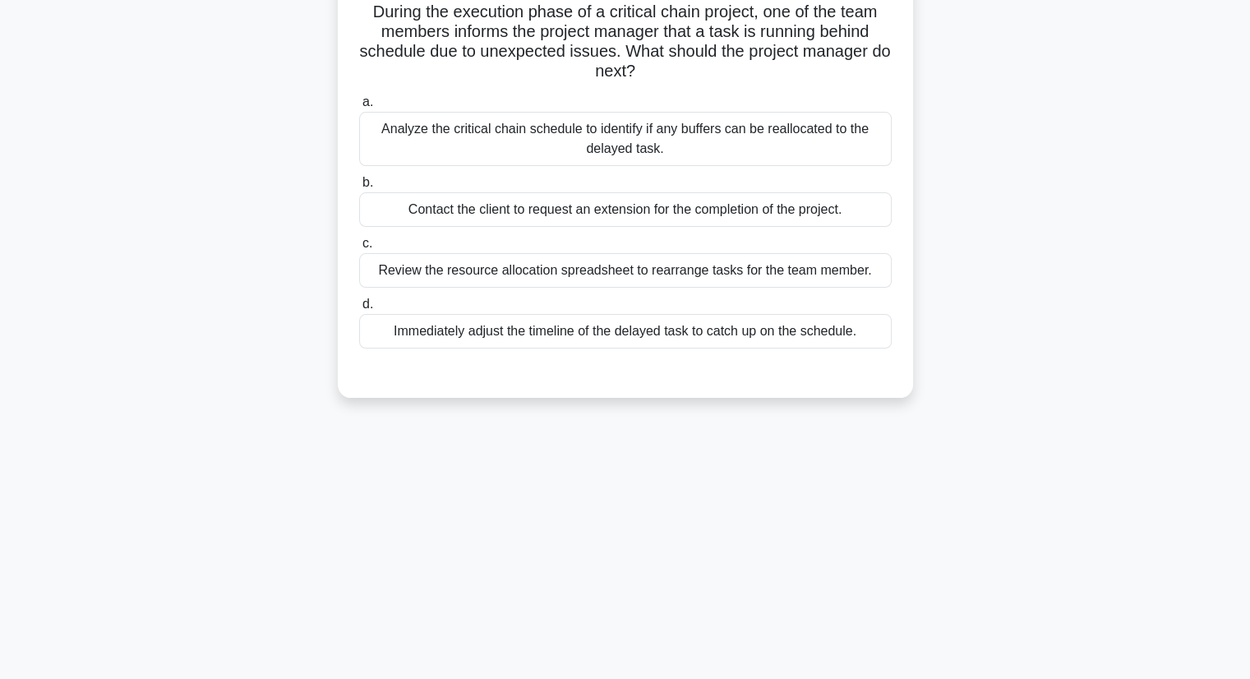
click at [777, 273] on div "Review the resource allocation spreadsheet to rearrange tasks for the team memb…" at bounding box center [625, 270] width 532 height 35
click at [359, 249] on input "c. Review the resource allocation spreadsheet to rearrange tasks for the team m…" at bounding box center [359, 243] width 0 height 11
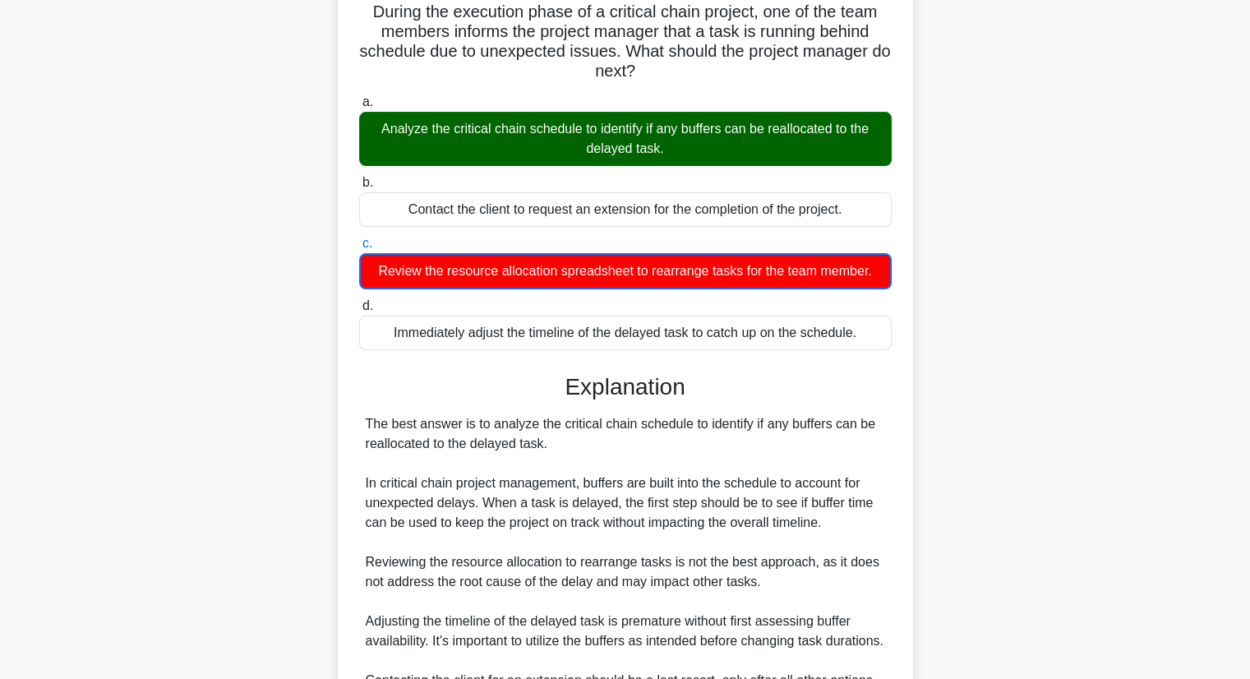
scroll to position [335, 0]
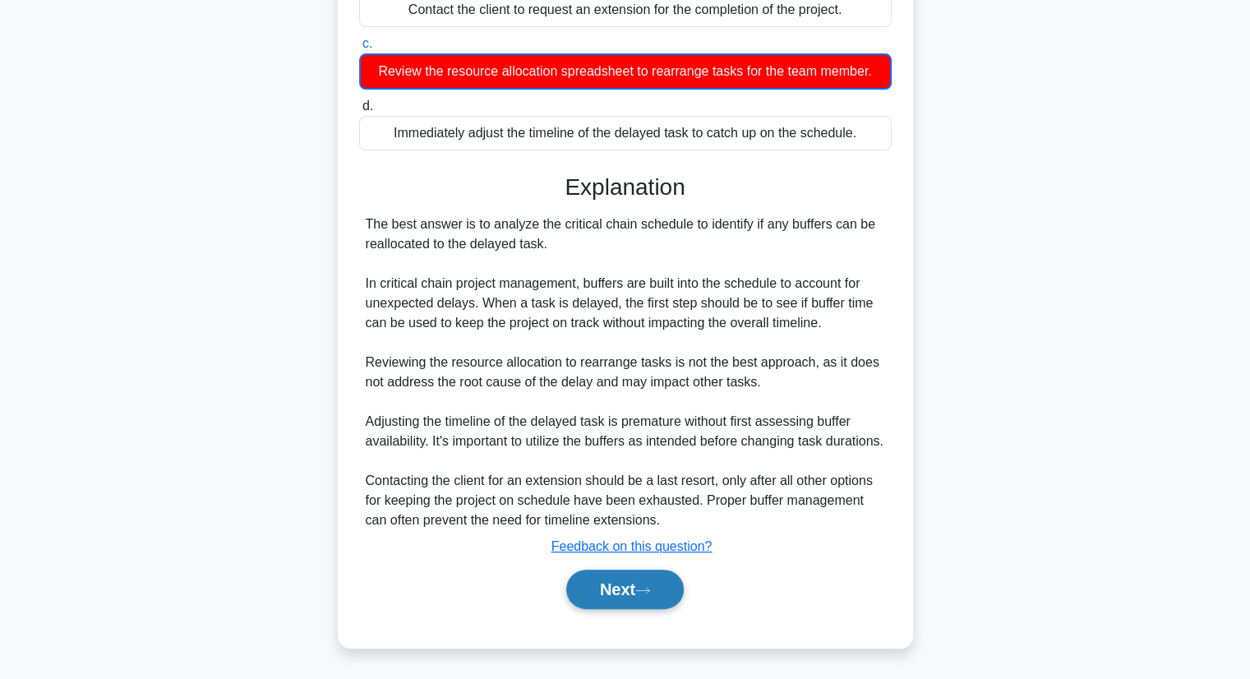
click at [647, 592] on icon at bounding box center [642, 590] width 15 height 9
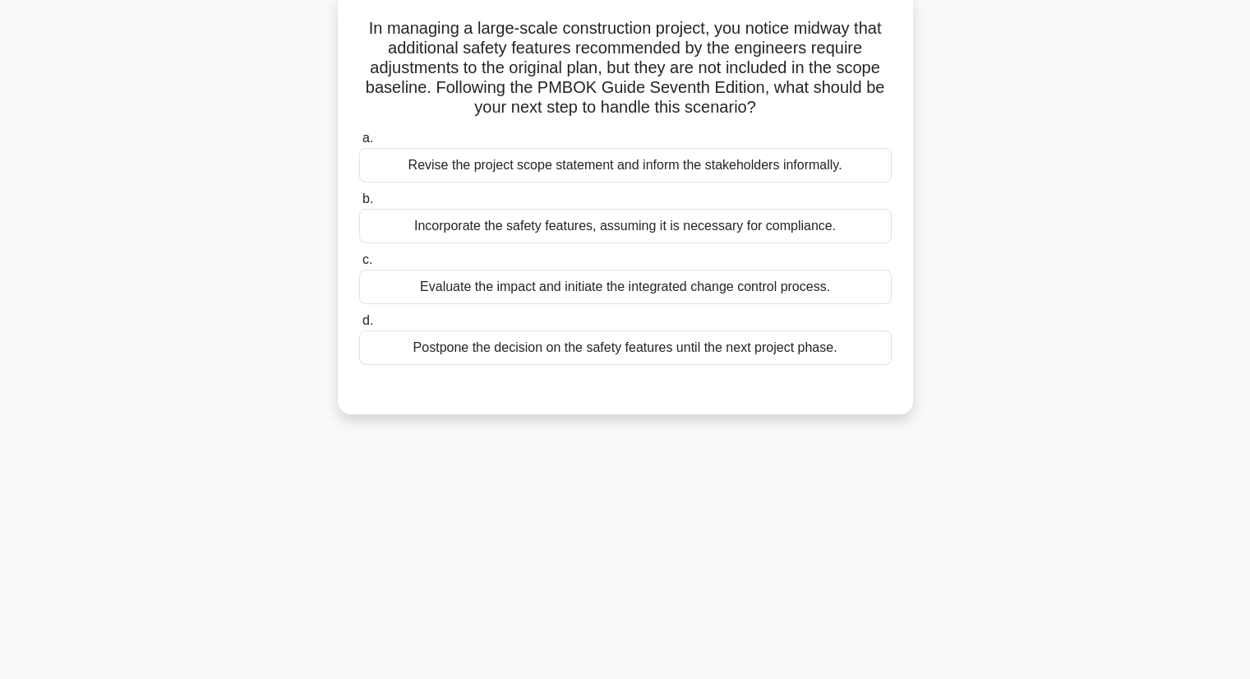
scroll to position [106, 0]
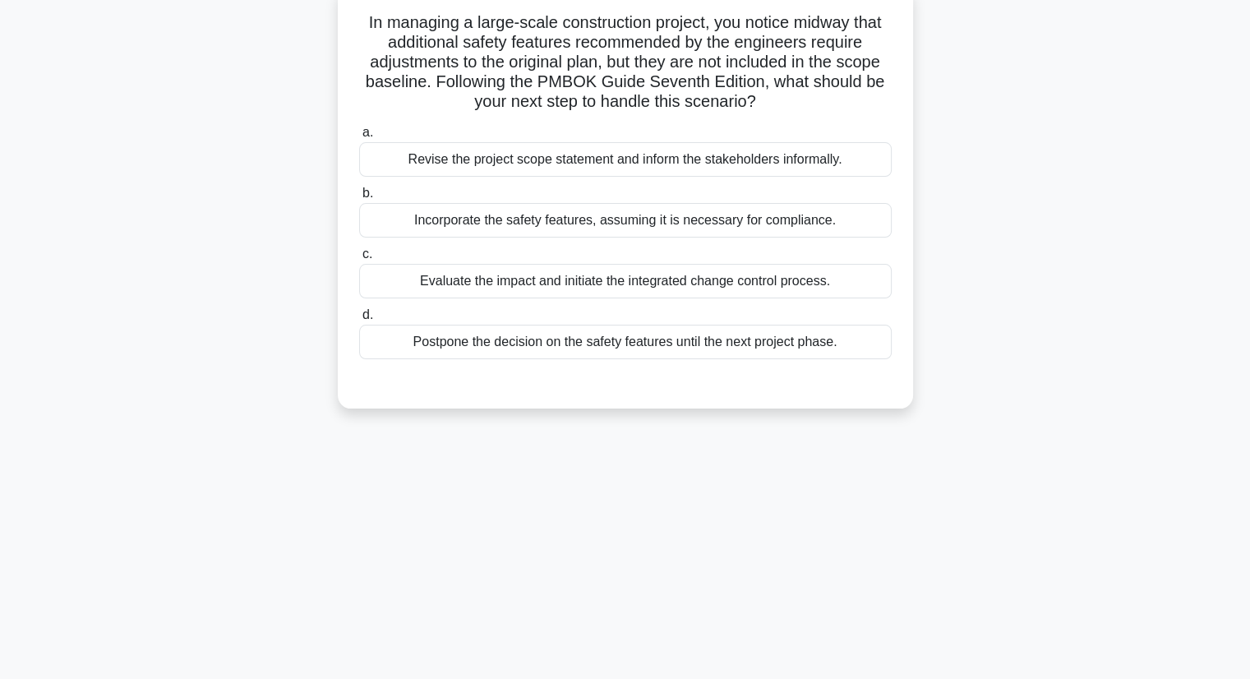
click at [679, 288] on div "Evaluate the impact and initiate the integrated change control process." at bounding box center [625, 281] width 532 height 35
click at [359, 260] on input "c. Evaluate the impact and initiate the integrated change control process." at bounding box center [359, 254] width 0 height 11
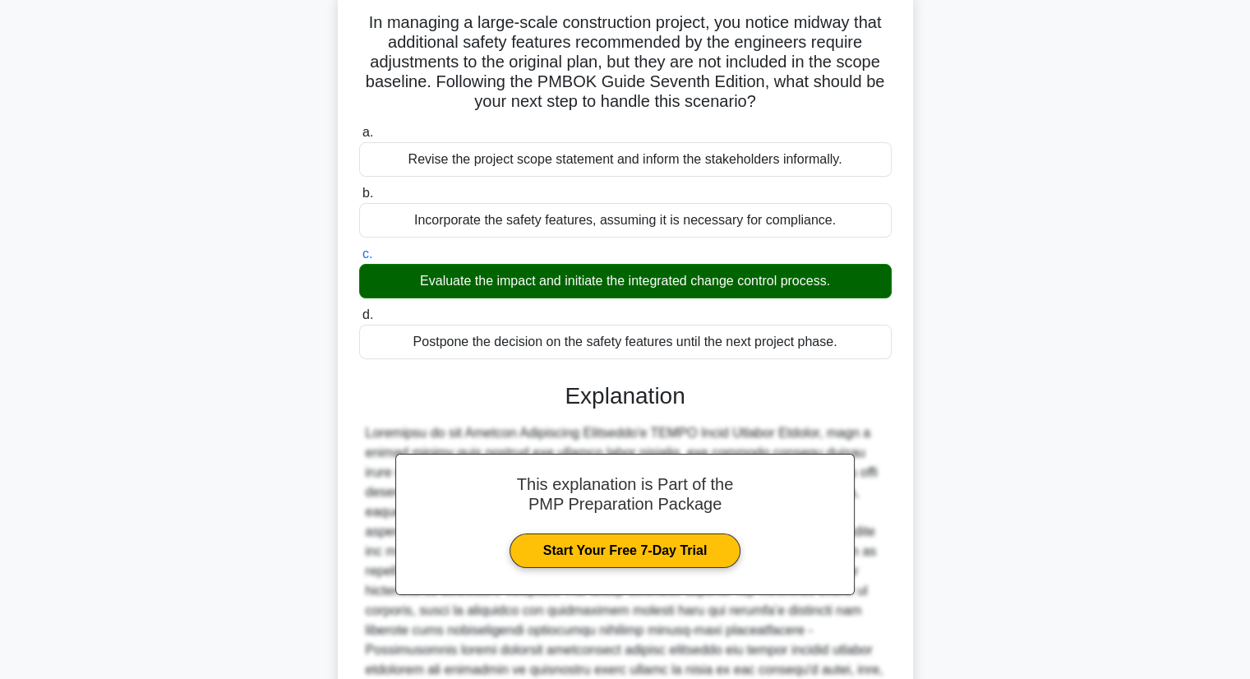
scroll to position [353, 0]
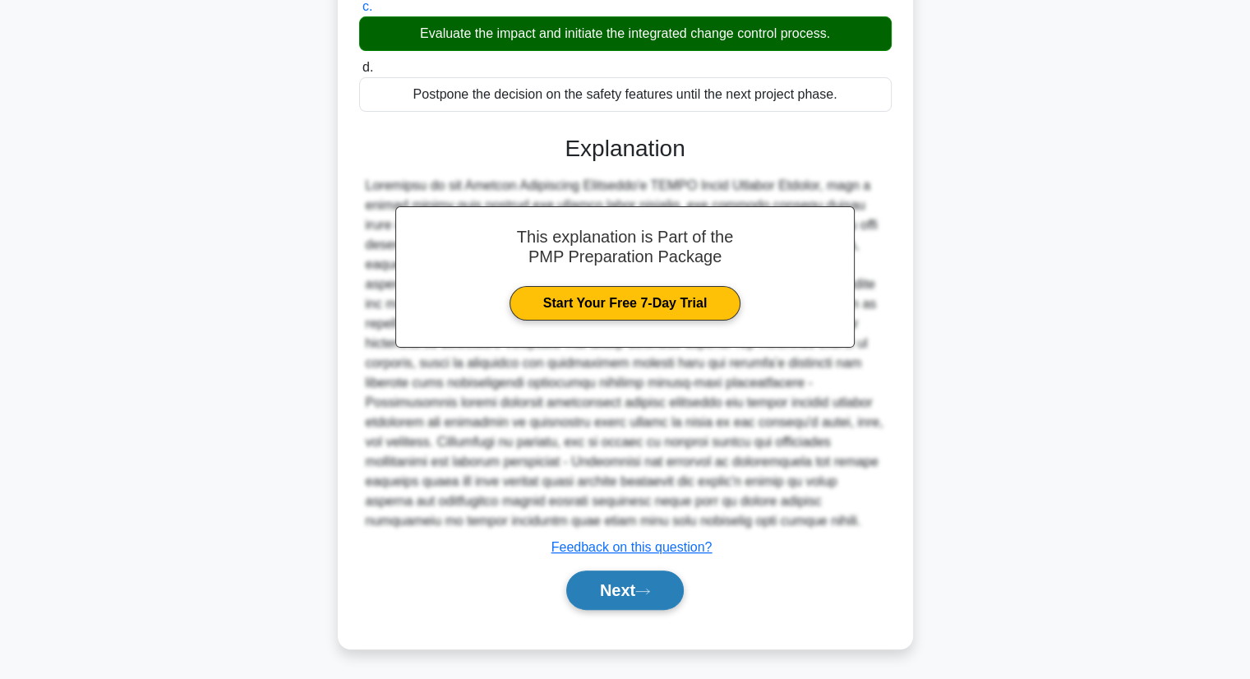
click at [636, 592] on button "Next" at bounding box center [624, 589] width 117 height 39
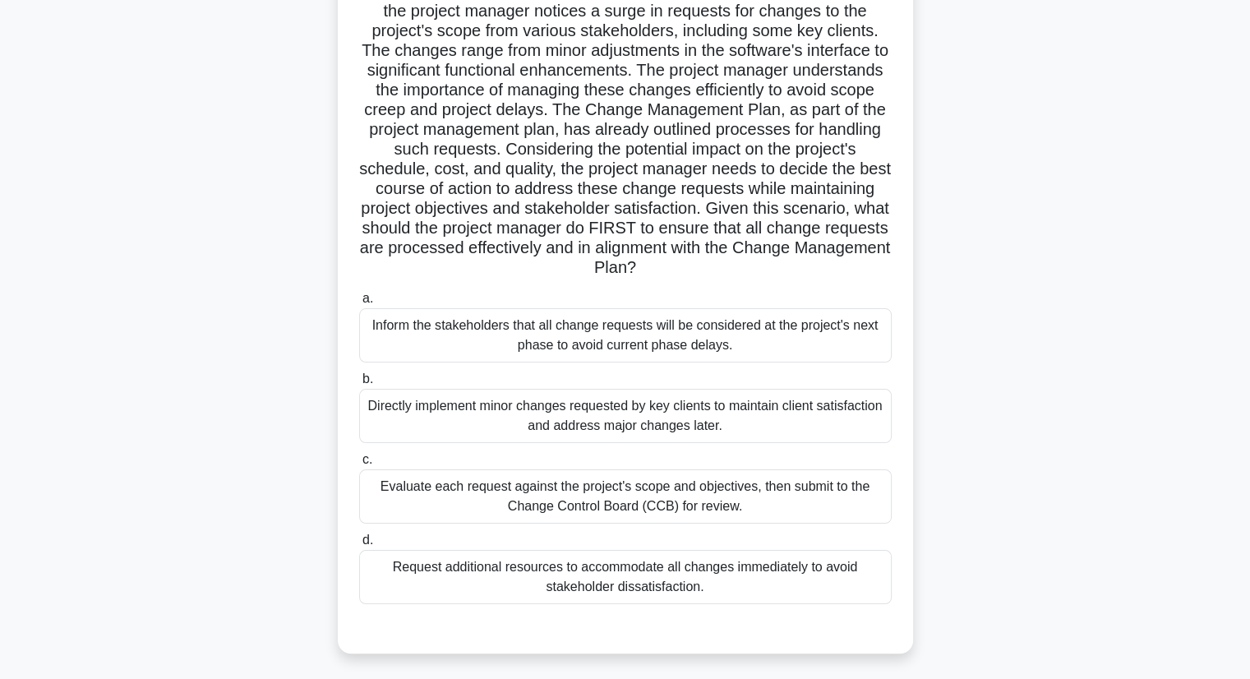
scroll to position [148, 0]
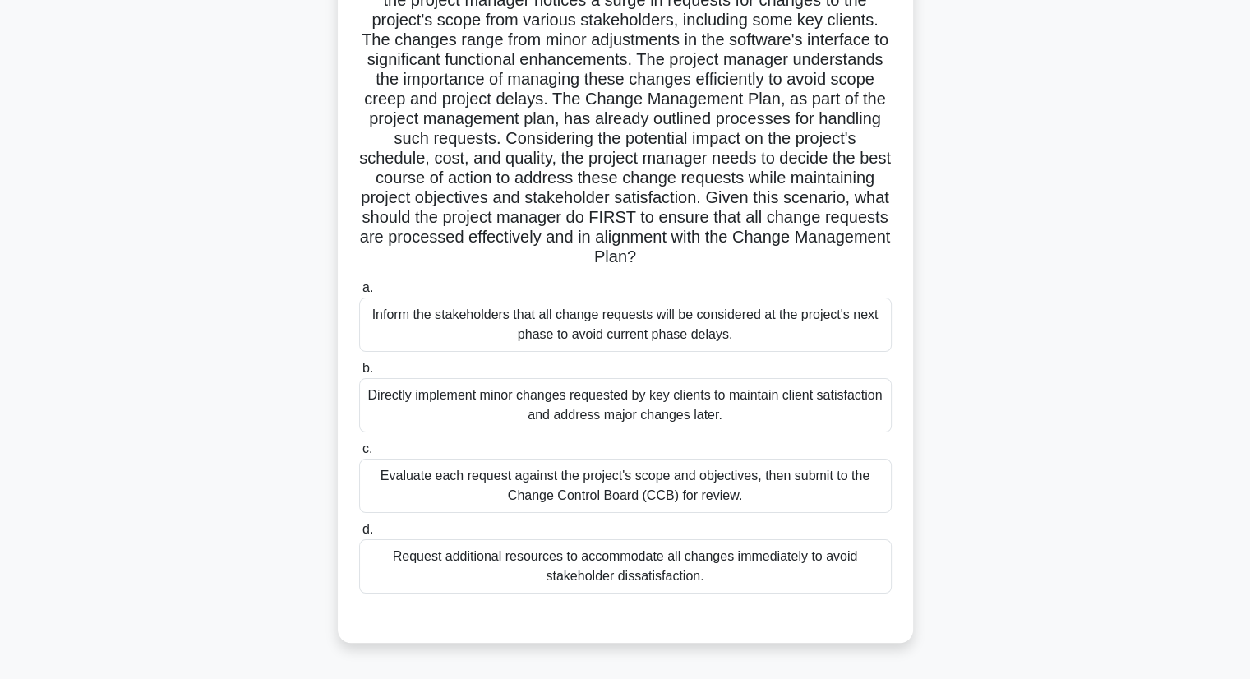
click at [450, 480] on div "Evaluate each request against the project's scope and objectives, then submit t…" at bounding box center [625, 485] width 532 height 54
click at [359, 454] on input "c. Evaluate each request against the project's scope and objectives, then submi…" at bounding box center [359, 449] width 0 height 11
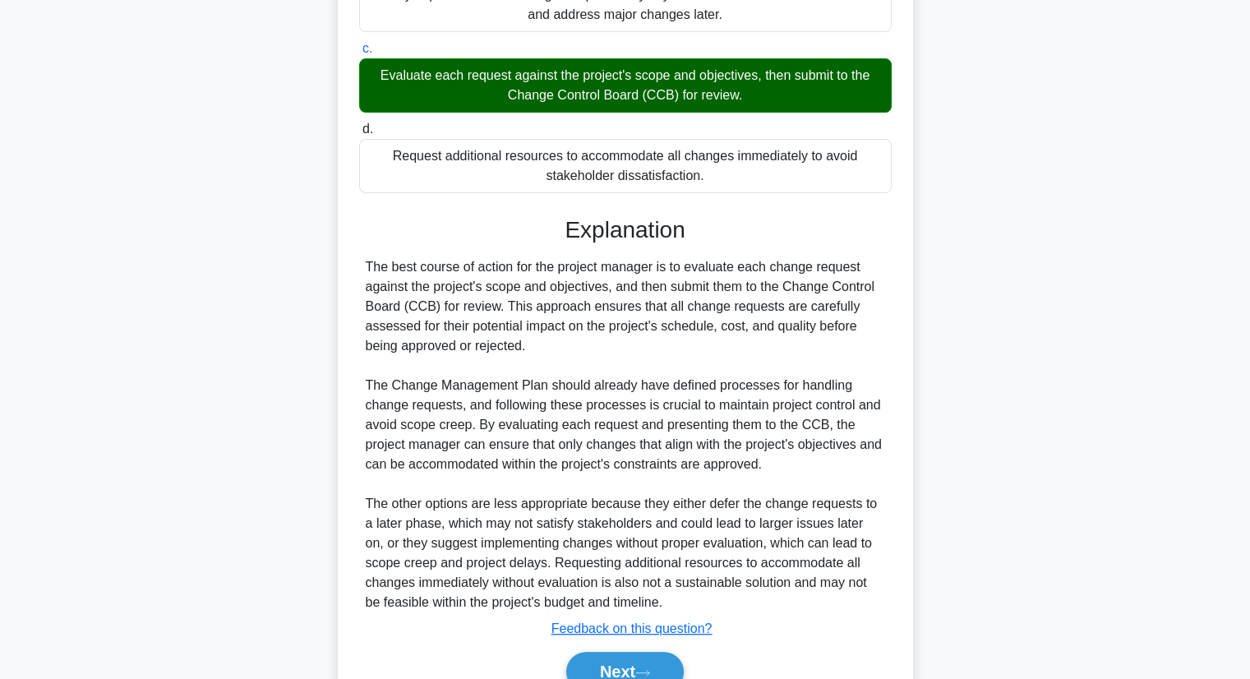
scroll to position [629, 0]
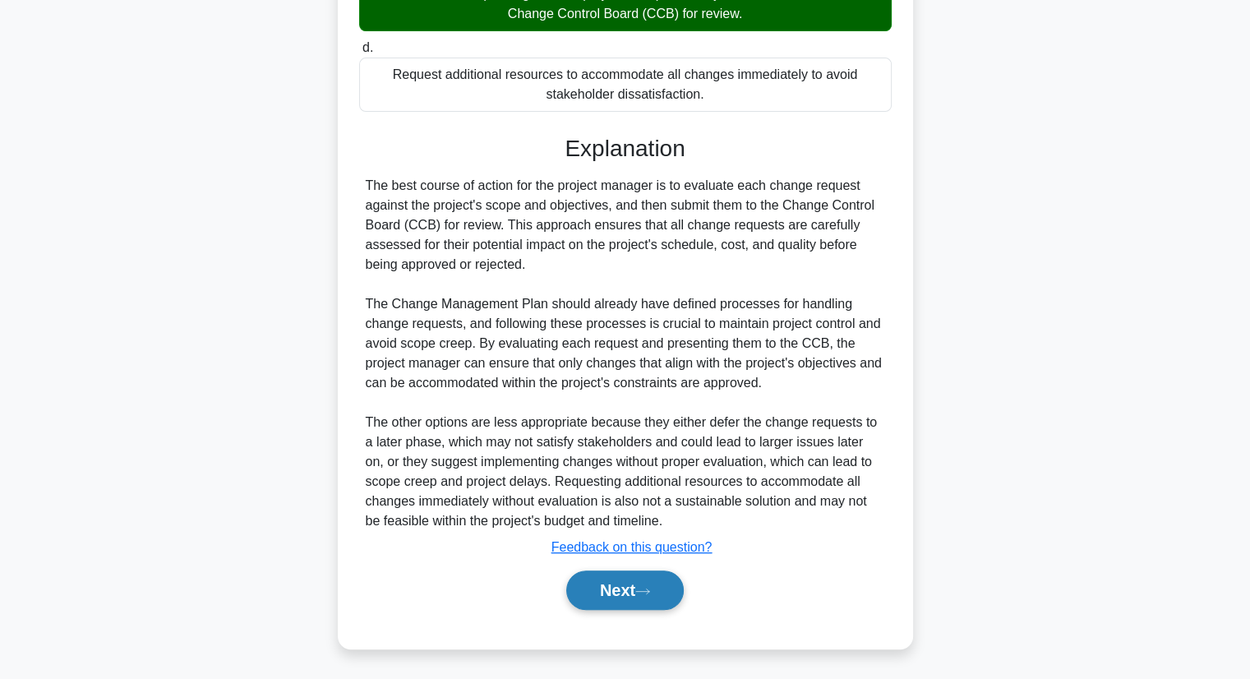
click at [597, 587] on button "Next" at bounding box center [624, 589] width 117 height 39
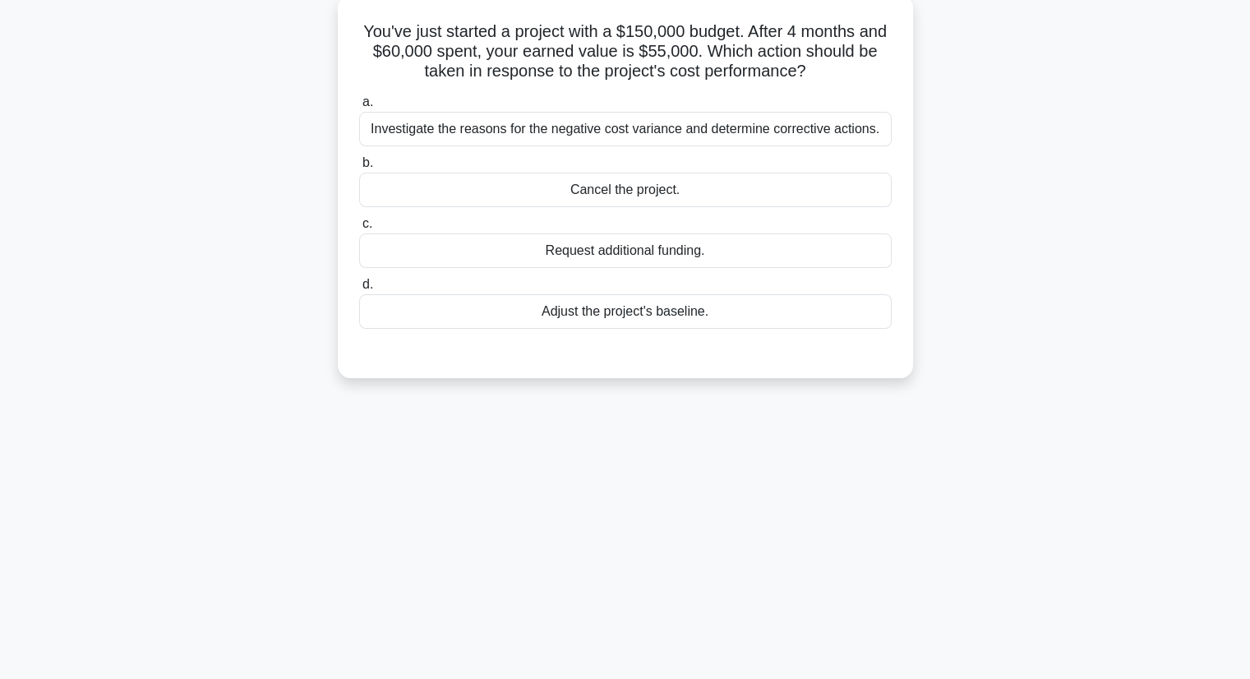
scroll to position [102, 0]
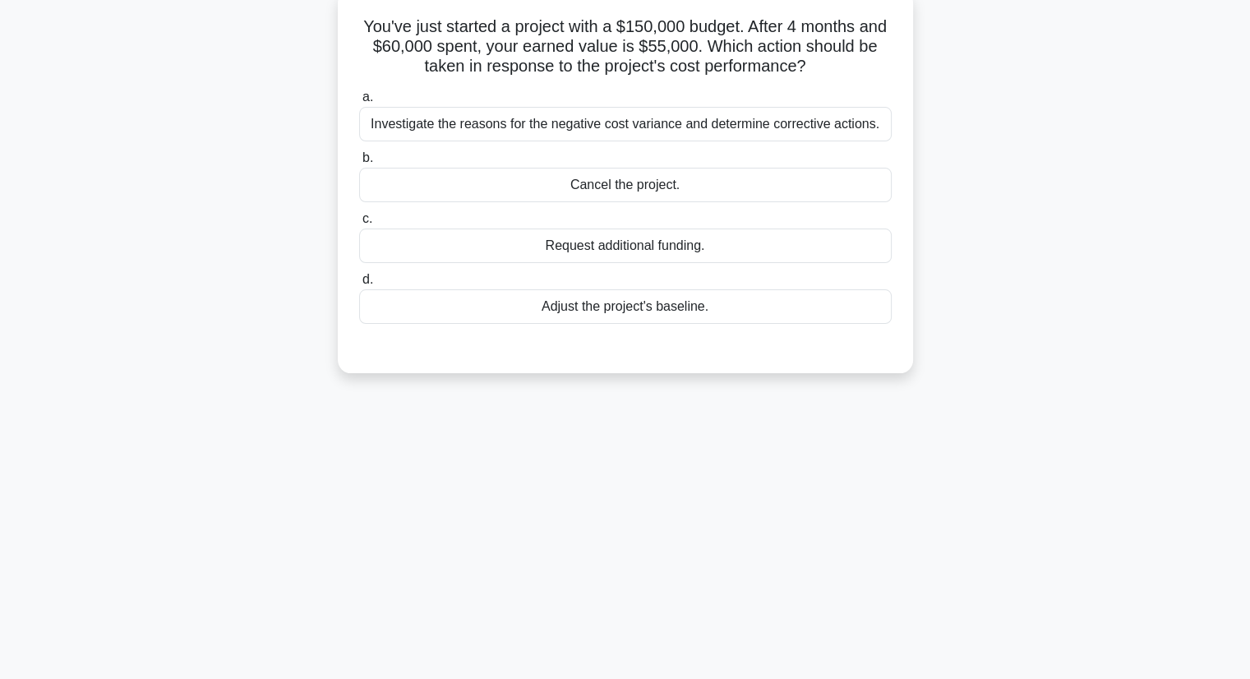
click at [688, 127] on div "Investigate the reasons for the negative cost variance and determine corrective…" at bounding box center [625, 124] width 532 height 35
click at [359, 103] on input "a. Investigate the reasons for the negative cost variance and determine correct…" at bounding box center [359, 97] width 0 height 11
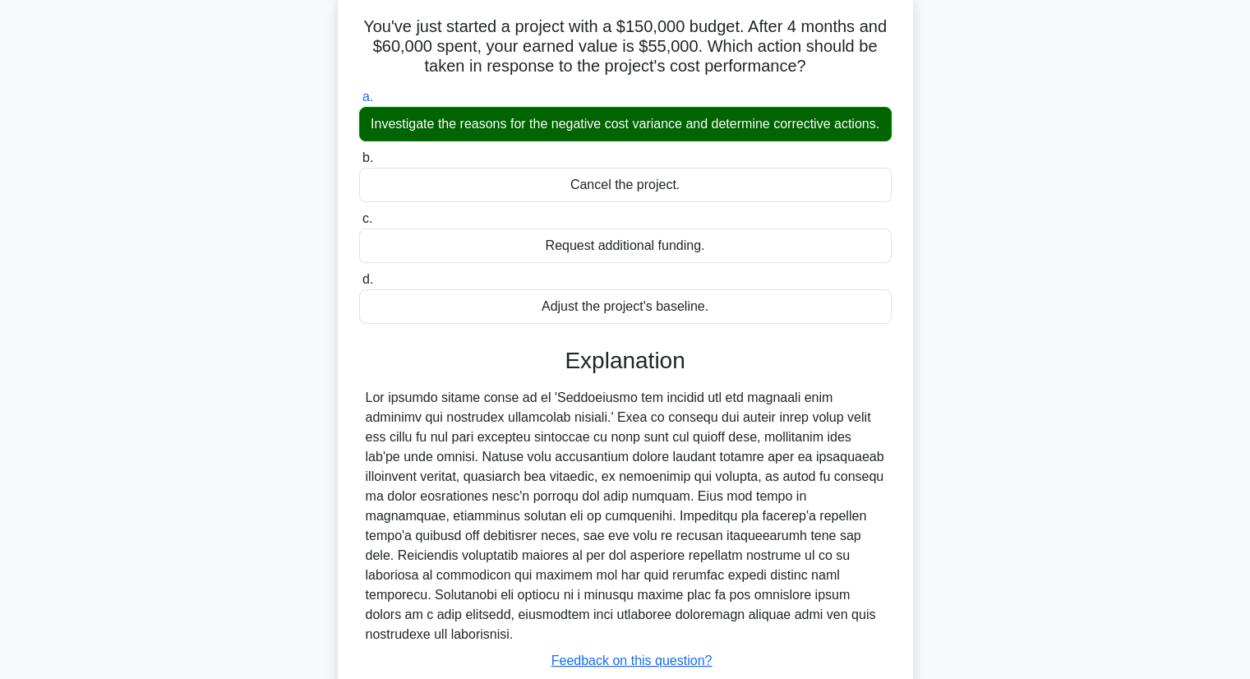
scroll to position [215, 0]
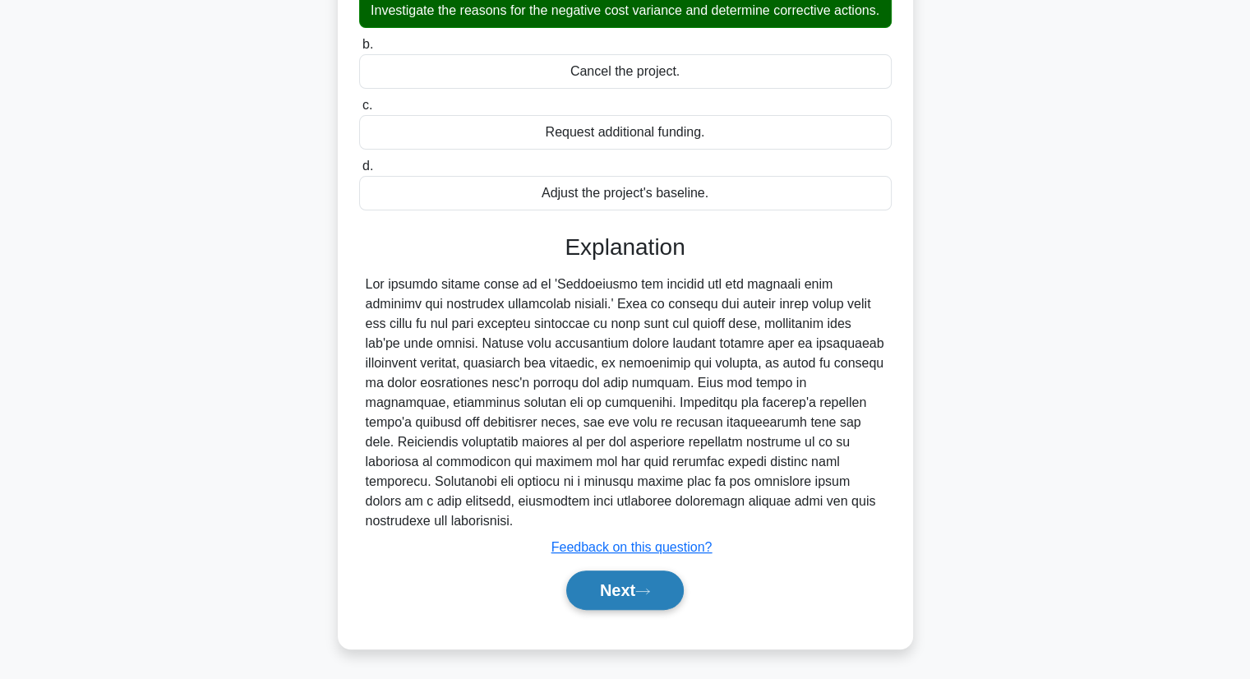
click at [604, 587] on button "Next" at bounding box center [624, 589] width 117 height 39
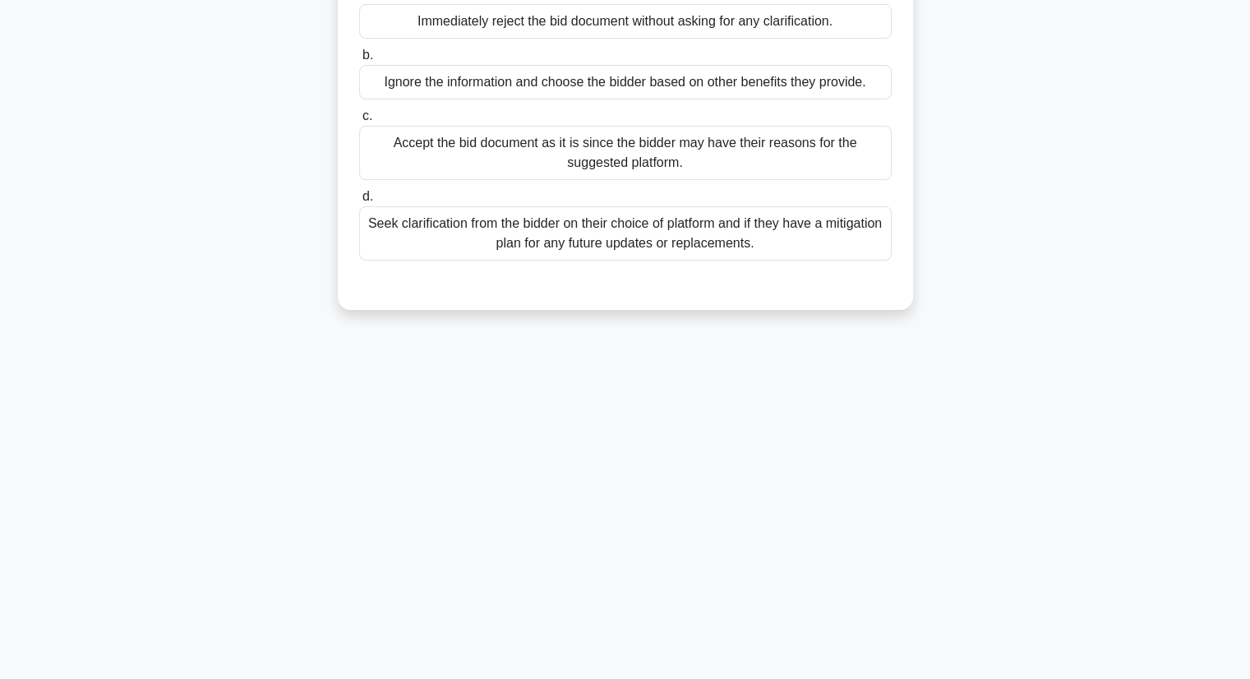
scroll to position [210, 0]
